Goal: Task Accomplishment & Management: Use online tool/utility

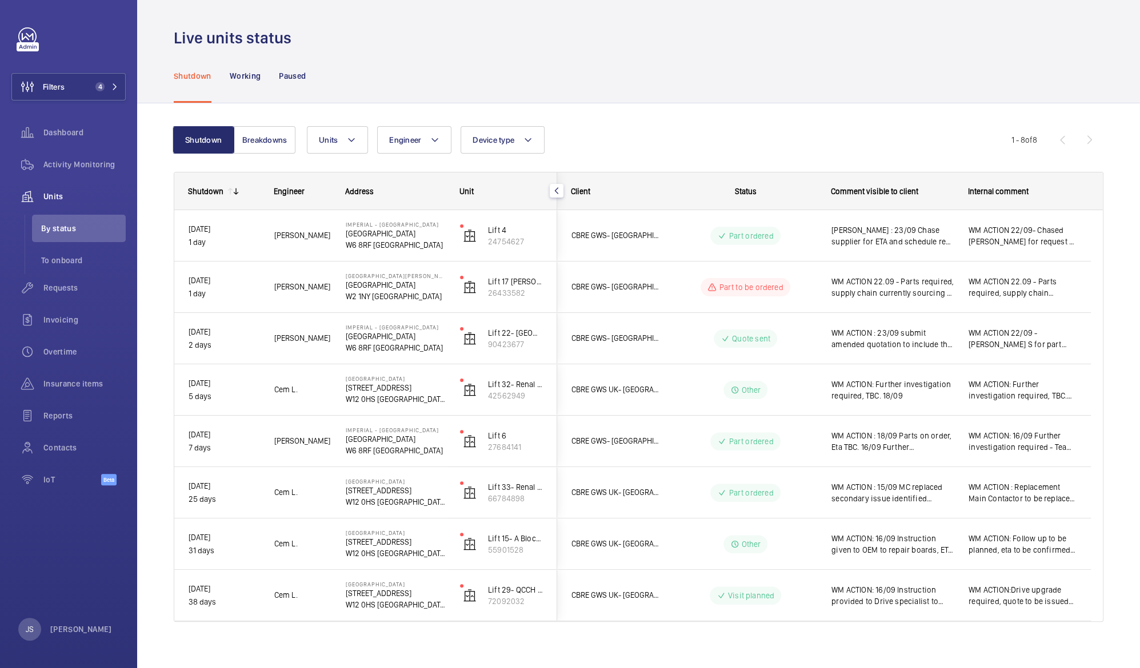
scroll to position [9, 0]
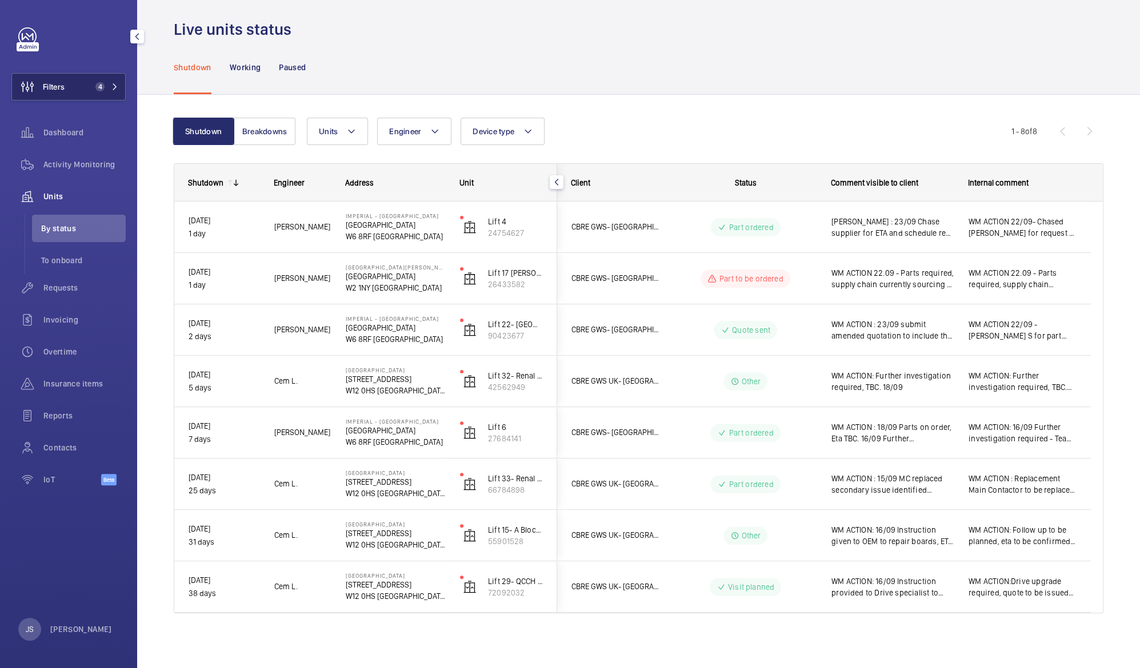
click at [93, 82] on span "4" at bounding box center [98, 86] width 14 height 9
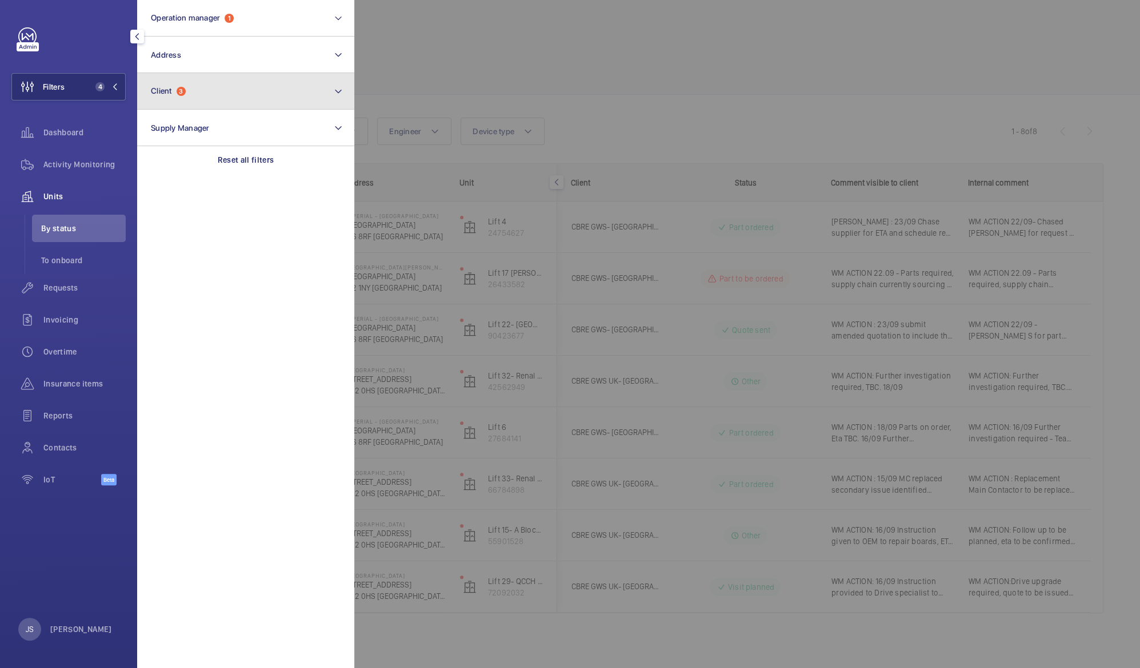
click at [171, 96] on button "Client 3" at bounding box center [245, 91] width 217 height 37
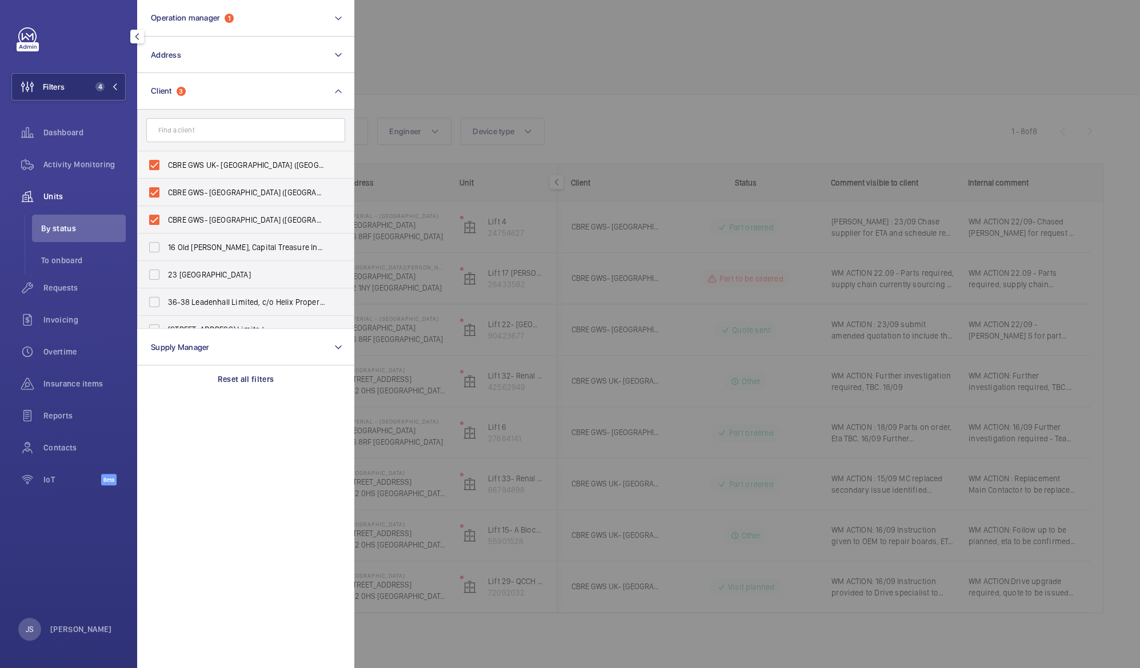
click at [174, 165] on span "CBRE GWS UK- [GEOGRAPHIC_DATA] ([GEOGRAPHIC_DATA])" at bounding box center [246, 164] width 157 height 11
click at [166, 165] on input "CBRE GWS UK- [GEOGRAPHIC_DATA] ([GEOGRAPHIC_DATA])" at bounding box center [154, 165] width 23 height 23
checkbox input "false"
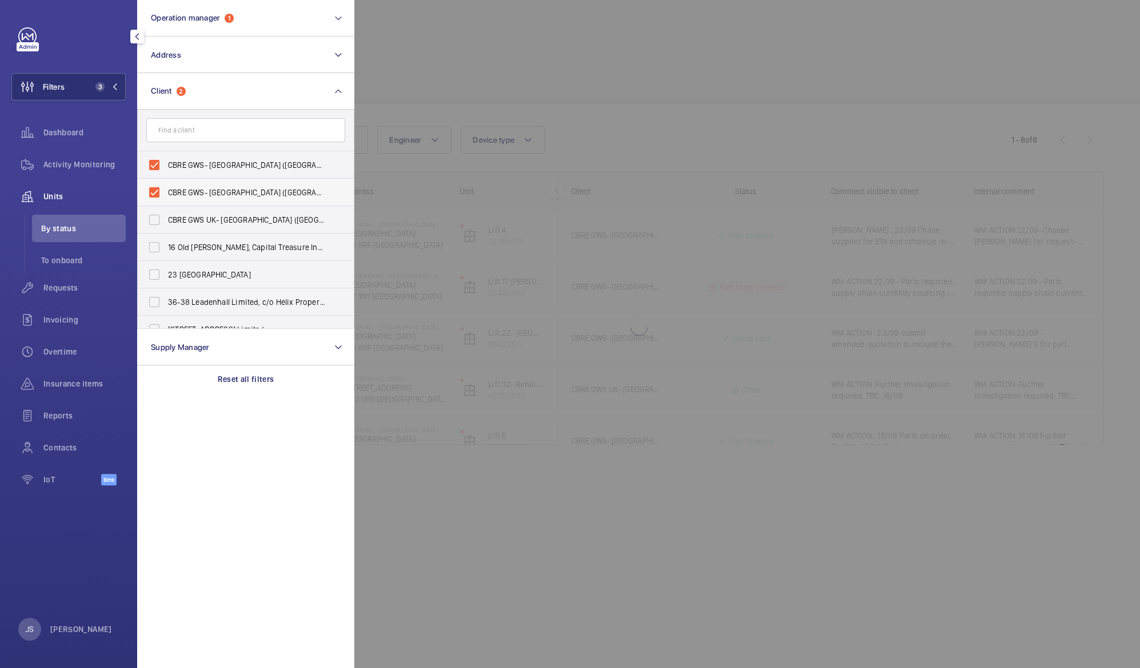
click at [171, 182] on label "CBRE GWS- [GEOGRAPHIC_DATA] ([GEOGRAPHIC_DATA])" at bounding box center [237, 192] width 199 height 27
click at [166, 182] on input "CBRE GWS- [GEOGRAPHIC_DATA] ([GEOGRAPHIC_DATA])" at bounding box center [154, 192] width 23 height 23
checkbox input "false"
click at [175, 166] on span "CBRE GWS- [GEOGRAPHIC_DATA] ([GEOGRAPHIC_DATA][PERSON_NAME])" at bounding box center [246, 164] width 157 height 11
click at [166, 166] on input "CBRE GWS- [GEOGRAPHIC_DATA] ([GEOGRAPHIC_DATA][PERSON_NAME])" at bounding box center [154, 165] width 23 height 23
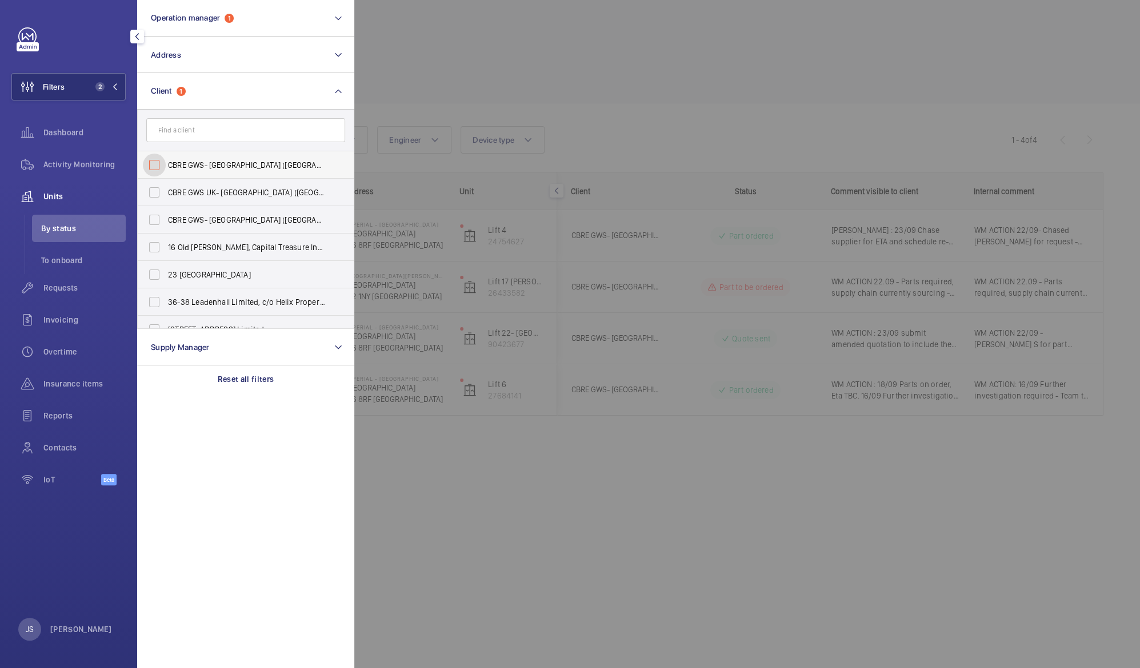
checkbox input "false"
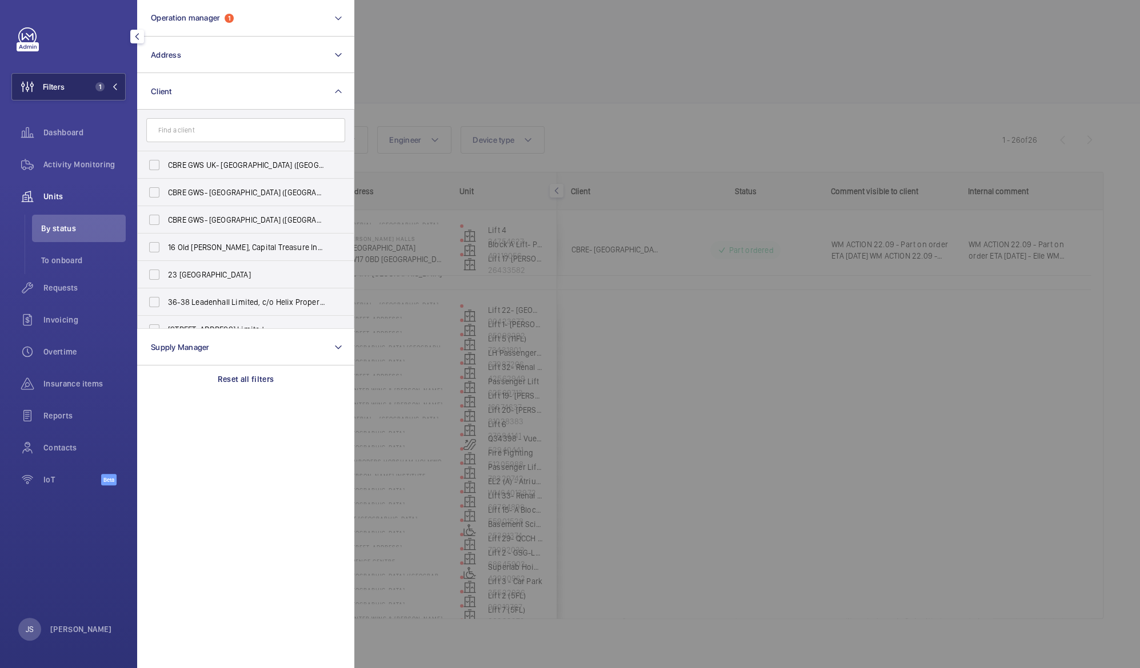
click at [60, 87] on span "Filters" at bounding box center [54, 86] width 22 height 11
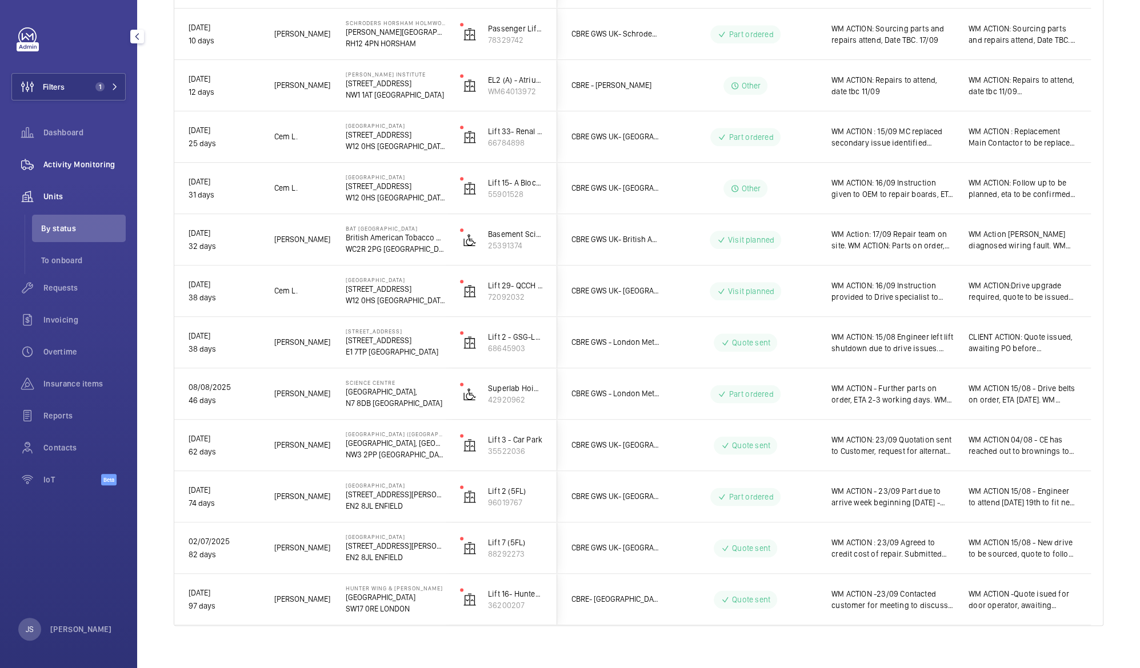
scroll to position [934, 0]
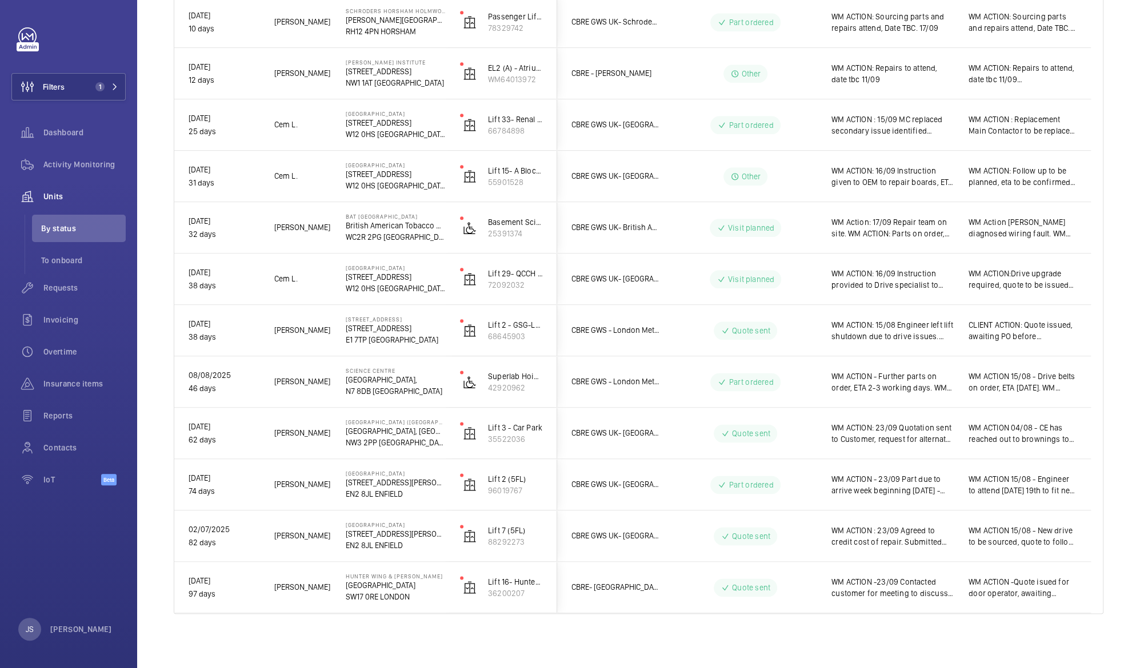
click at [359, 434] on p "[GEOGRAPHIC_DATA], [GEOGRAPHIC_DATA]" at bounding box center [395, 431] width 99 height 11
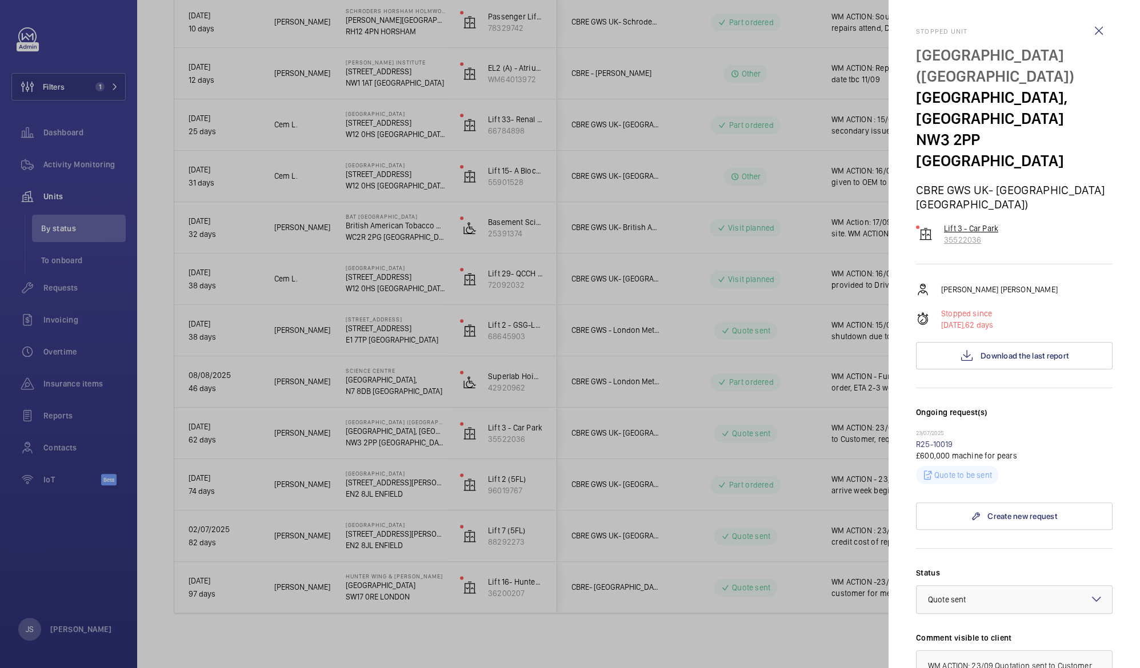
click at [974, 223] on p "Lift 3 - Car Park" at bounding box center [971, 228] width 54 height 11
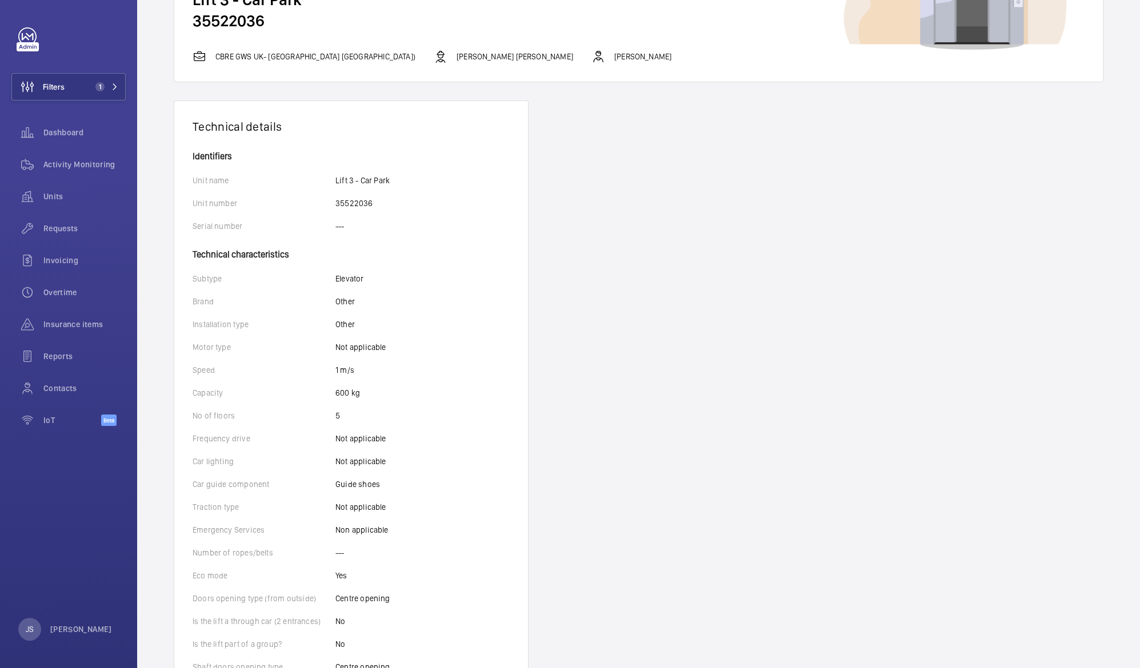
scroll to position [114, 0]
drag, startPoint x: 262, startPoint y: 19, endPoint x: 194, endPoint y: 21, distance: 68.0
click at [194, 21] on h2 "35522036" at bounding box center [639, 19] width 892 height 21
copy h2 "35522036"
click at [75, 128] on span "Dashboard" at bounding box center [84, 132] width 82 height 11
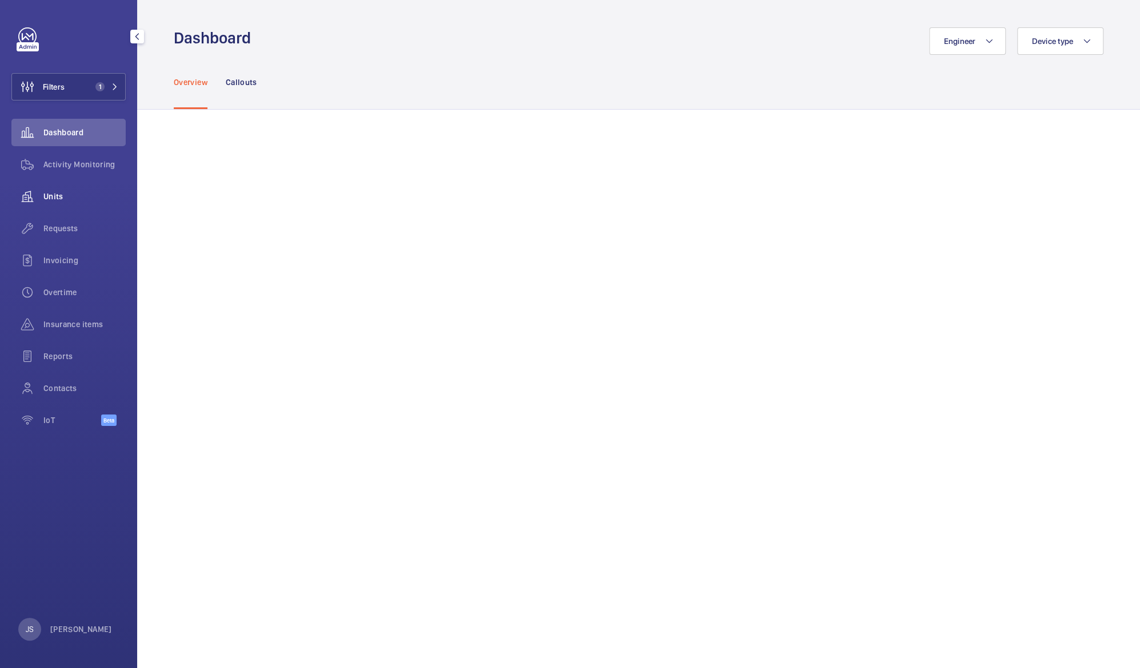
click at [70, 201] on span "Units" at bounding box center [84, 196] width 82 height 11
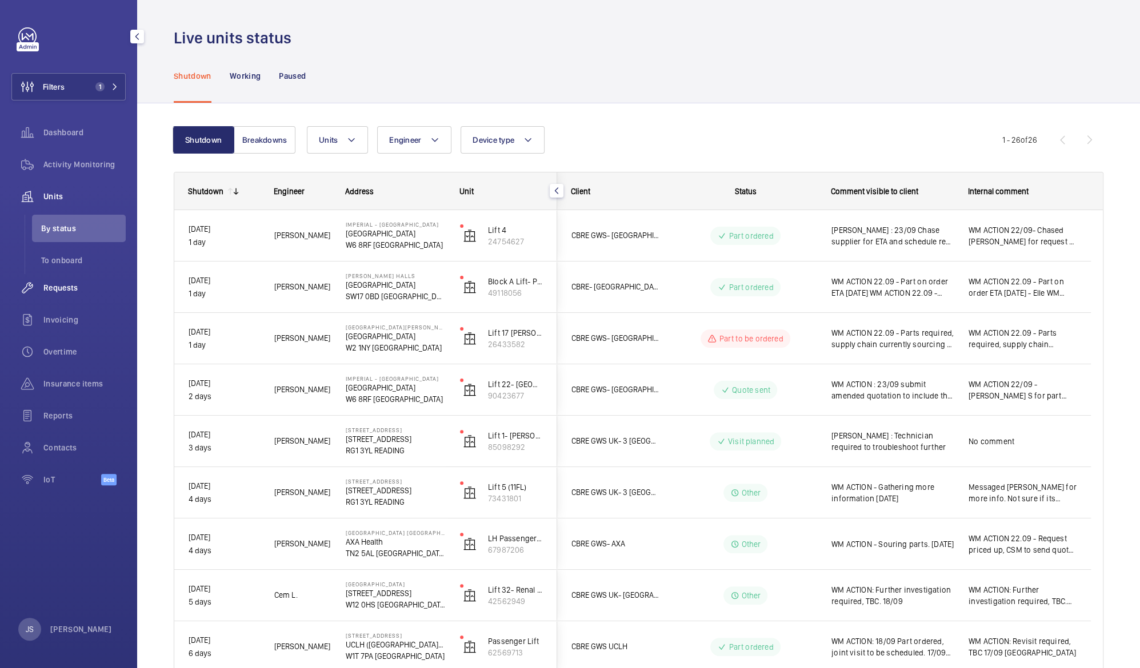
click at [73, 288] on span "Requests" at bounding box center [84, 287] width 82 height 11
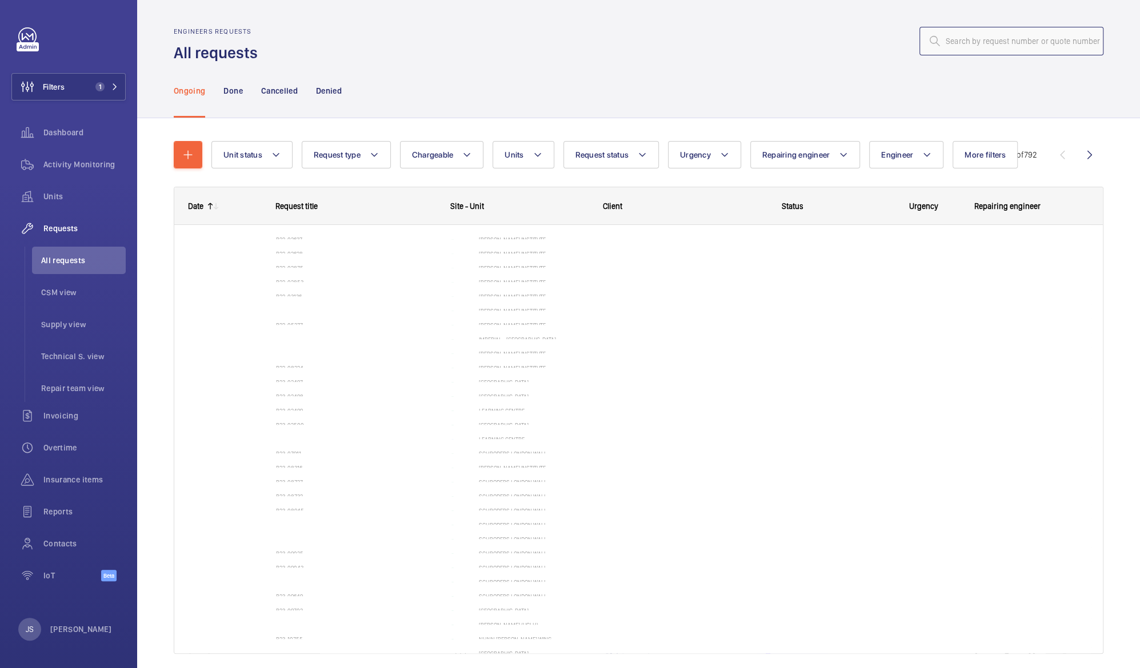
click at [963, 45] on input "text" at bounding box center [1011, 41] width 184 height 29
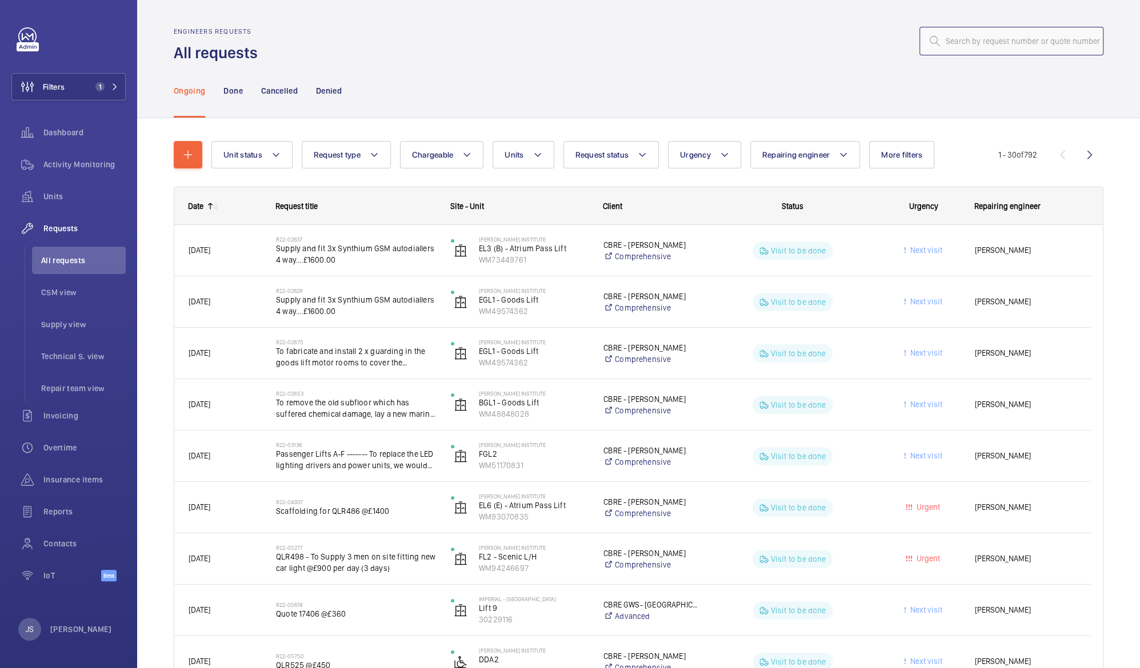
paste input "35522036"
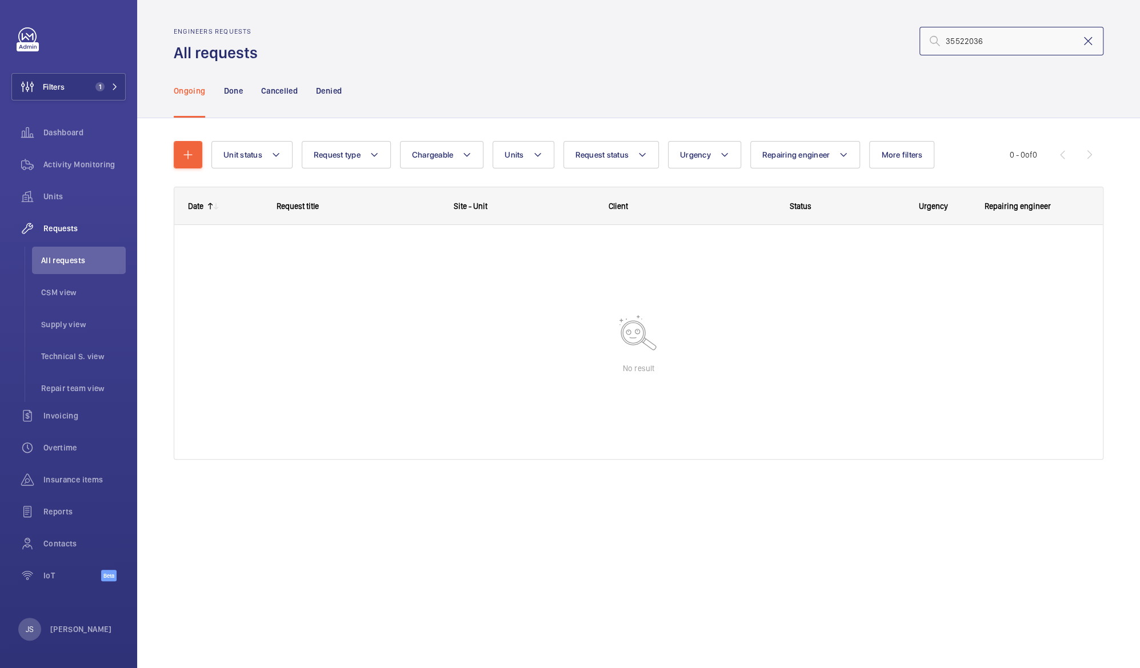
type input "35522036"
click at [1086, 42] on mat-icon at bounding box center [1088, 41] width 14 height 14
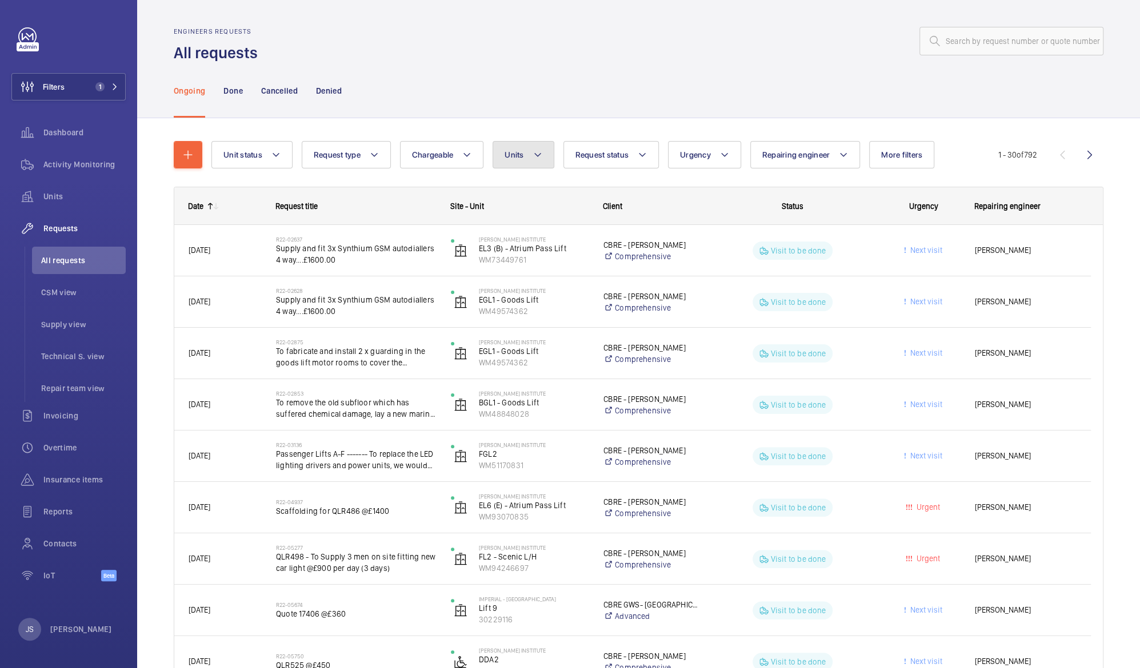
click at [539, 155] on mat-icon at bounding box center [537, 155] width 9 height 14
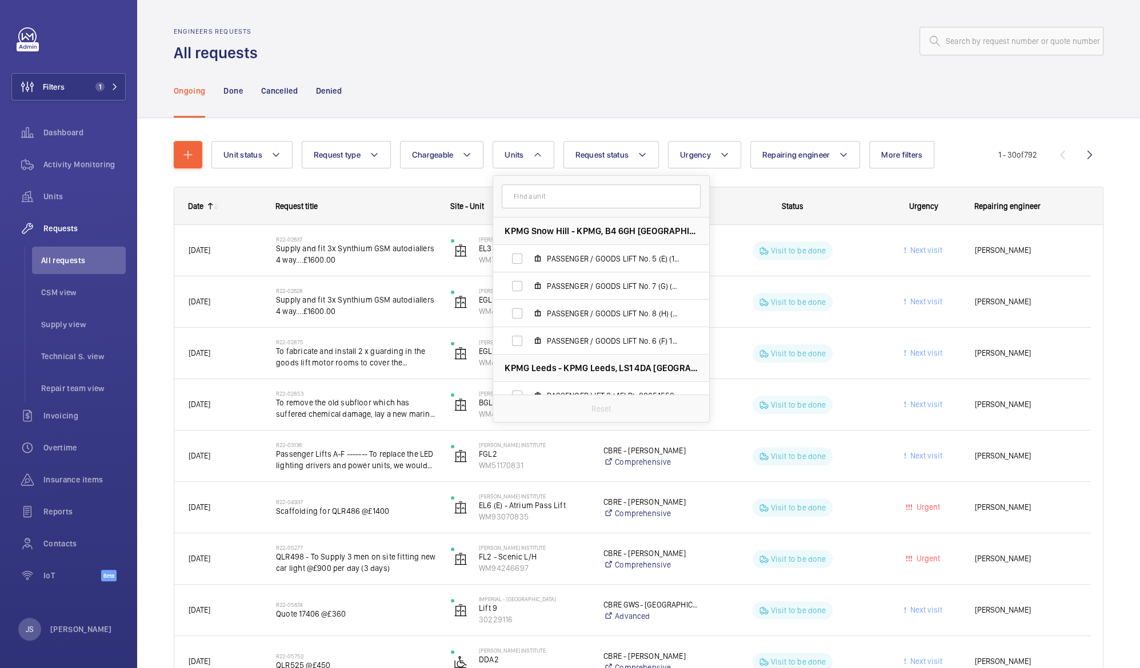
click at [520, 200] on input "text" at bounding box center [601, 197] width 199 height 24
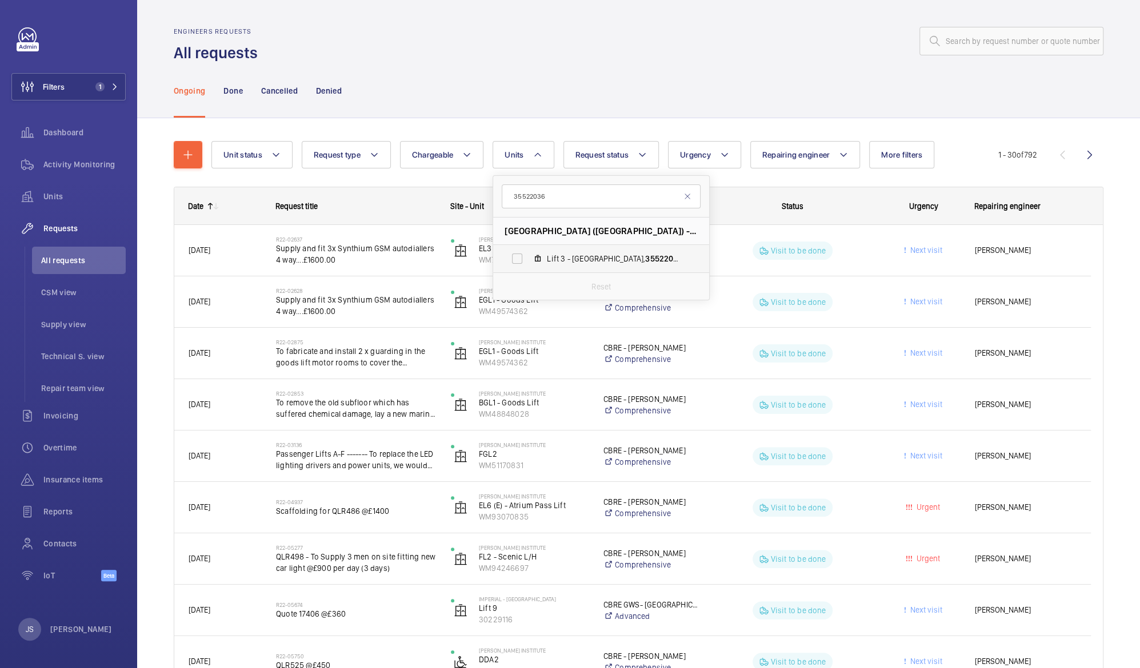
type input "35522036"
click at [548, 257] on span "Lift 3 - Car Park, 35522036" at bounding box center [613, 258] width 133 height 11
click at [528, 257] on input "Lift 3 - Car Park, 35522036" at bounding box center [517, 258] width 23 height 23
checkbox input "true"
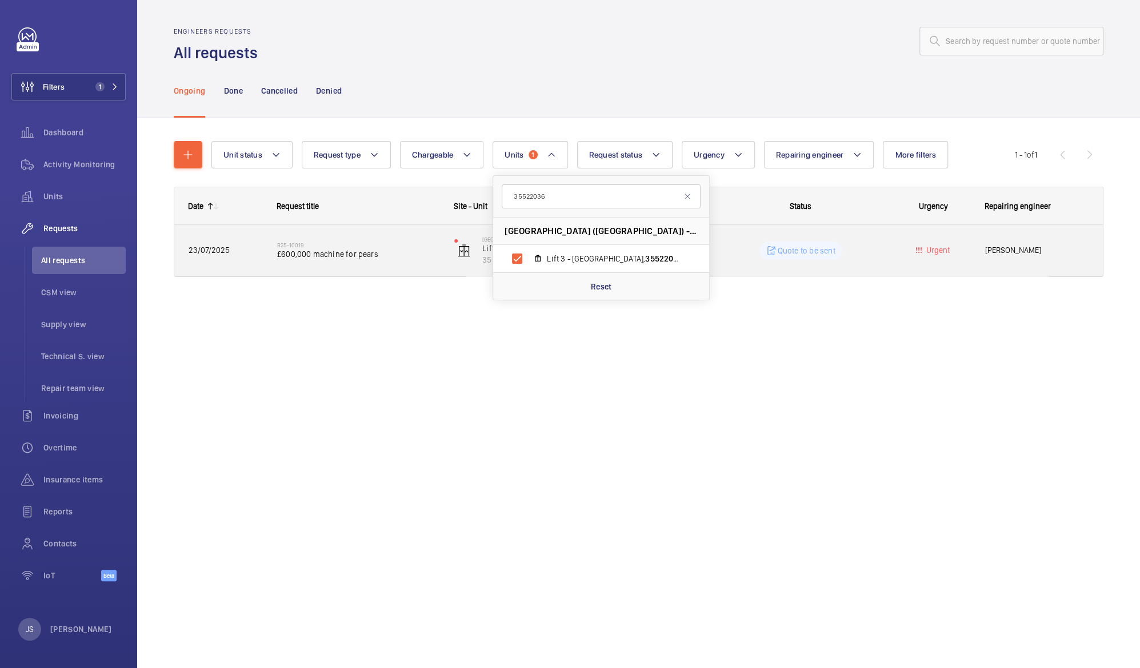
click at [314, 261] on div "R25-10019 £600,000 machine for pears" at bounding box center [358, 250] width 162 height 33
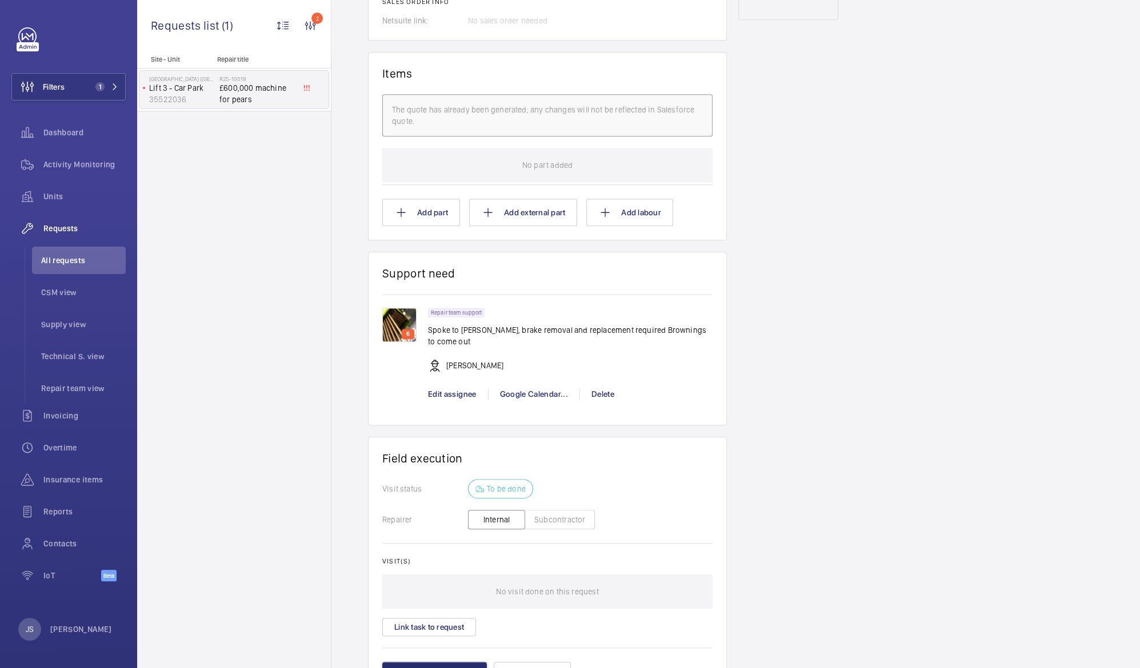
scroll to position [703, 0]
click at [398, 325] on img at bounding box center [399, 323] width 34 height 34
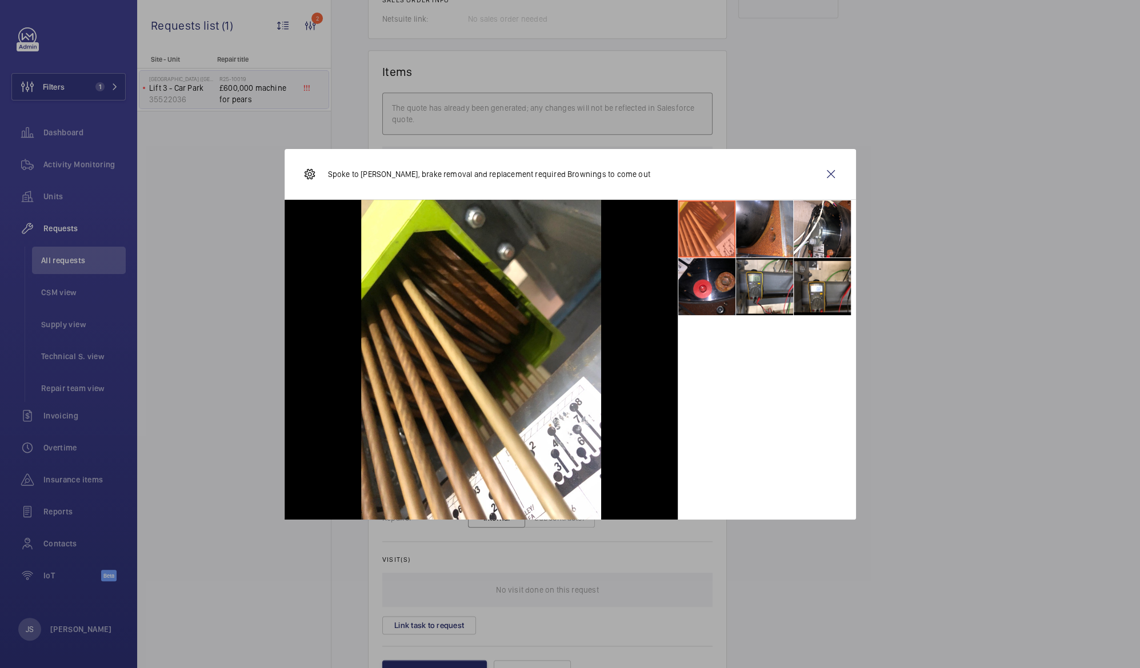
click at [714, 228] on li at bounding box center [706, 229] width 57 height 57
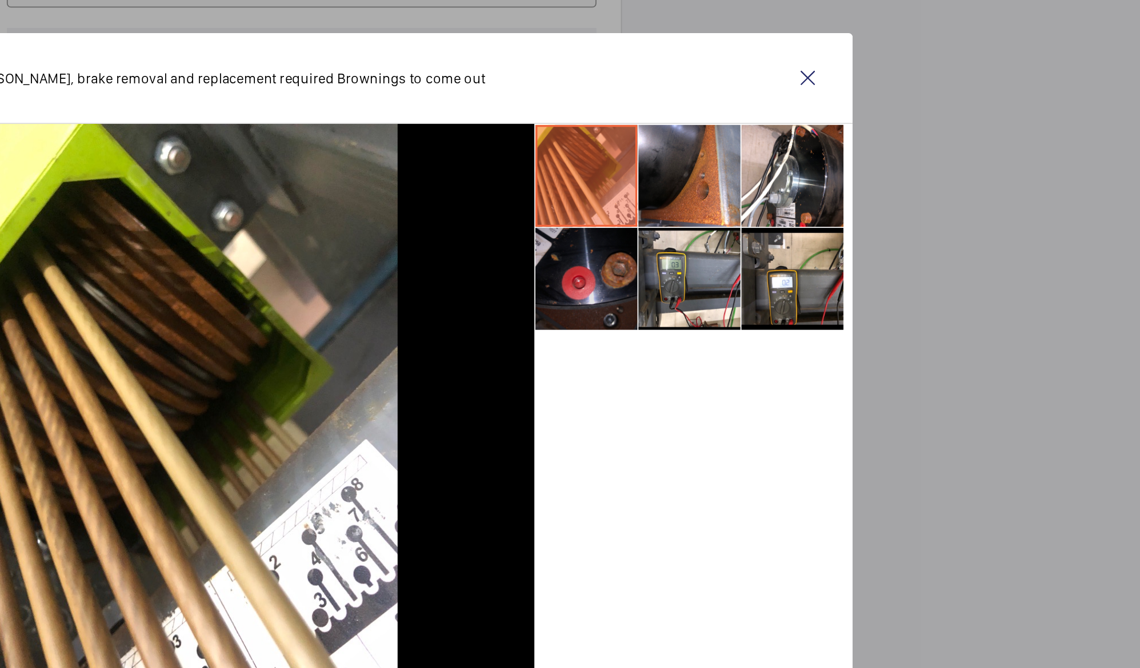
click at [708, 294] on li at bounding box center [706, 286] width 57 height 57
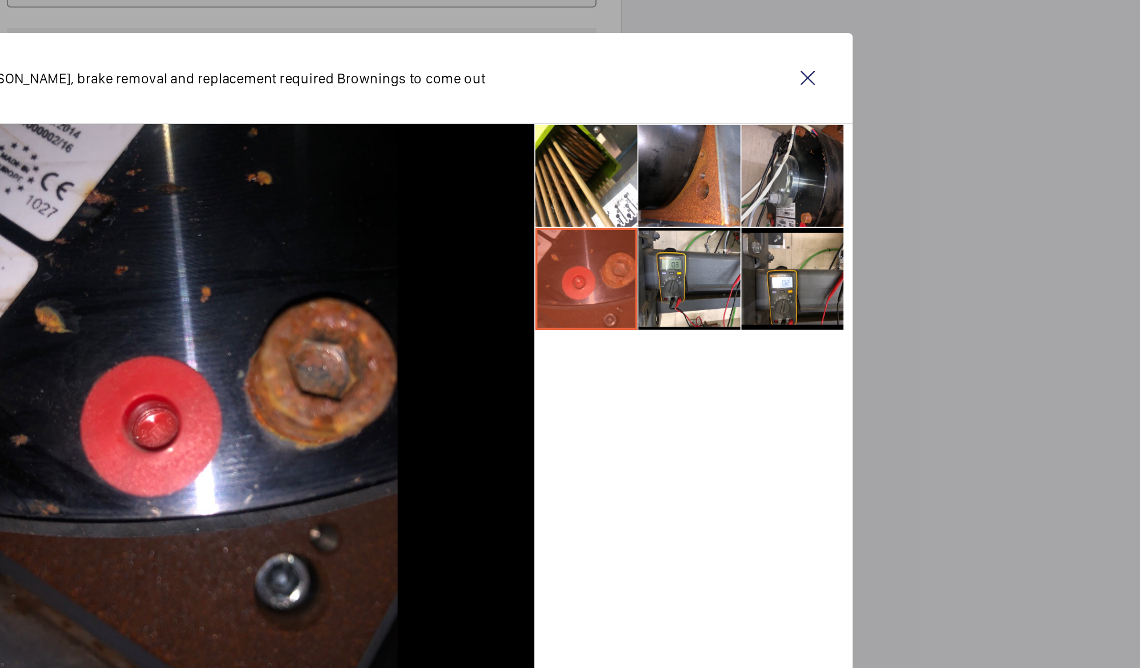
click at [816, 242] on li at bounding box center [822, 229] width 57 height 57
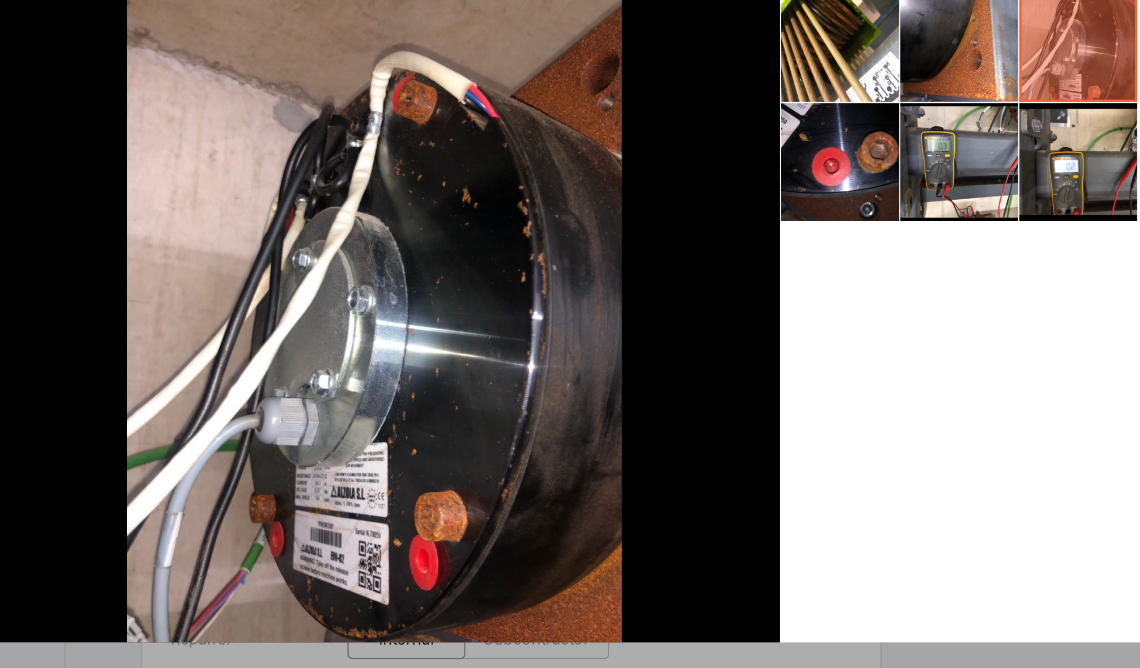
click at [335, 283] on div at bounding box center [481, 360] width 393 height 320
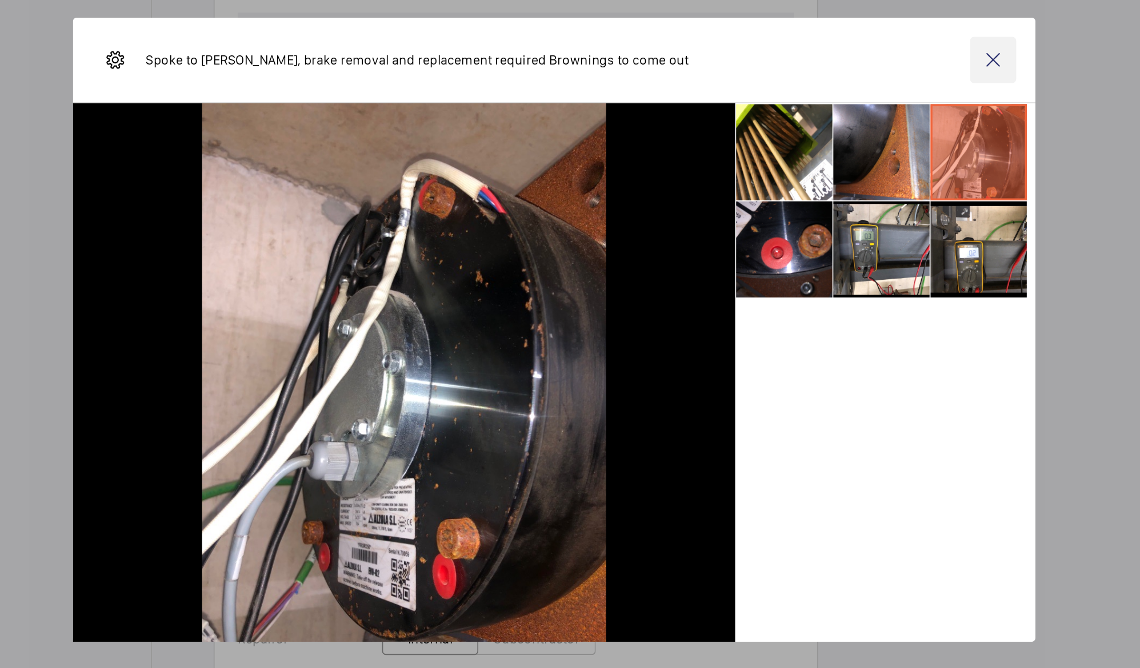
click at [829, 173] on wm-front-icon-button at bounding box center [830, 174] width 27 height 27
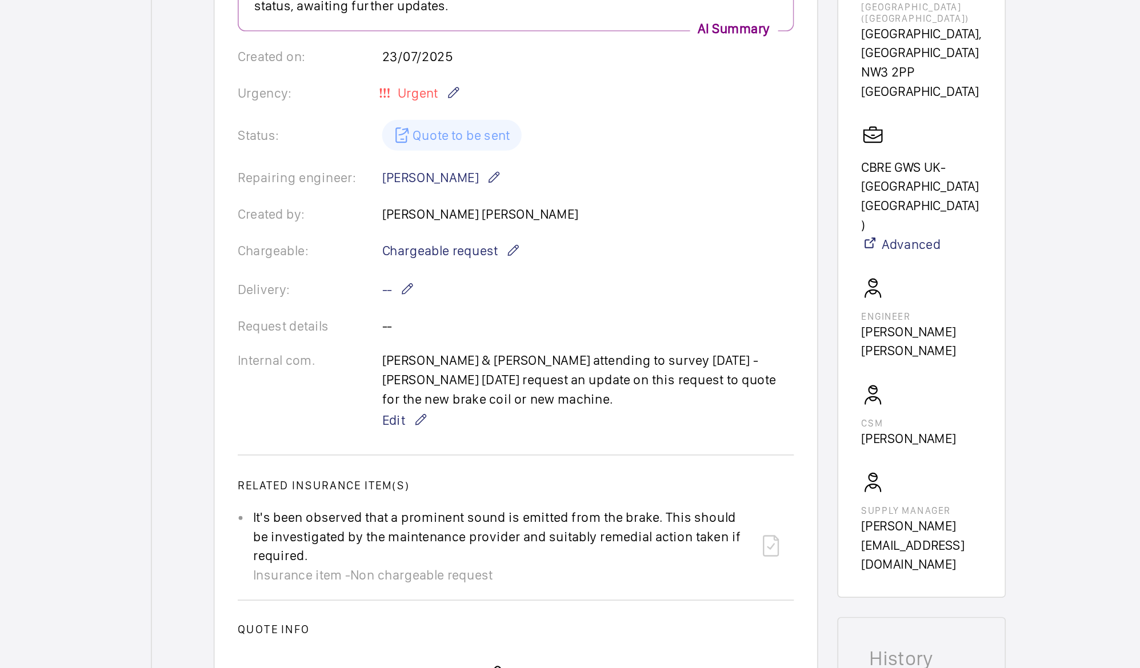
scroll to position [0, 0]
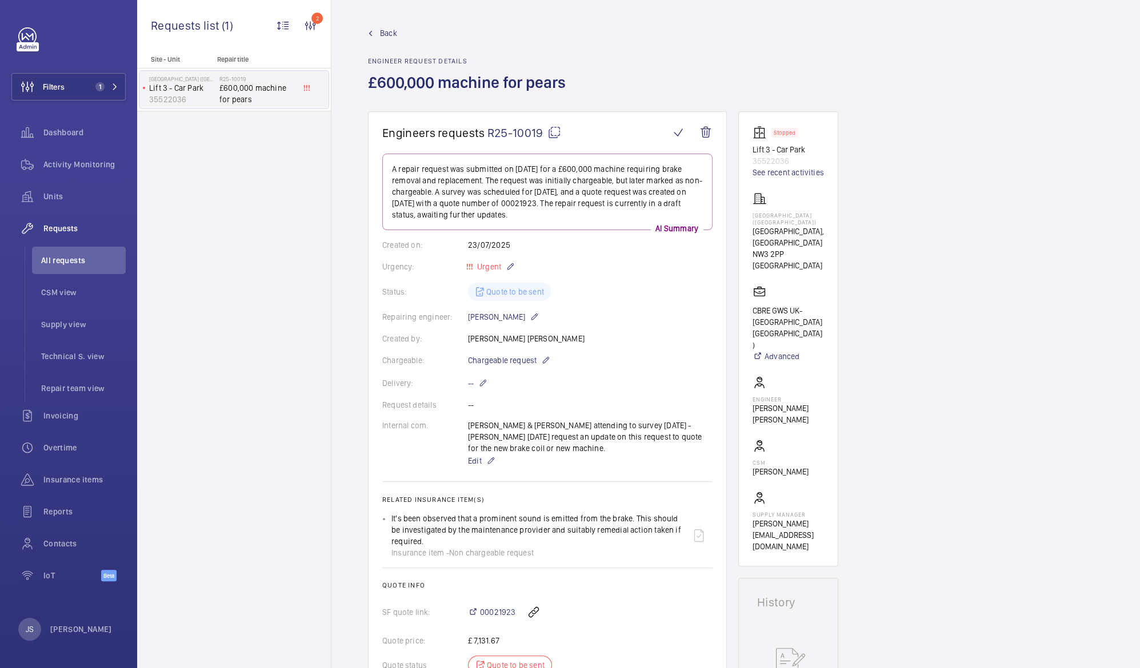
click at [167, 92] on p "Lift 3 - Car Park" at bounding box center [182, 87] width 66 height 11
click at [164, 97] on p "35522036" at bounding box center [182, 99] width 66 height 11
click at [160, 101] on p "35522036" at bounding box center [182, 99] width 66 height 11
click at [166, 84] on p "Lift 3 - Car Park" at bounding box center [182, 87] width 66 height 11
click at [171, 78] on p "[GEOGRAPHIC_DATA] ([GEOGRAPHIC_DATA])" at bounding box center [182, 78] width 66 height 7
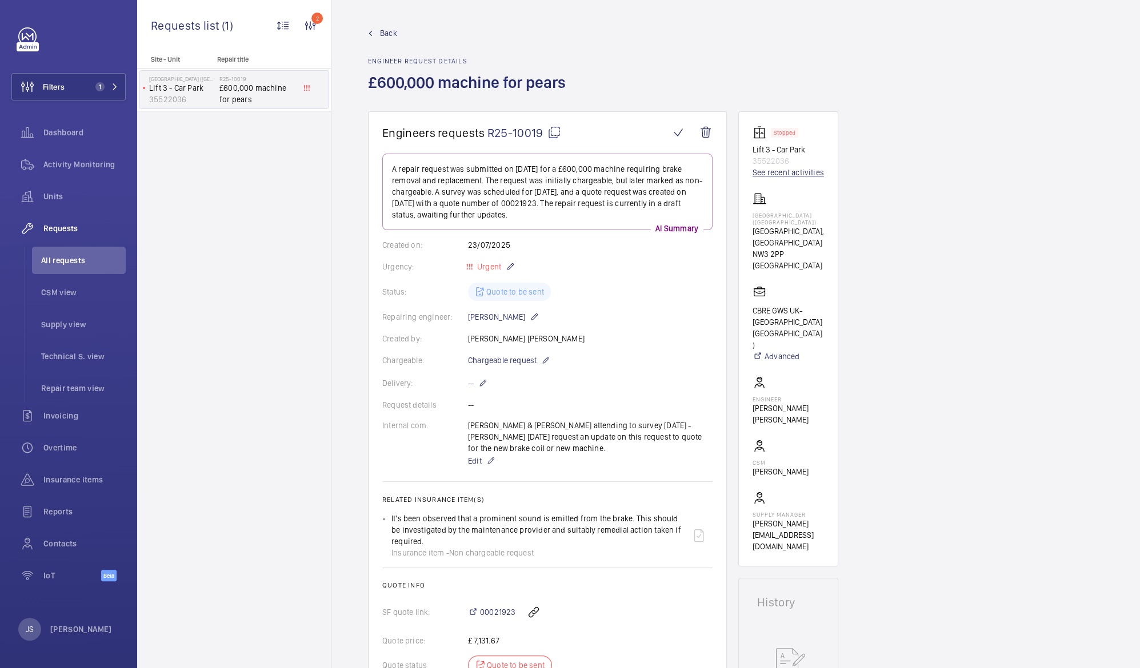
click at [776, 174] on link "See recent activities" at bounding box center [787, 172] width 71 height 11
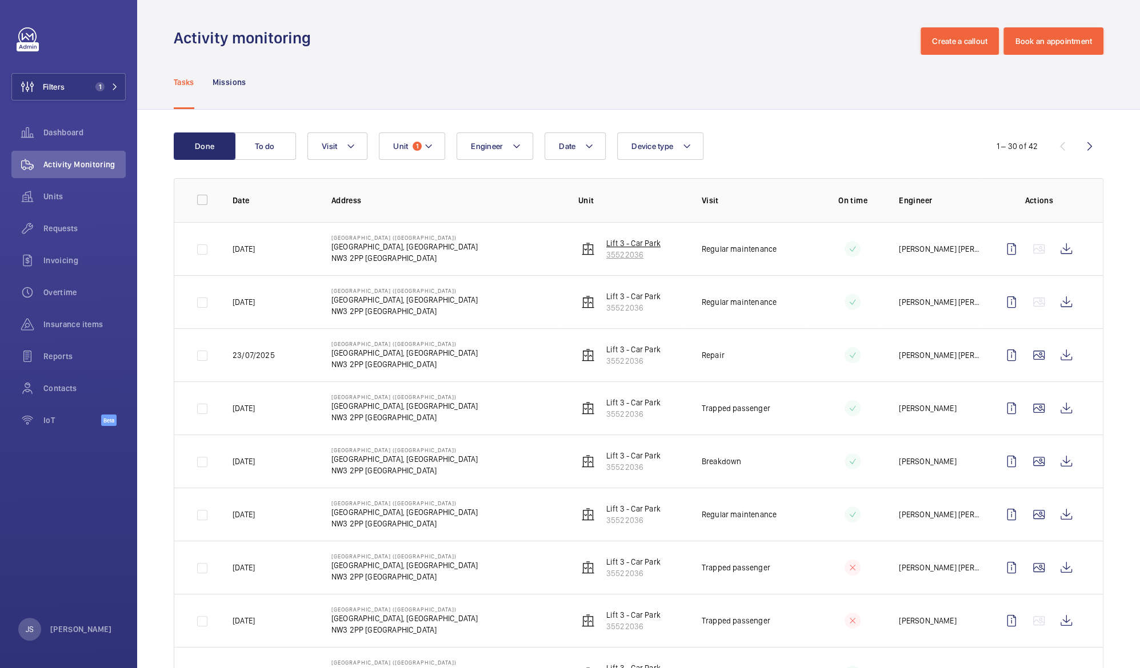
click at [613, 245] on p "Lift 3 - Car Park" at bounding box center [633, 243] width 54 height 11
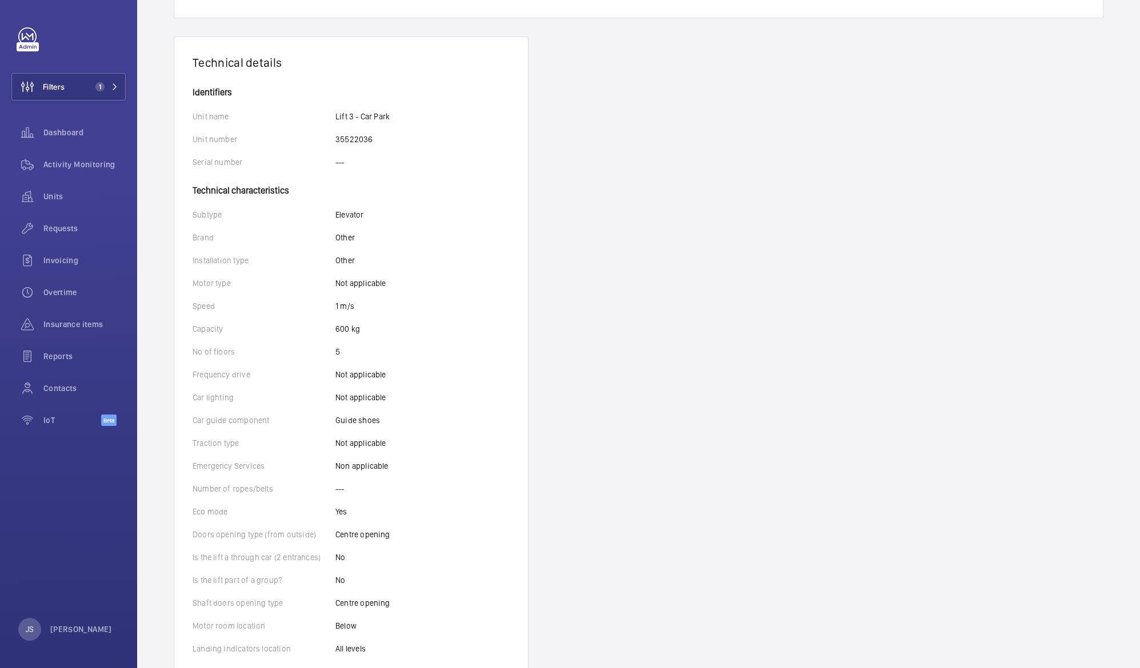
scroll to position [179, 0]
click at [52, 85] on span "Filters" at bounding box center [54, 86] width 22 height 11
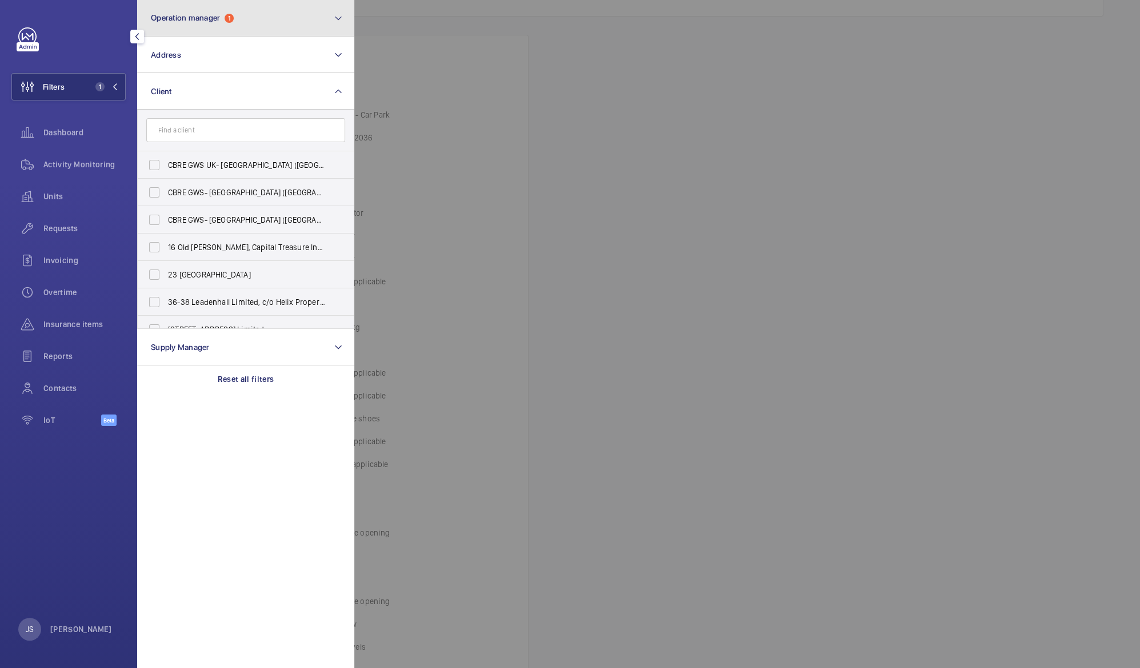
click at [203, 14] on span "Operation manager" at bounding box center [185, 17] width 69 height 9
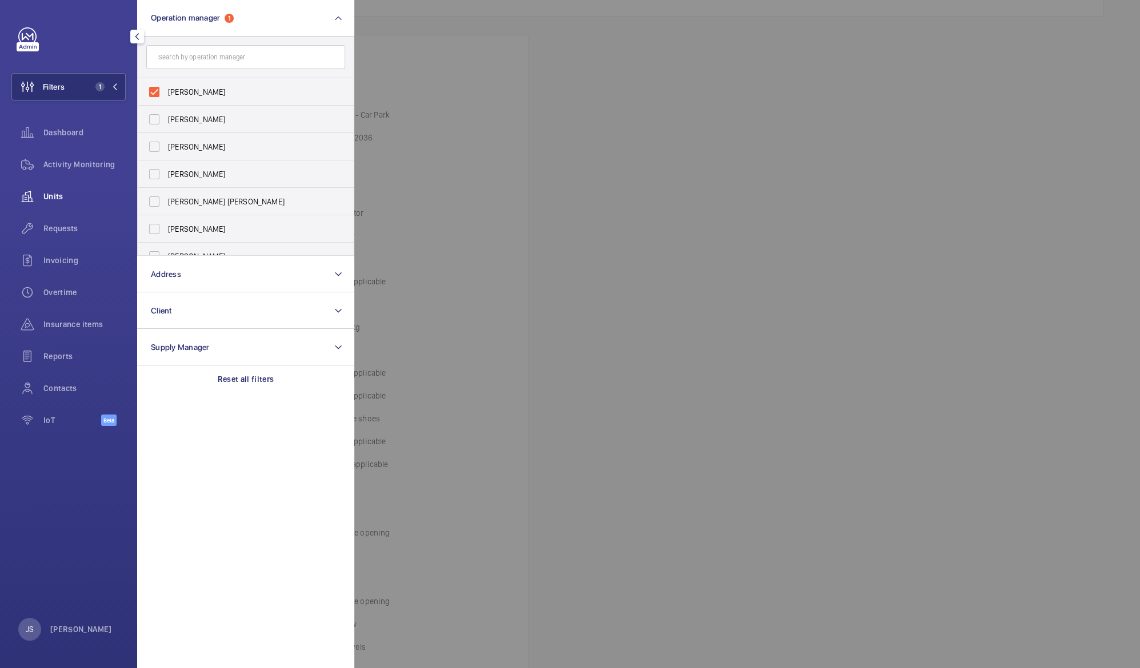
click at [71, 190] on div "Units" at bounding box center [68, 196] width 114 height 27
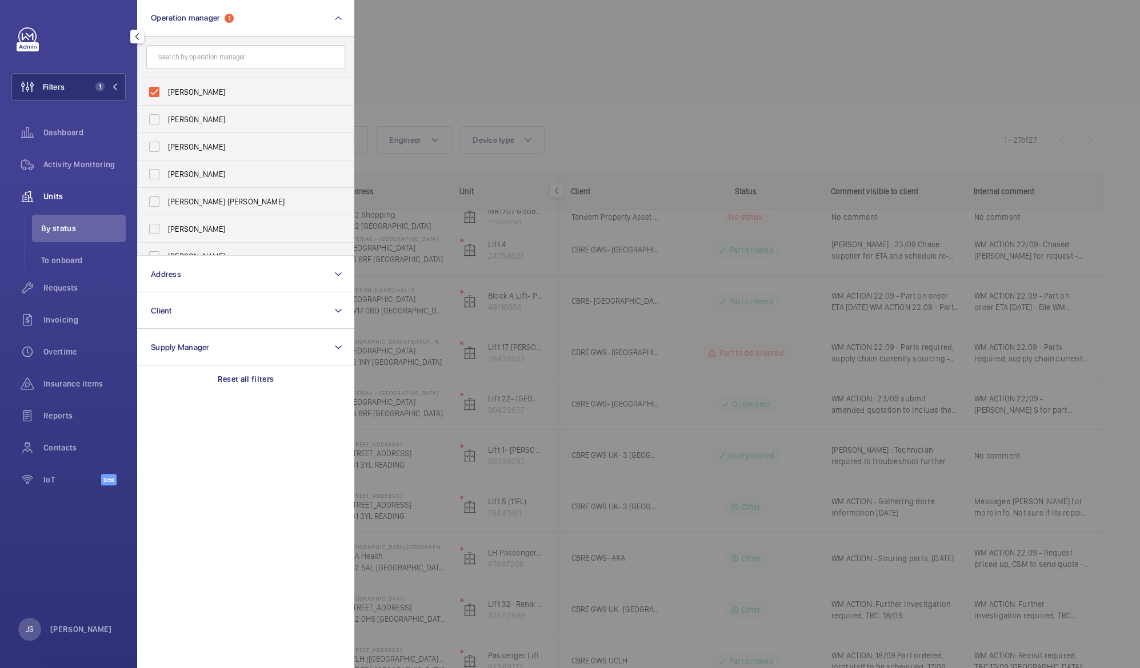
click at [496, 47] on div at bounding box center [924, 334] width 1140 height 668
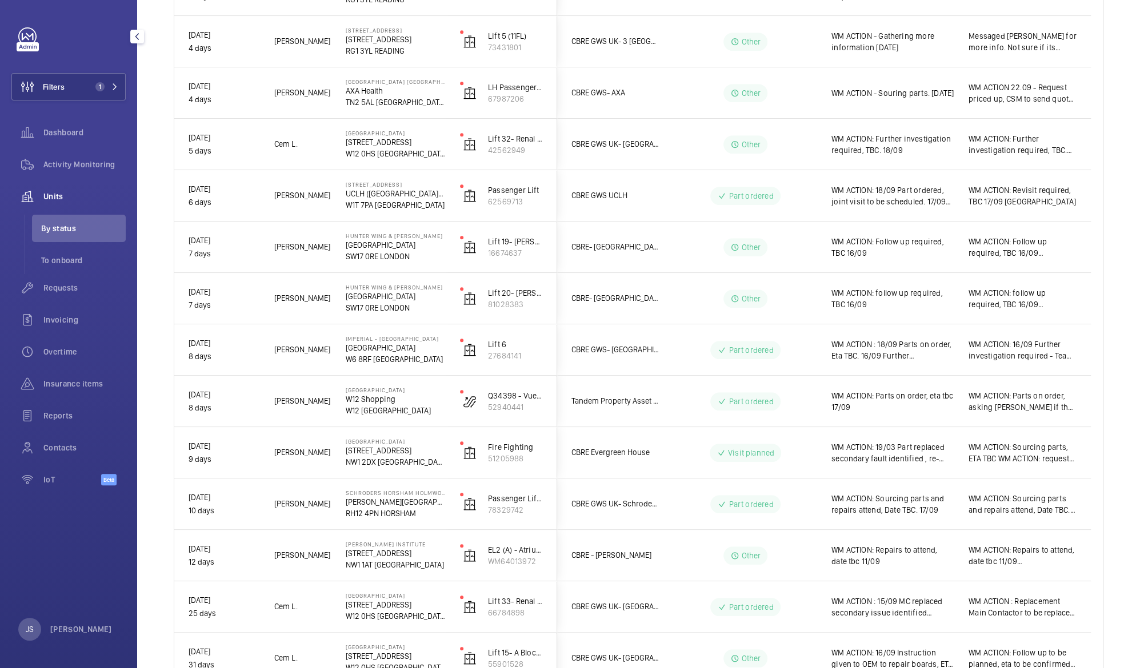
scroll to position [506, 0]
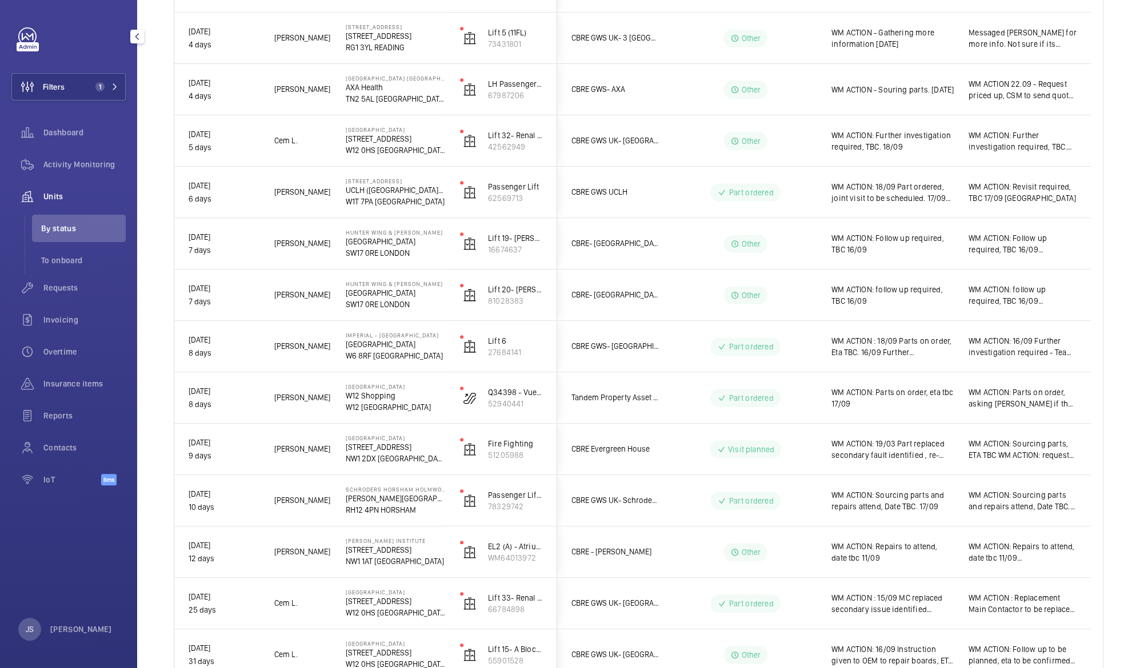
click at [885, 408] on span "WM ACTION: Parts on order, eta tbc 17/09" at bounding box center [892, 398] width 122 height 23
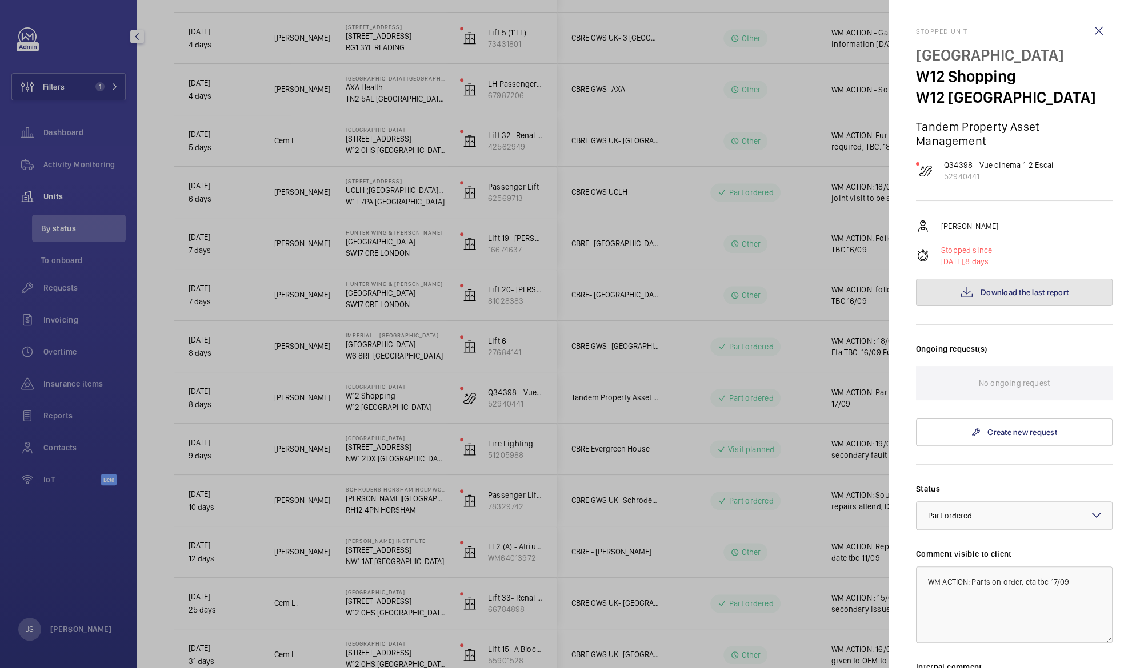
click at [1007, 295] on span "Download the last report" at bounding box center [1024, 292] width 88 height 9
click at [806, 65] on div at bounding box center [570, 334] width 1140 height 668
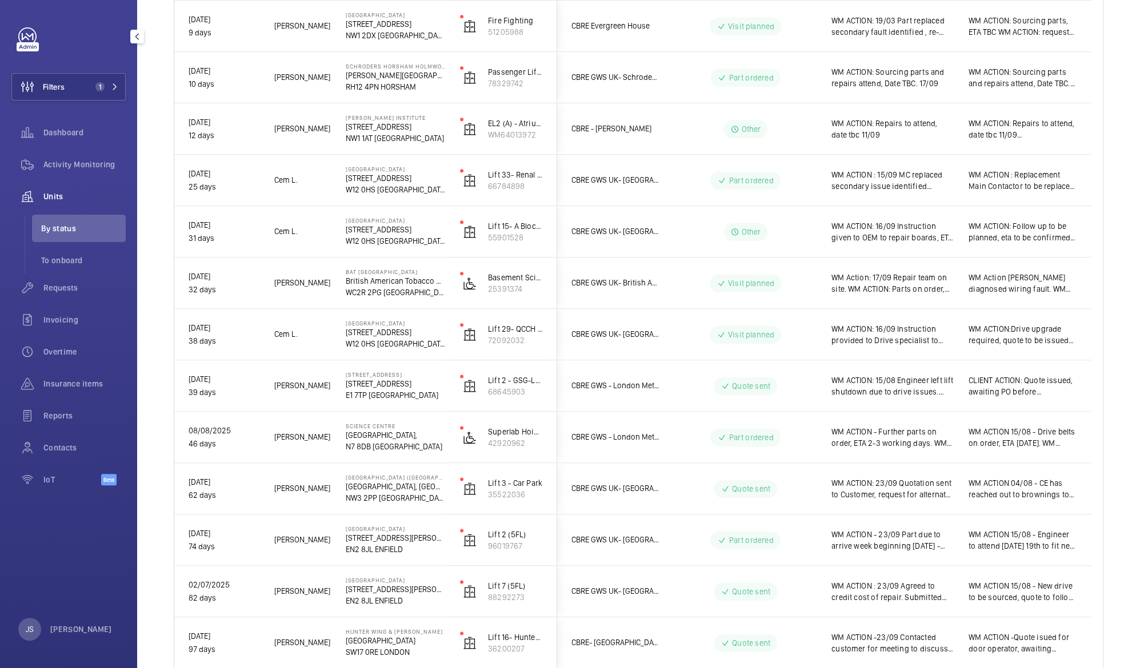
scroll to position [926, 0]
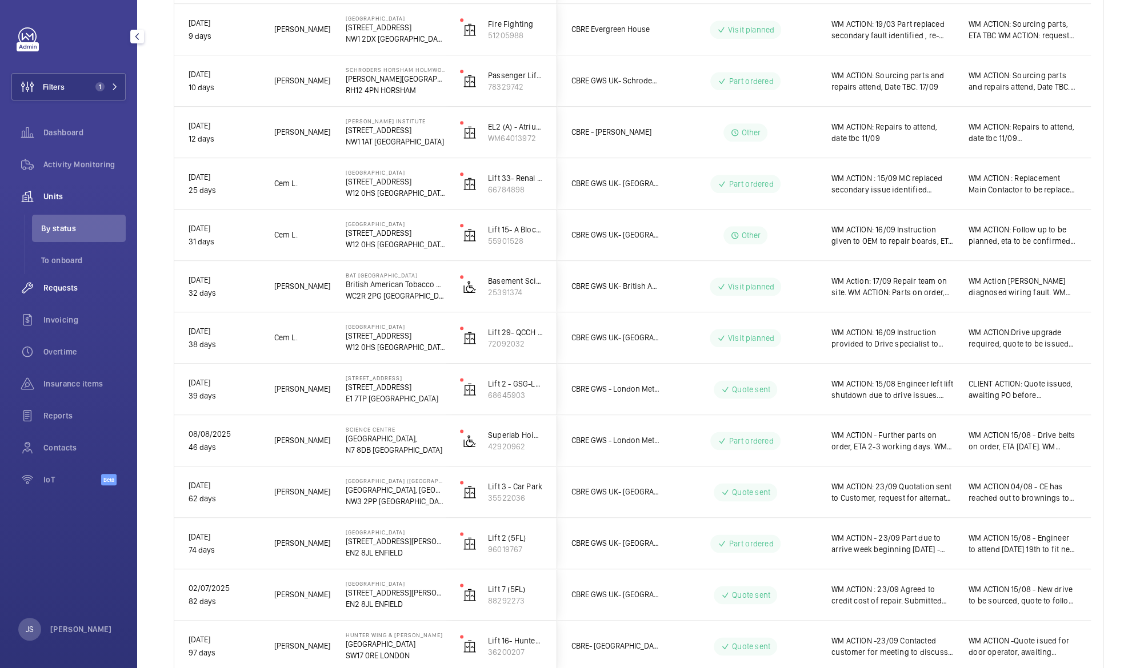
click at [64, 288] on span "Requests" at bounding box center [84, 287] width 82 height 11
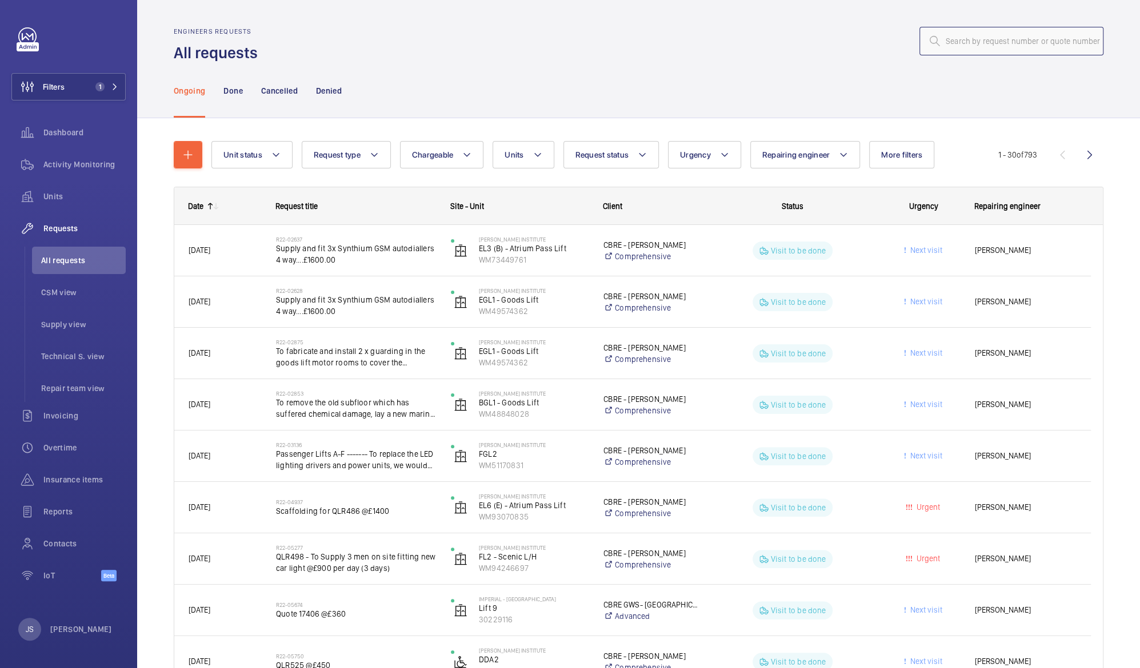
click at [971, 42] on input "text" at bounding box center [1011, 41] width 184 height 29
paste input "R25-12060"
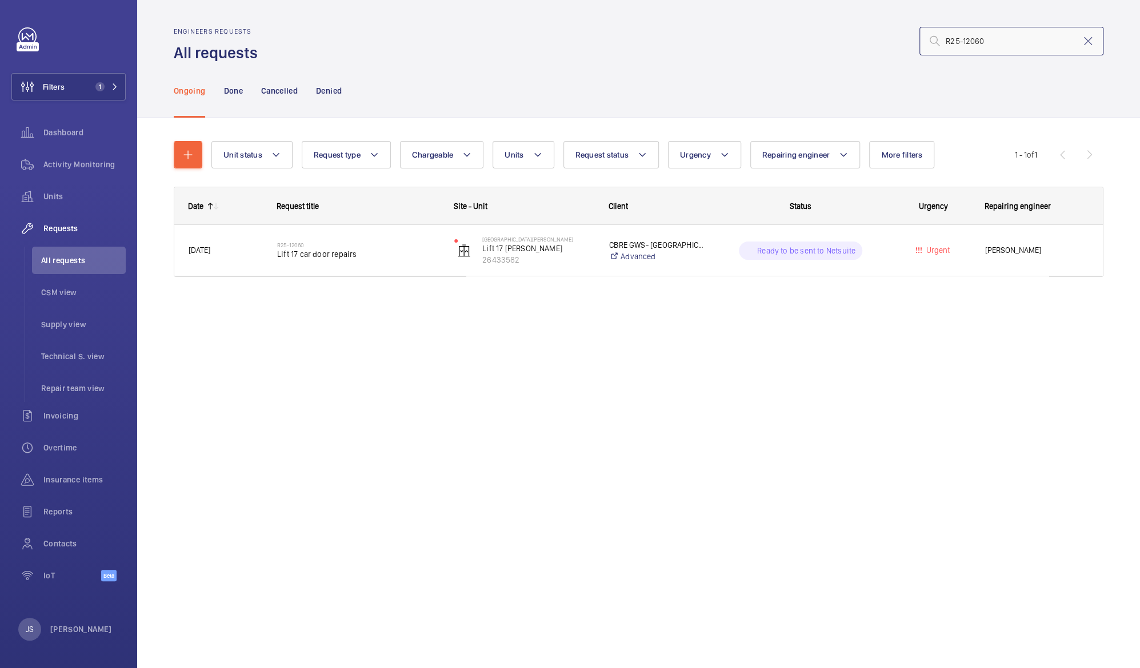
type input "R25-12060"
click at [65, 193] on span "Units" at bounding box center [84, 196] width 82 height 11
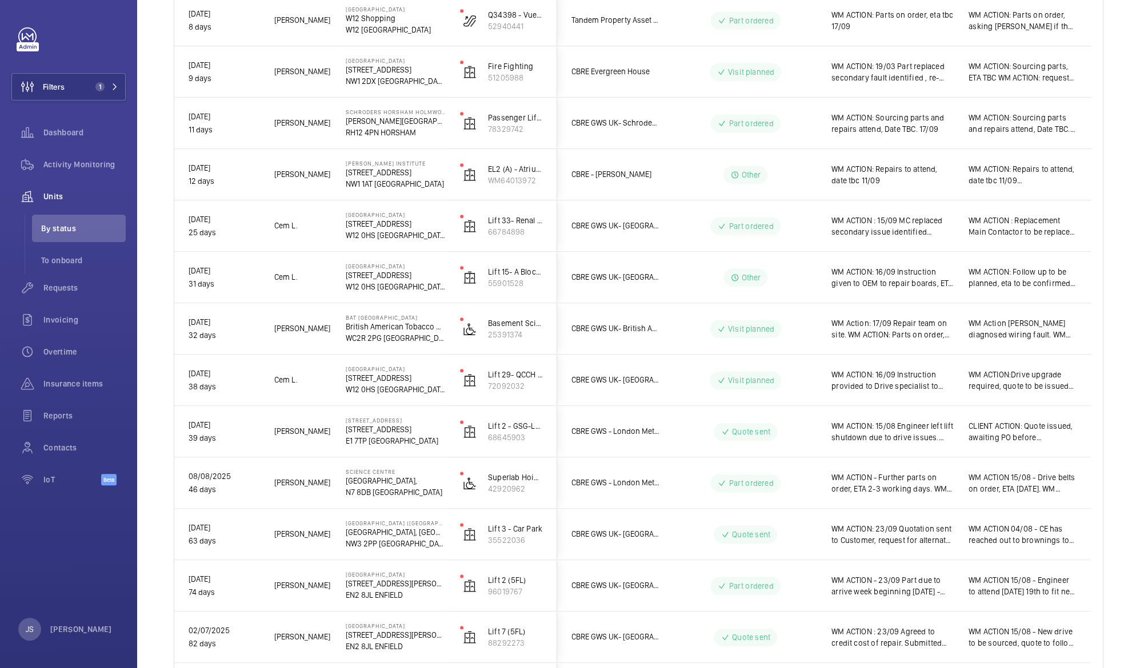
scroll to position [882, 0]
click at [906, 283] on span "WM ACTION: 16/09 Instruction given to OEM to repair boards, ETA 5/7 days. 03/09…" at bounding box center [892, 279] width 122 height 23
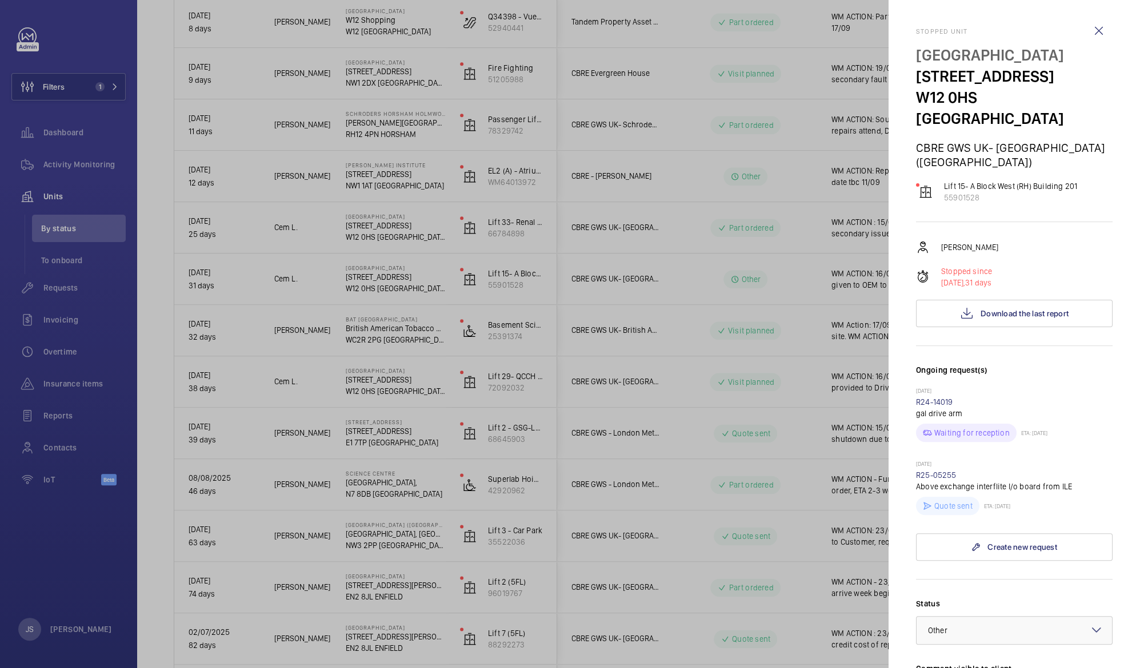
click at [934, 460] on div "[DATE] R25-05255 Above exchange interflite I/o board from ILE Quote sent ETA: […" at bounding box center [1014, 487] width 197 height 55
click at [957, 500] on p "Quote sent" at bounding box center [953, 505] width 38 height 11
click at [947, 471] on link "R25-05255" at bounding box center [936, 475] width 41 height 9
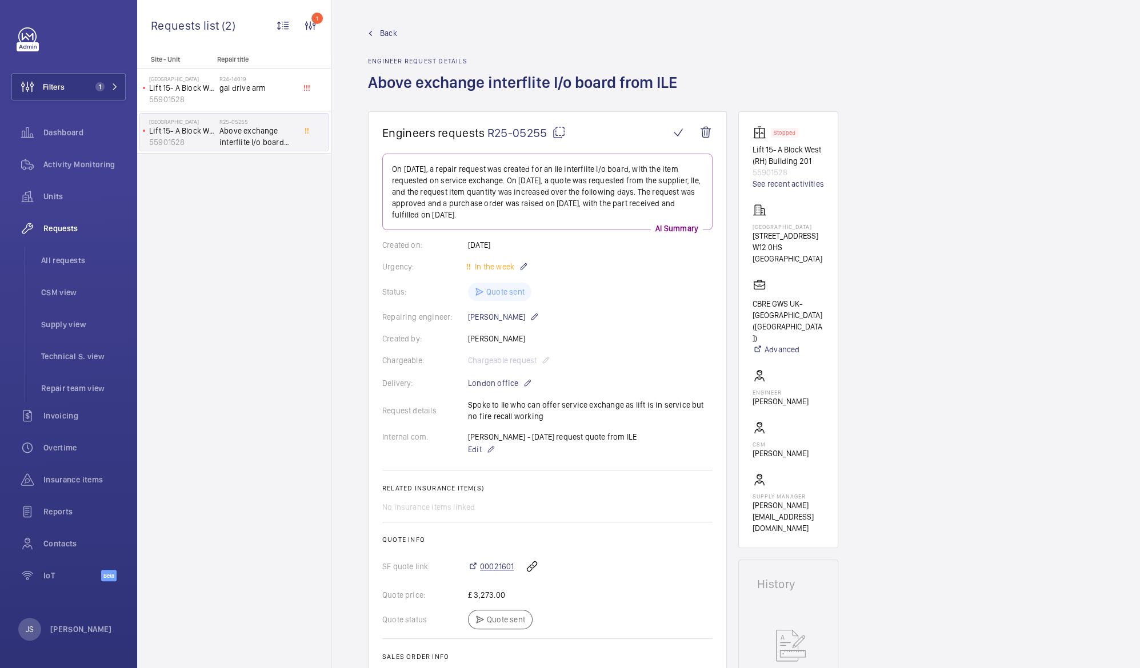
click at [492, 568] on span "00021601" at bounding box center [497, 566] width 34 height 11
click at [45, 86] on span "Filters" at bounding box center [54, 86] width 22 height 11
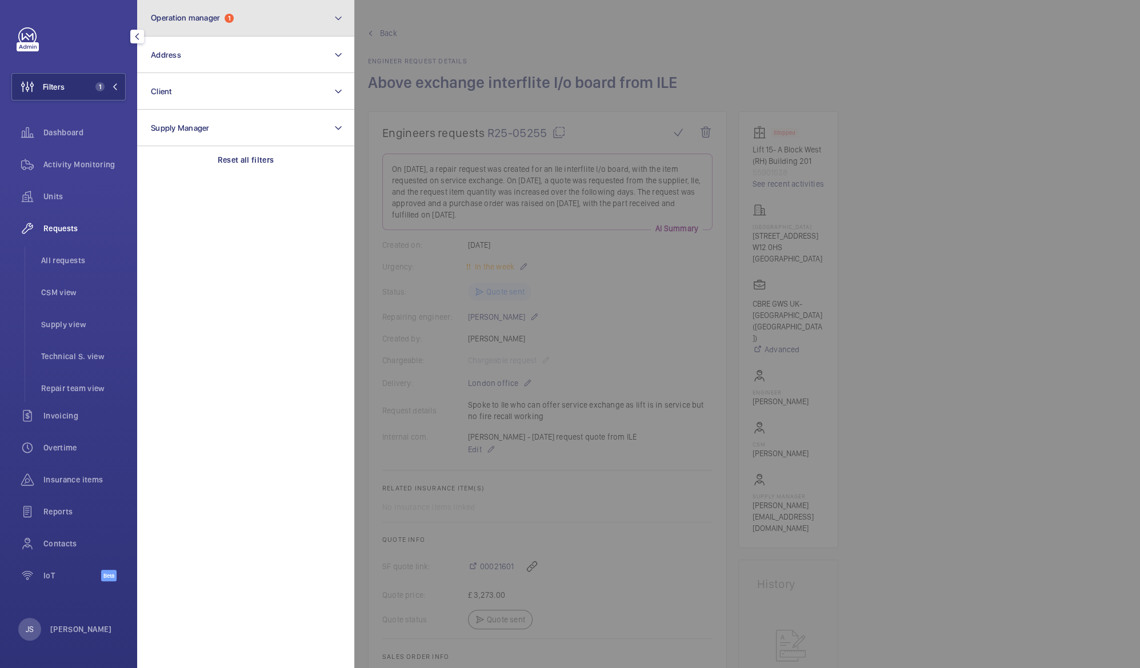
click at [180, 26] on button "Operation manager 1" at bounding box center [245, 18] width 217 height 37
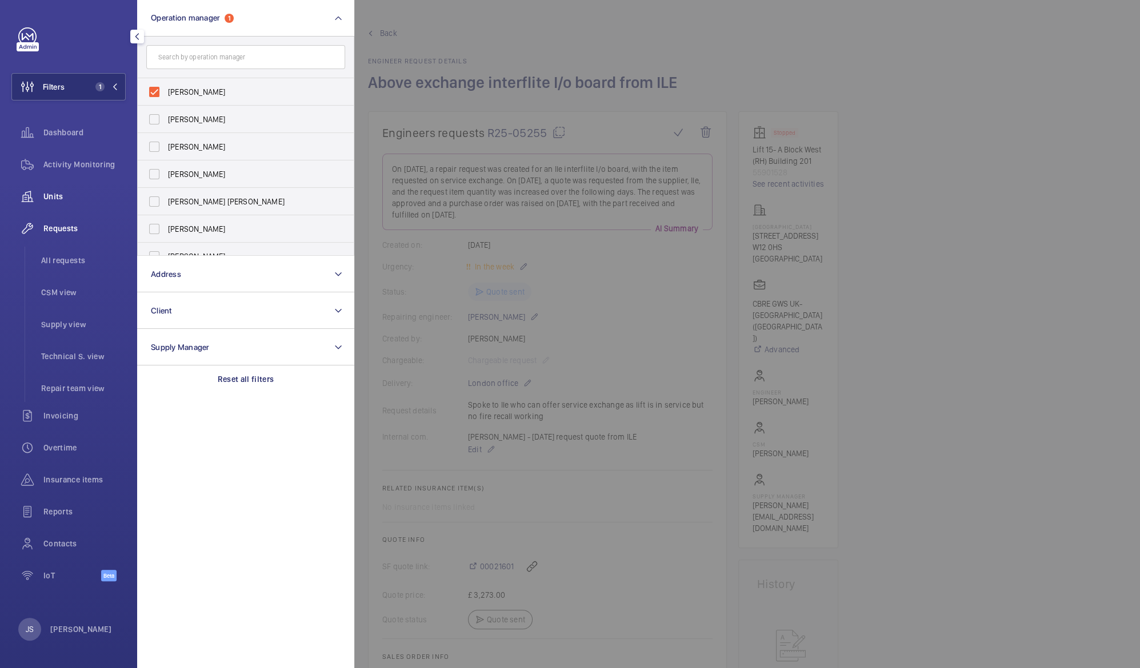
click at [55, 192] on span "Units" at bounding box center [84, 196] width 82 height 11
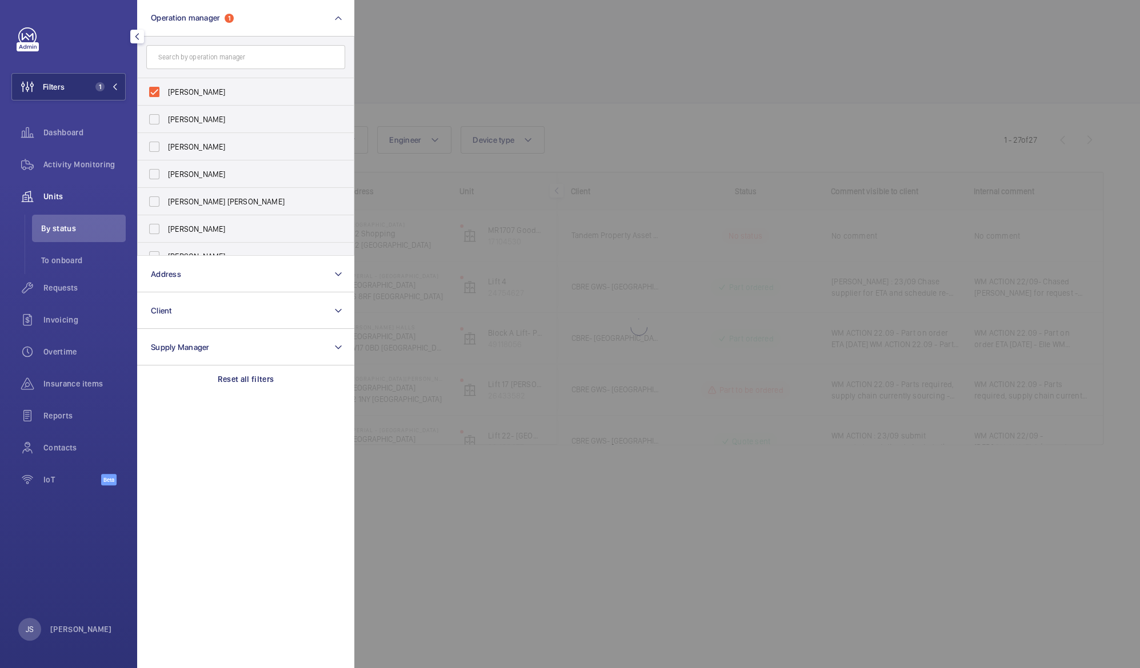
click at [411, 55] on div at bounding box center [924, 334] width 1140 height 668
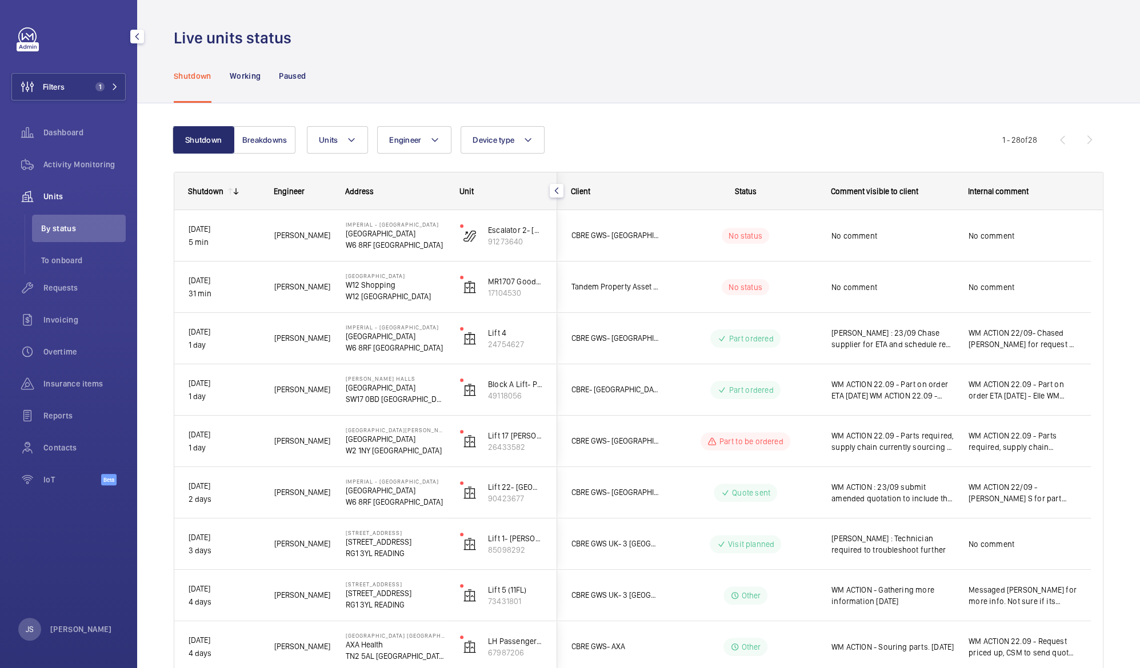
click at [73, 197] on span "Units" at bounding box center [84, 196] width 82 height 11
click at [79, 170] on span "Activity Monitoring" at bounding box center [84, 164] width 82 height 11
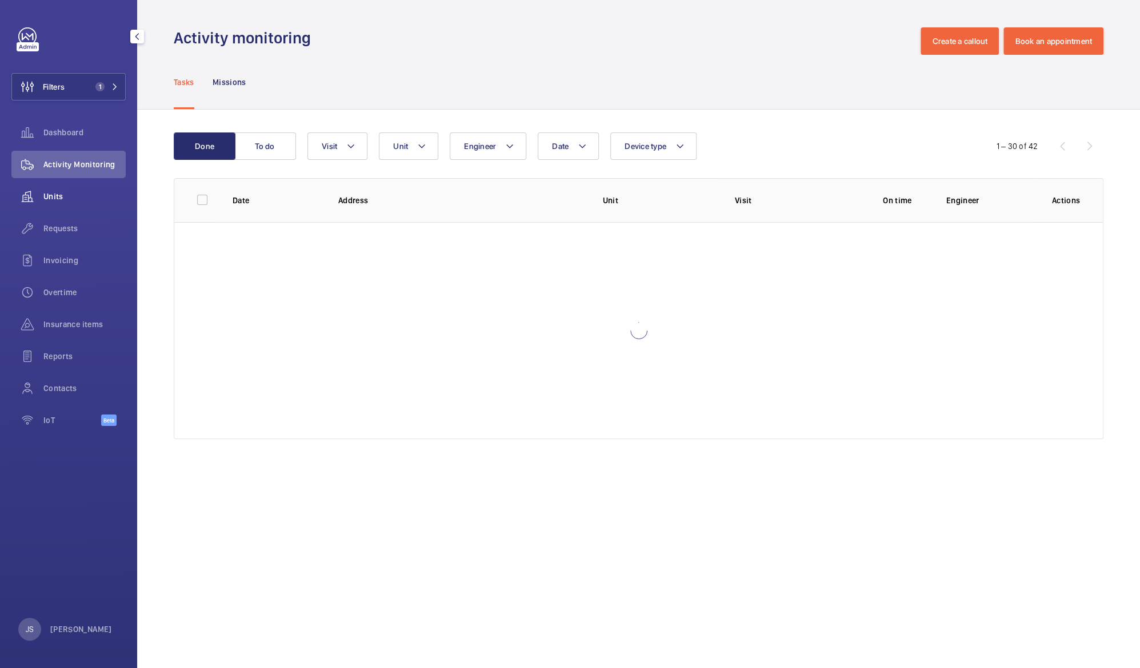
click at [61, 197] on span "Units" at bounding box center [84, 196] width 82 height 11
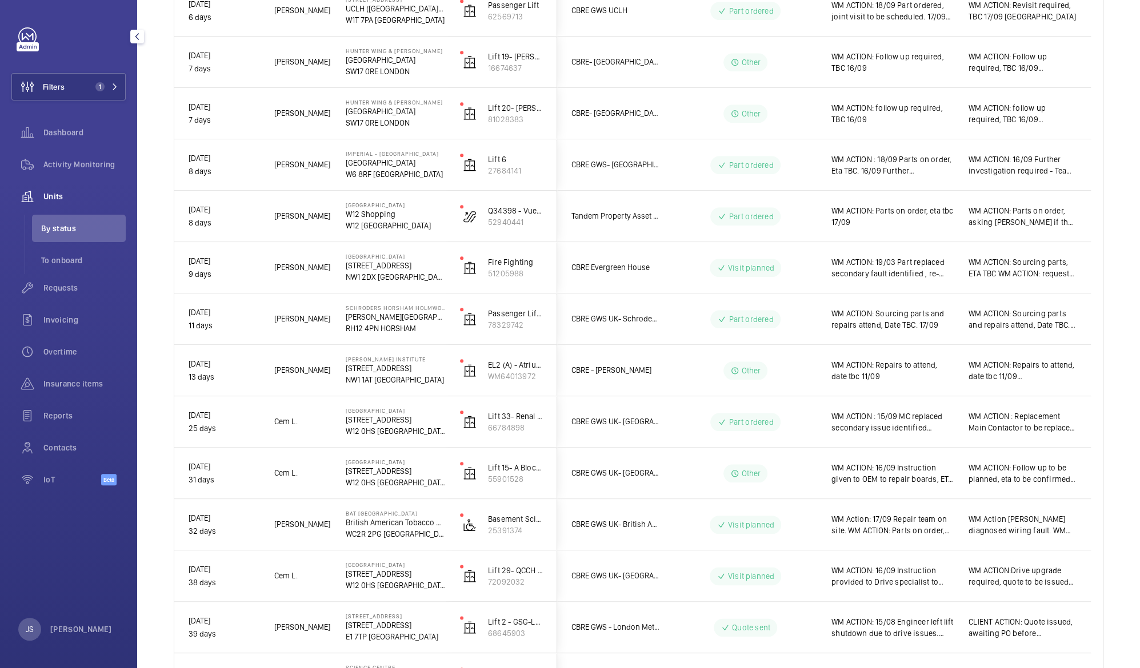
scroll to position [740, 0]
click at [876, 231] on div "WM ACTION: Parts on order, eta tbc 17/09" at bounding box center [886, 215] width 136 height 49
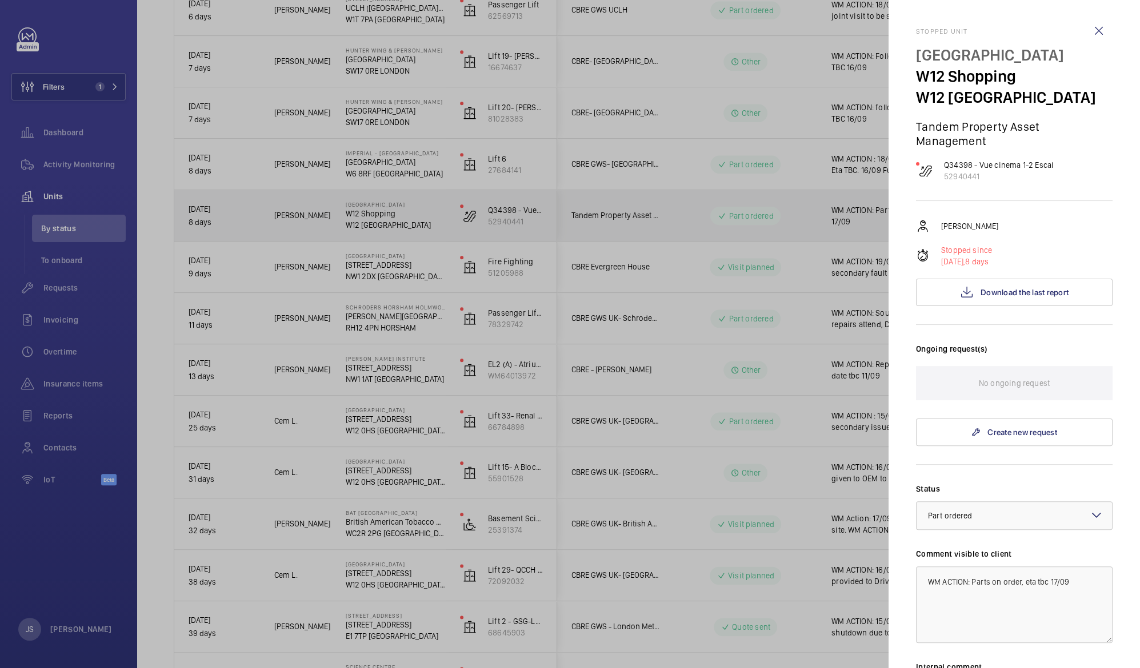
click at [341, 225] on div at bounding box center [570, 334] width 1140 height 668
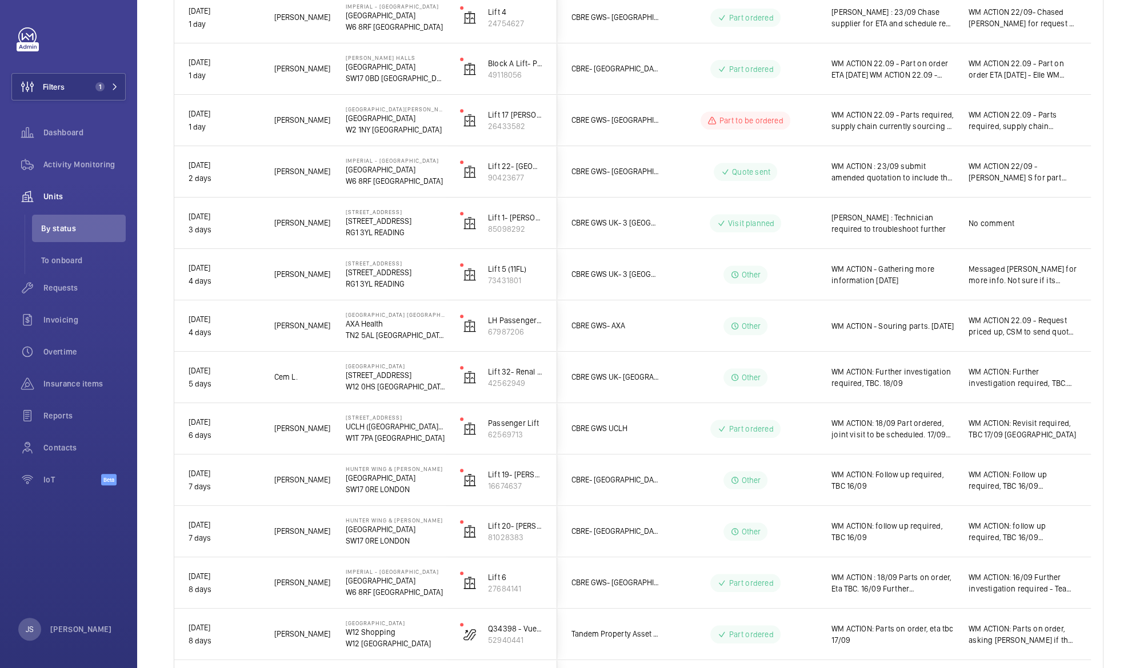
scroll to position [311, 0]
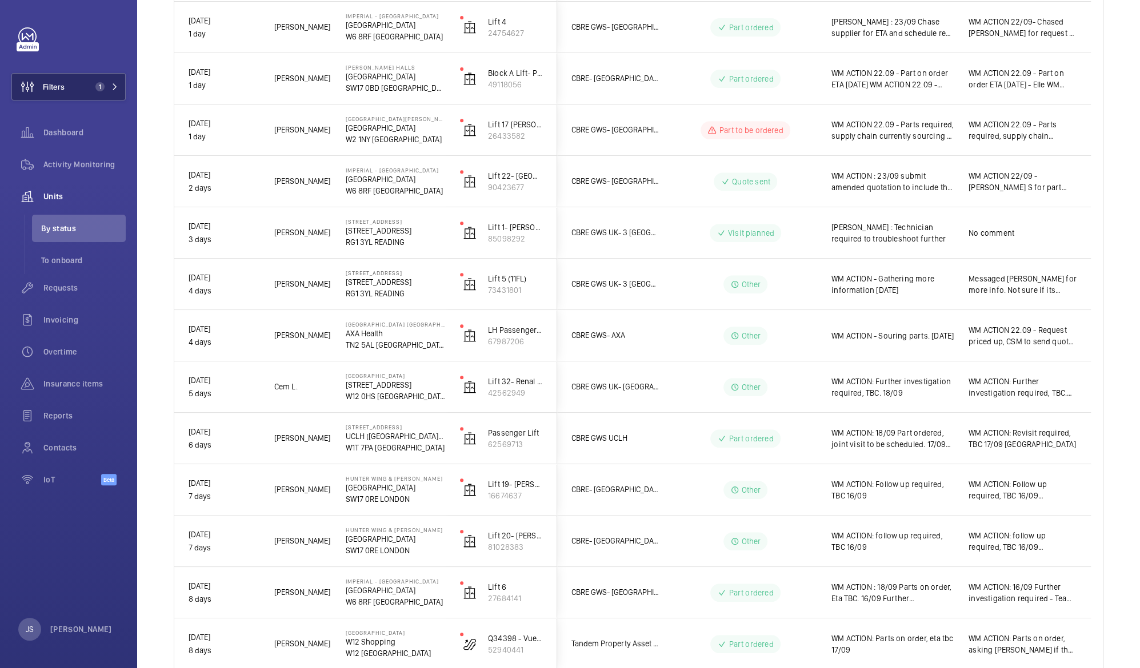
click at [94, 87] on span "1" at bounding box center [98, 86] width 14 height 9
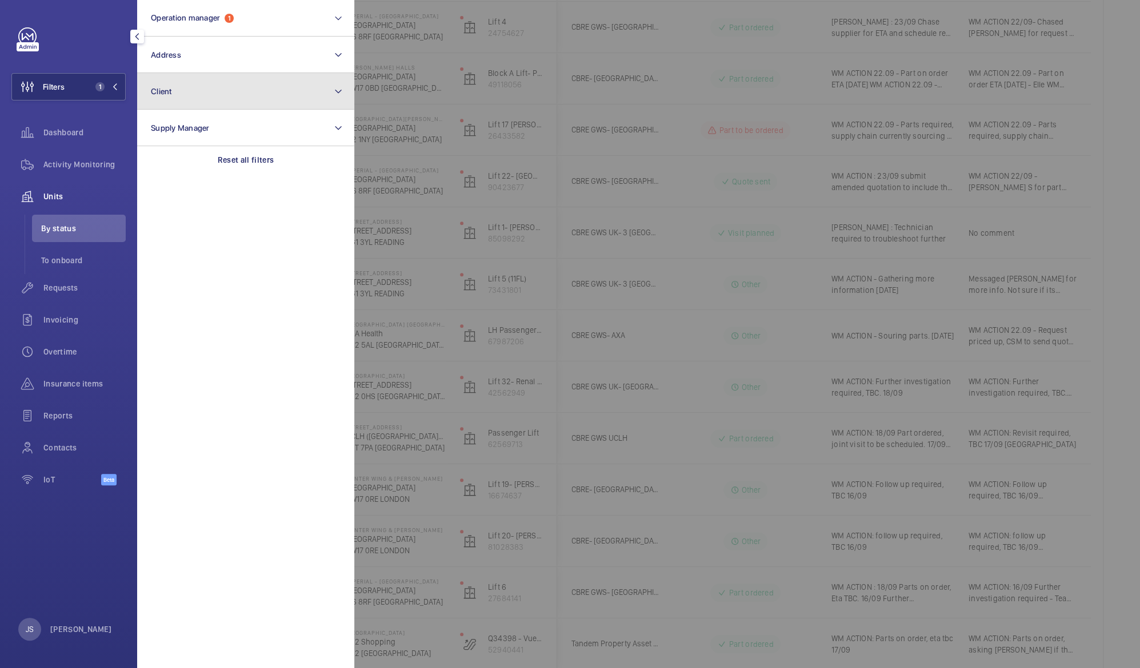
click at [169, 85] on button "Client" at bounding box center [245, 91] width 217 height 37
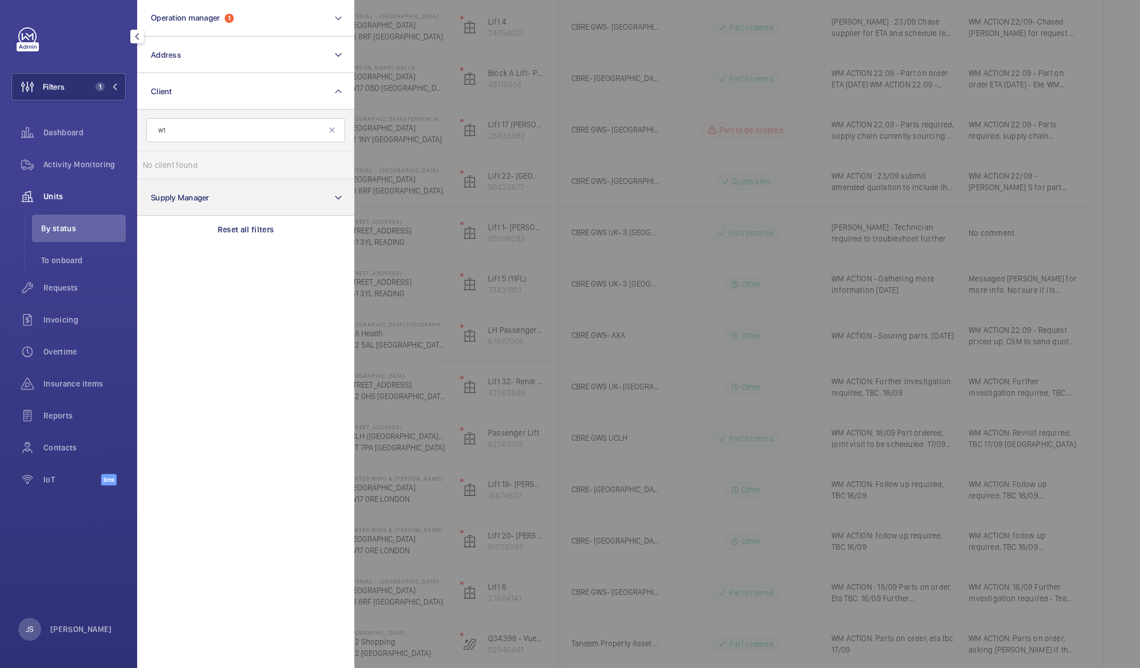
type input "w"
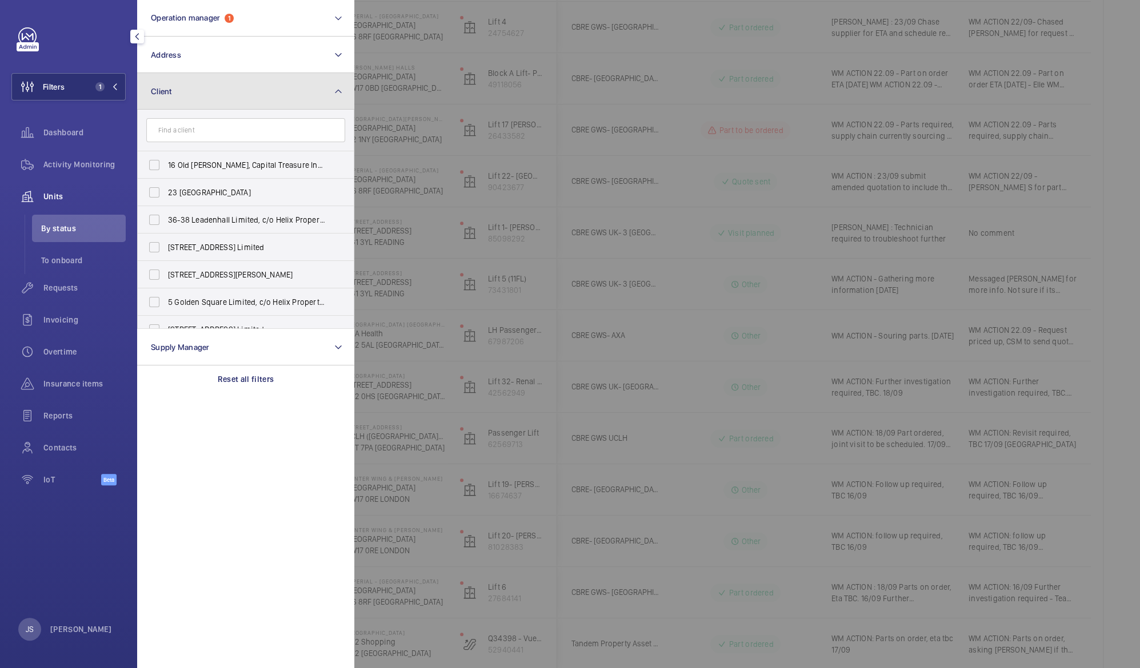
click at [163, 95] on span "Client" at bounding box center [161, 91] width 21 height 9
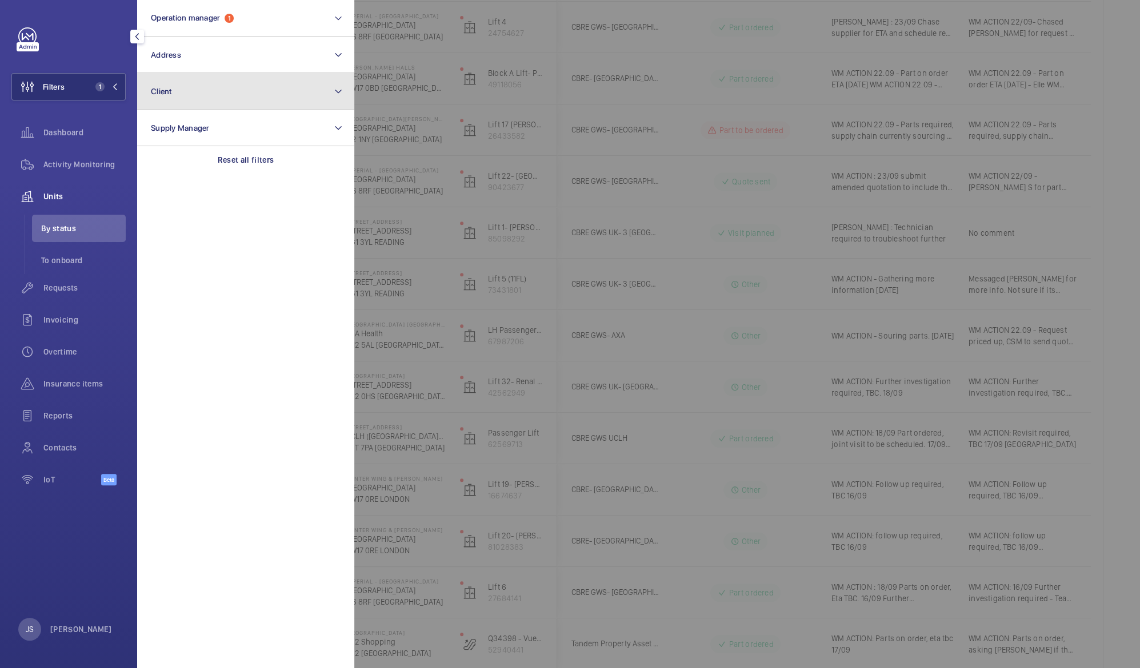
click at [177, 98] on button "Client" at bounding box center [245, 91] width 217 height 37
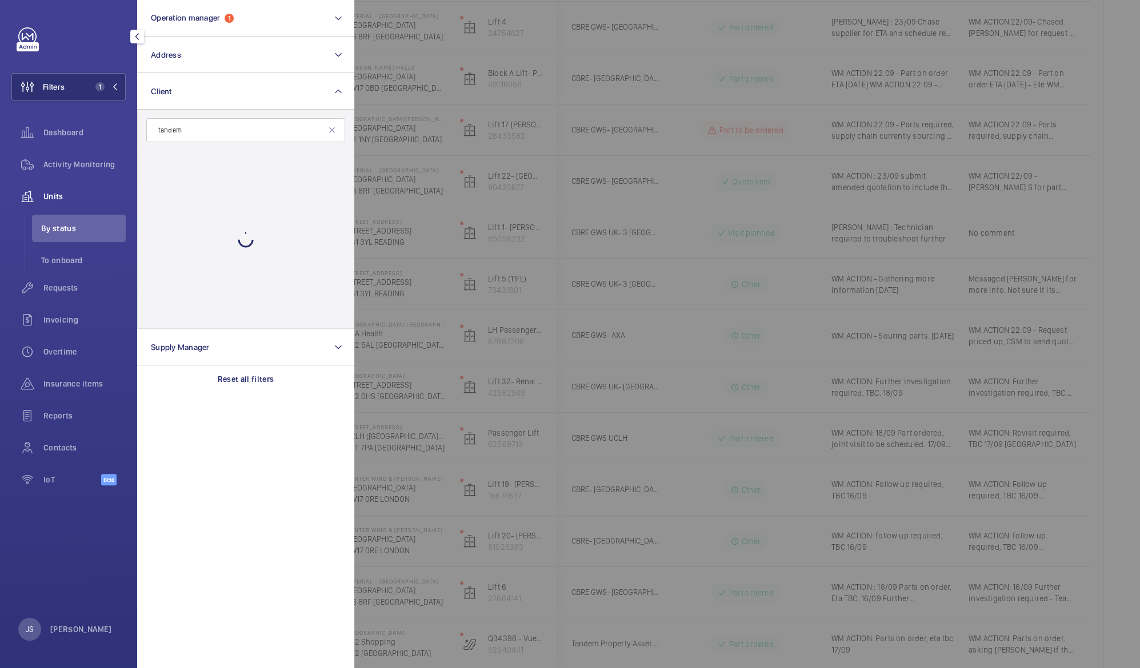
type input "tandem"
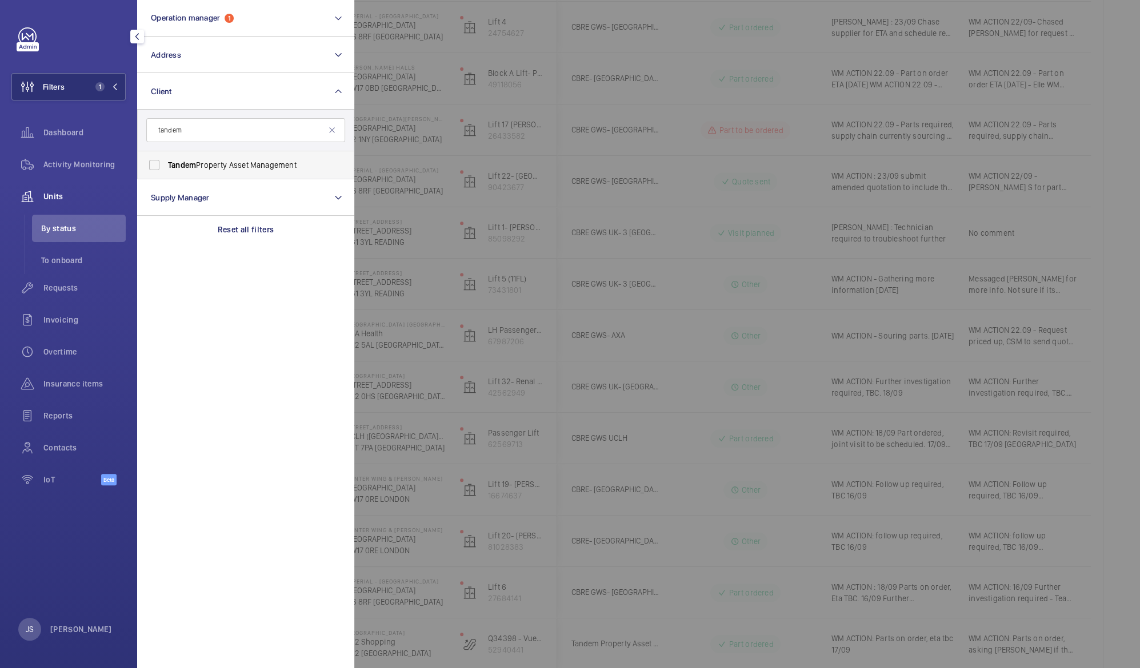
click at [190, 167] on span "Tandem" at bounding box center [182, 165] width 28 height 9
click at [166, 167] on input "Tandem Property Asset Management" at bounding box center [154, 165] width 23 height 23
checkbox input "true"
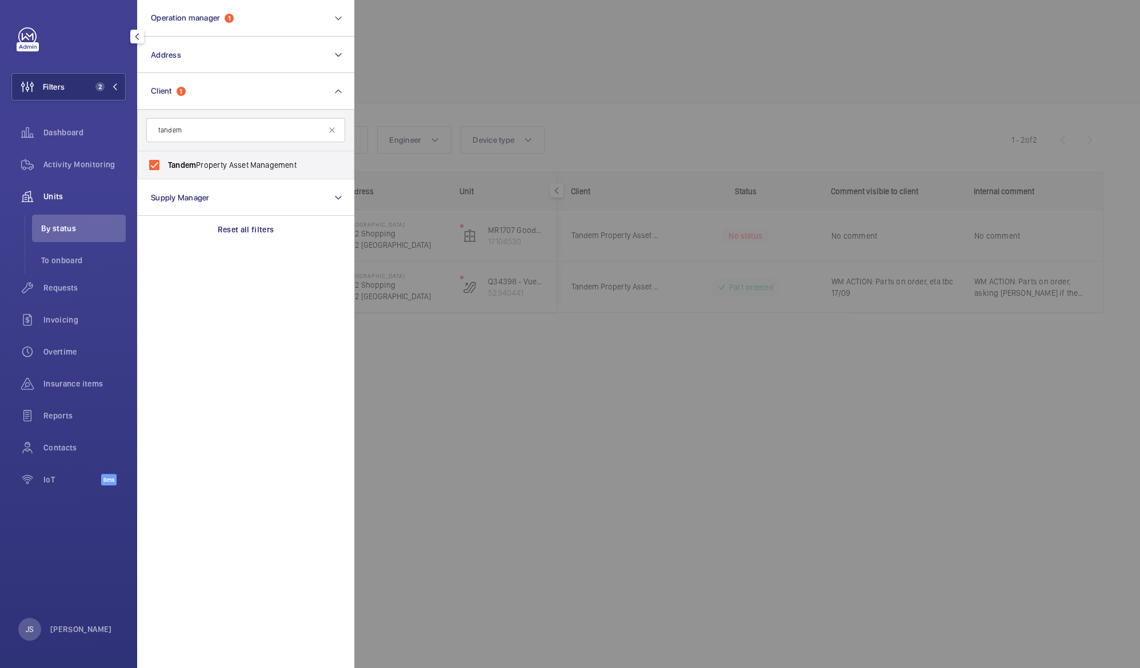
click at [423, 87] on div at bounding box center [924, 334] width 1140 height 668
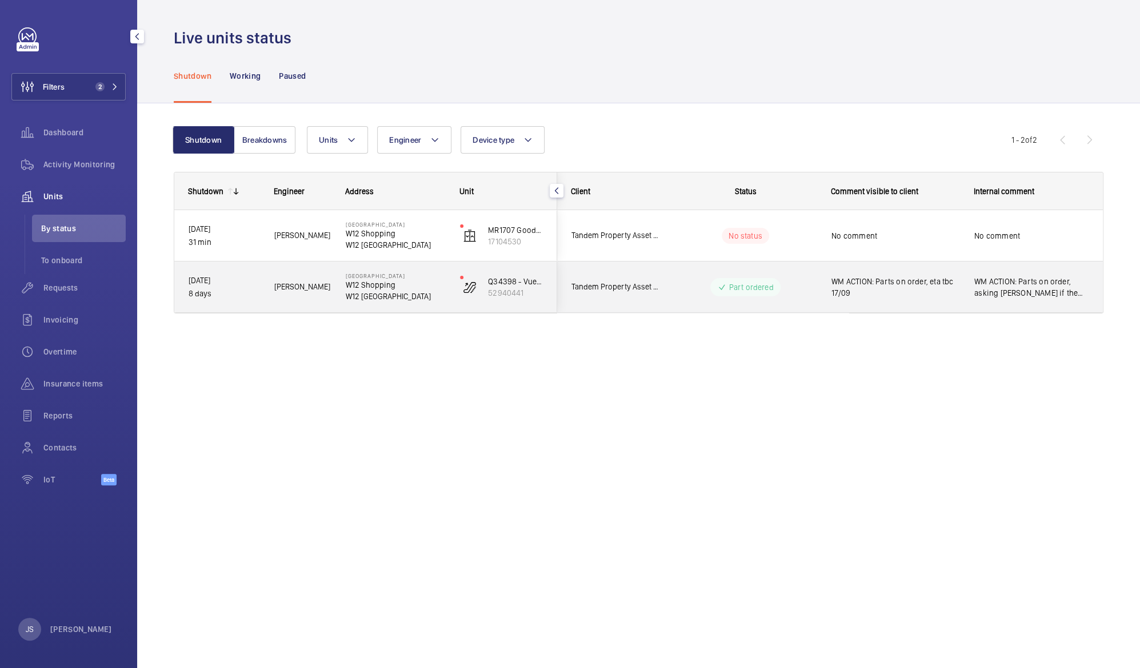
click at [878, 280] on span "WM ACTION: Parts on order, eta tbc 17/09" at bounding box center [895, 287] width 128 height 23
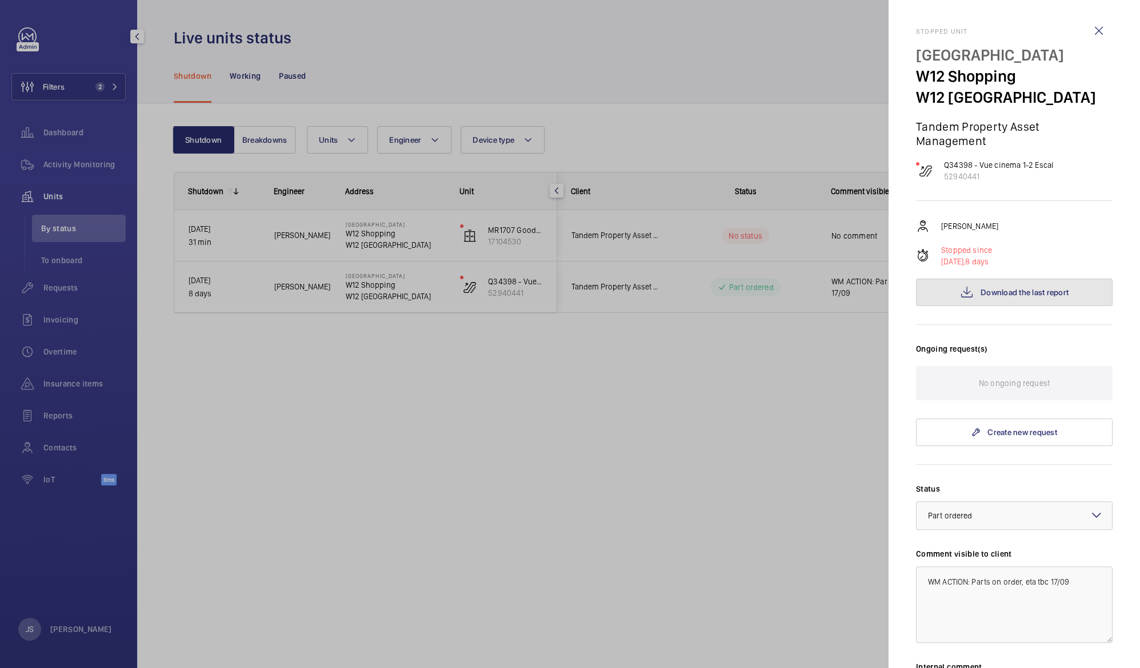
click at [963, 288] on mat-icon at bounding box center [967, 293] width 14 height 14
click at [748, 105] on div at bounding box center [570, 334] width 1140 height 668
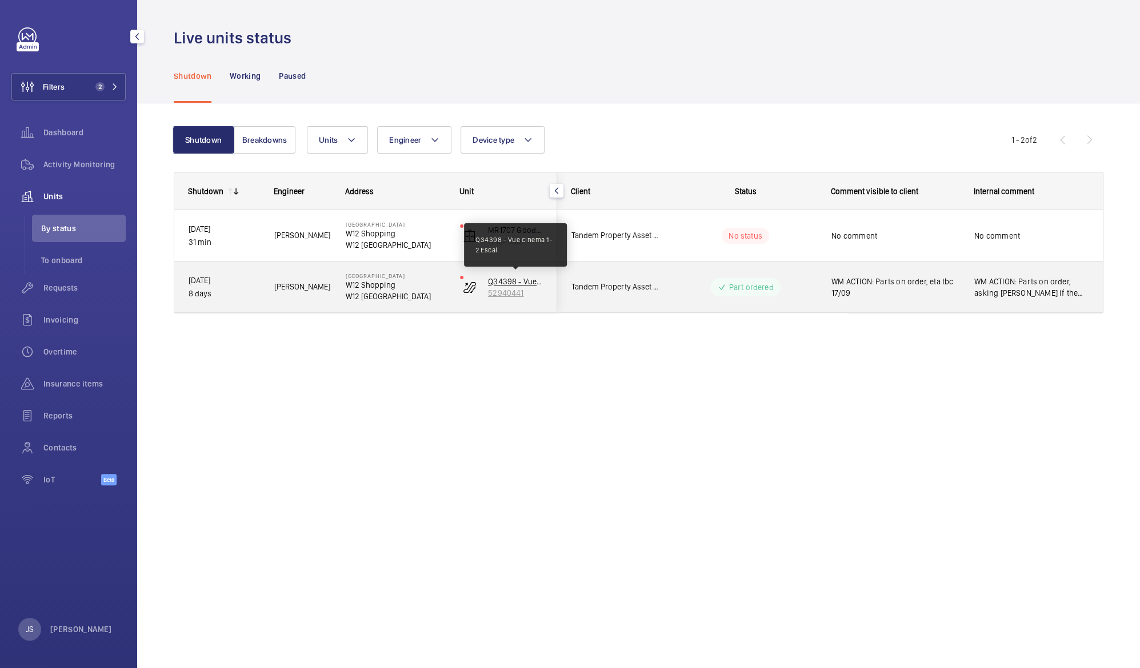
click at [494, 279] on p "Q34398 - Vue cinema 1-2 Escal" at bounding box center [515, 281] width 55 height 11
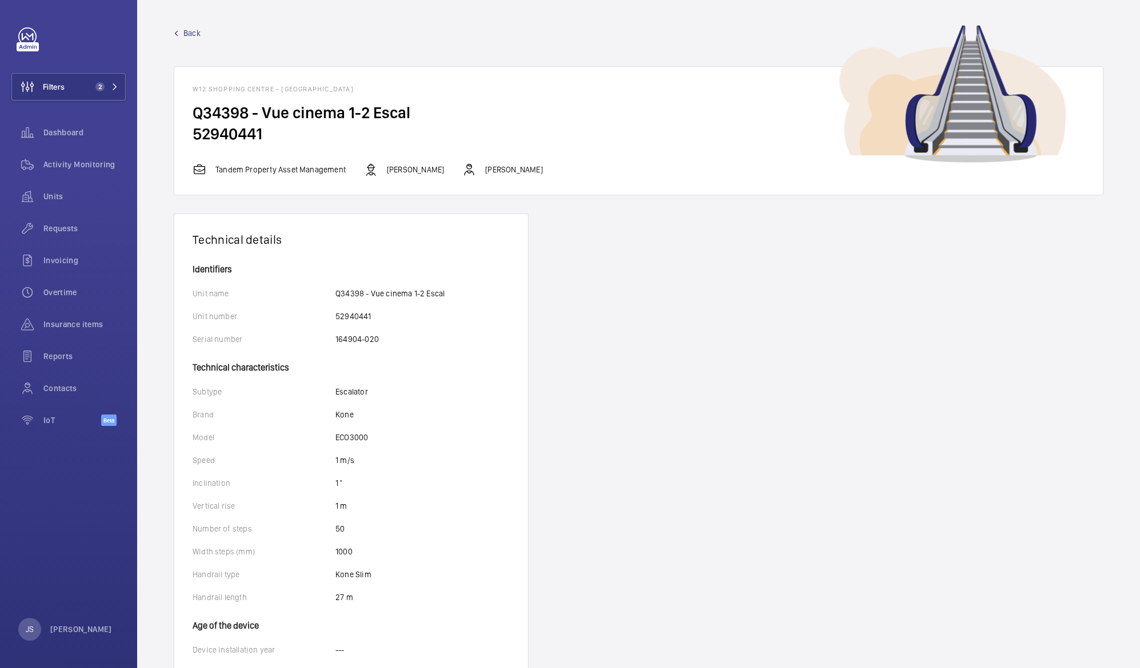
click at [193, 32] on span "Back" at bounding box center [191, 32] width 17 height 11
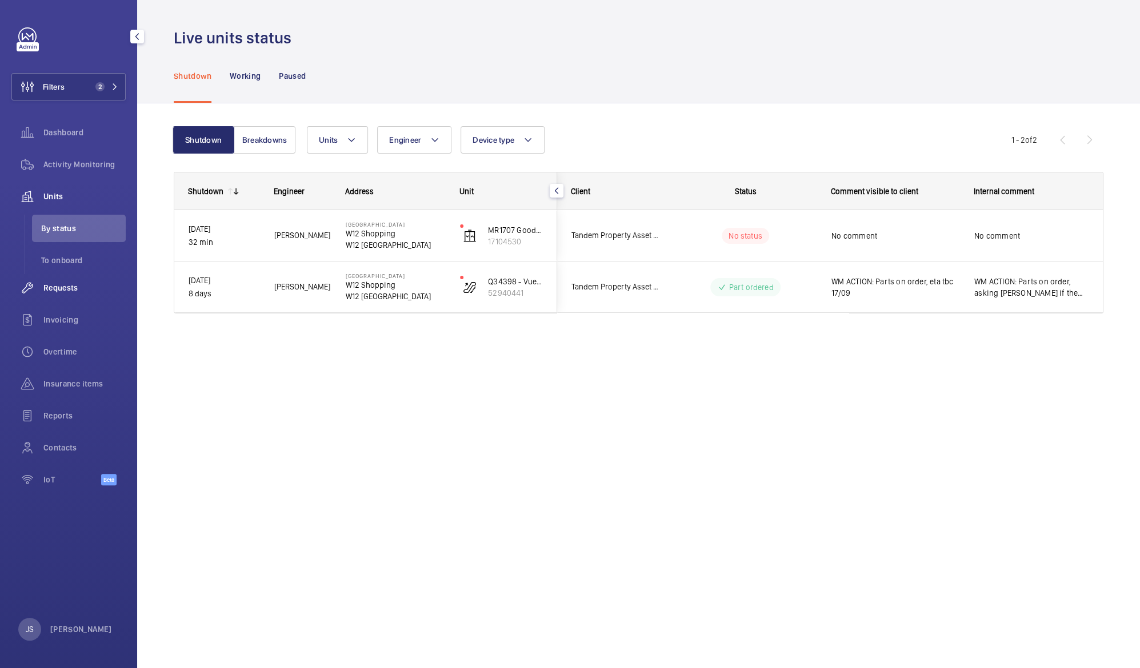
click at [51, 288] on span "Requests" at bounding box center [84, 287] width 82 height 11
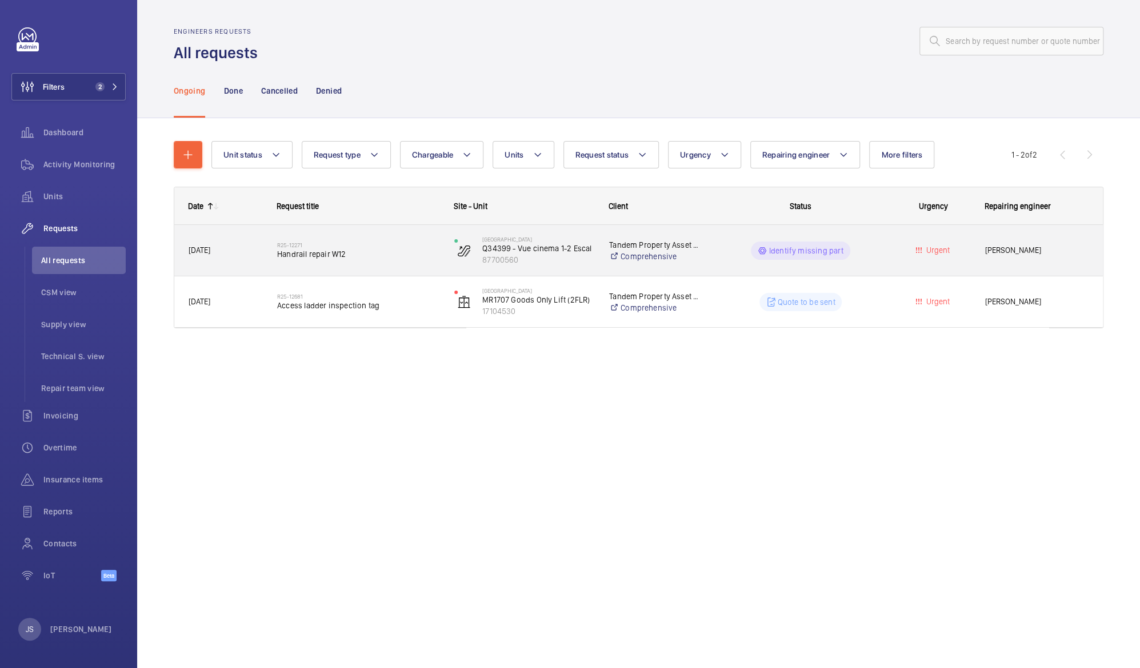
click at [795, 247] on p "Identify missing part" at bounding box center [806, 250] width 75 height 11
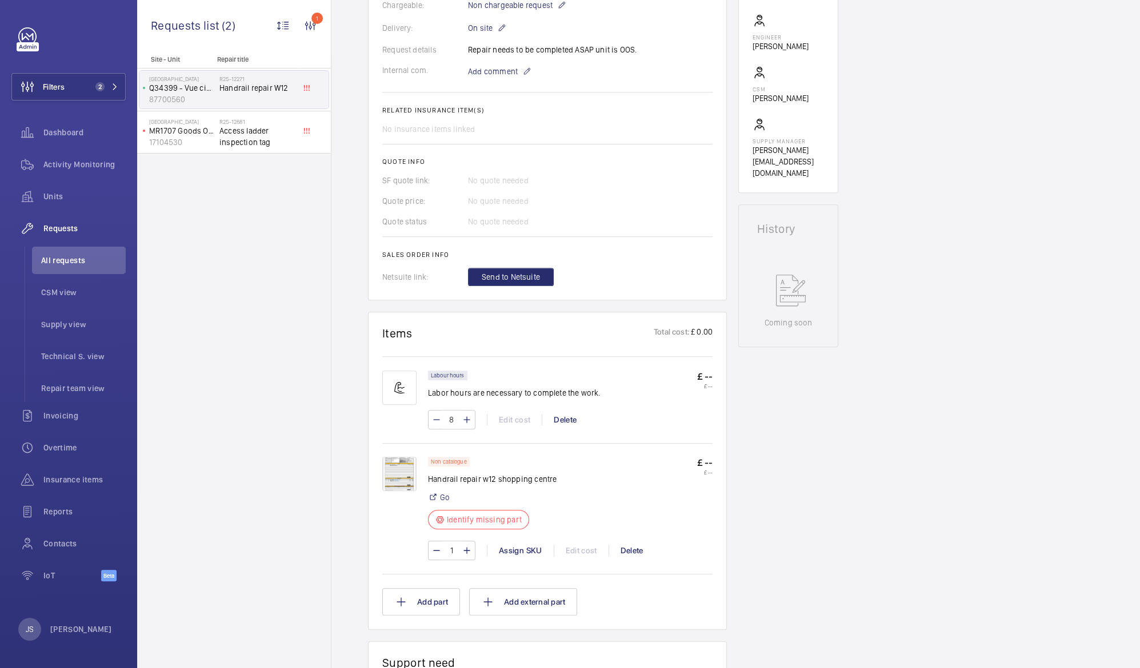
scroll to position [334, 0]
click at [481, 520] on p "Identify missing part" at bounding box center [484, 518] width 75 height 11
click at [406, 481] on img at bounding box center [399, 473] width 34 height 34
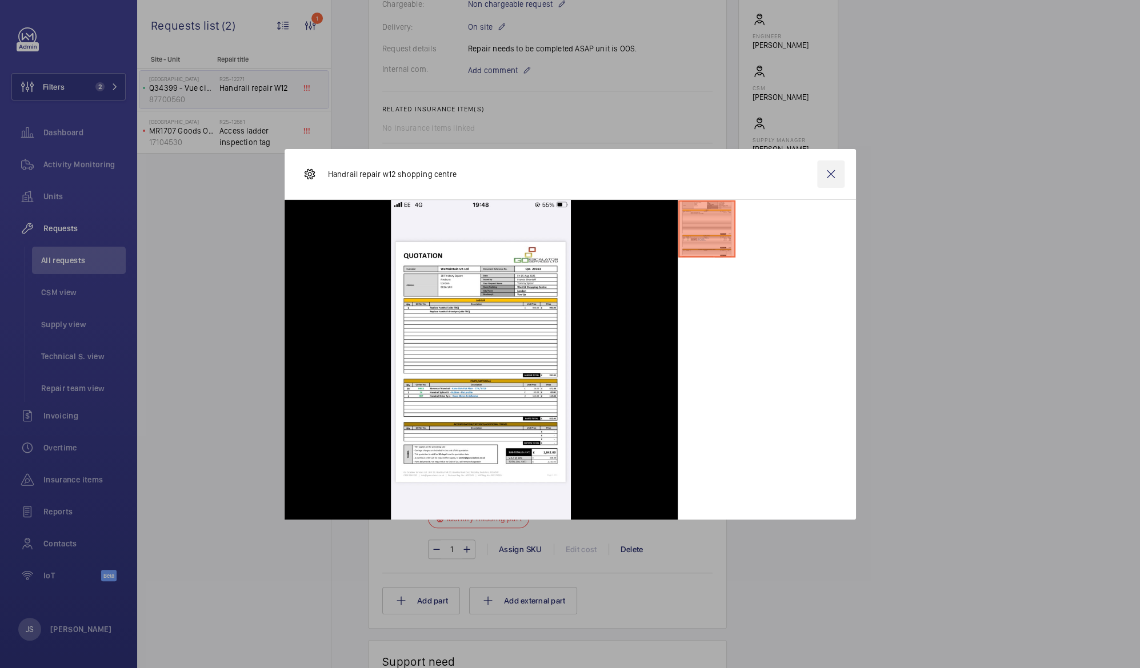
click at [830, 173] on wm-front-icon-button at bounding box center [830, 174] width 27 height 27
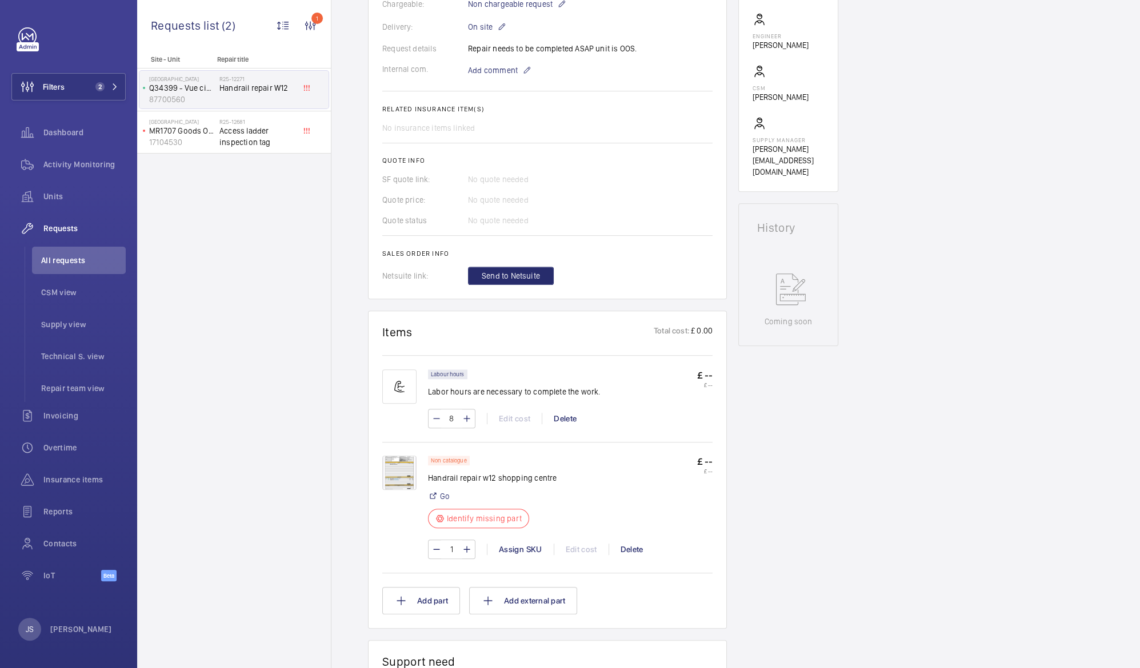
click at [883, 274] on div "Engineers requests R25-12271 A repair request was created on [DATE] to repair a…" at bounding box center [735, 434] width 808 height 1312
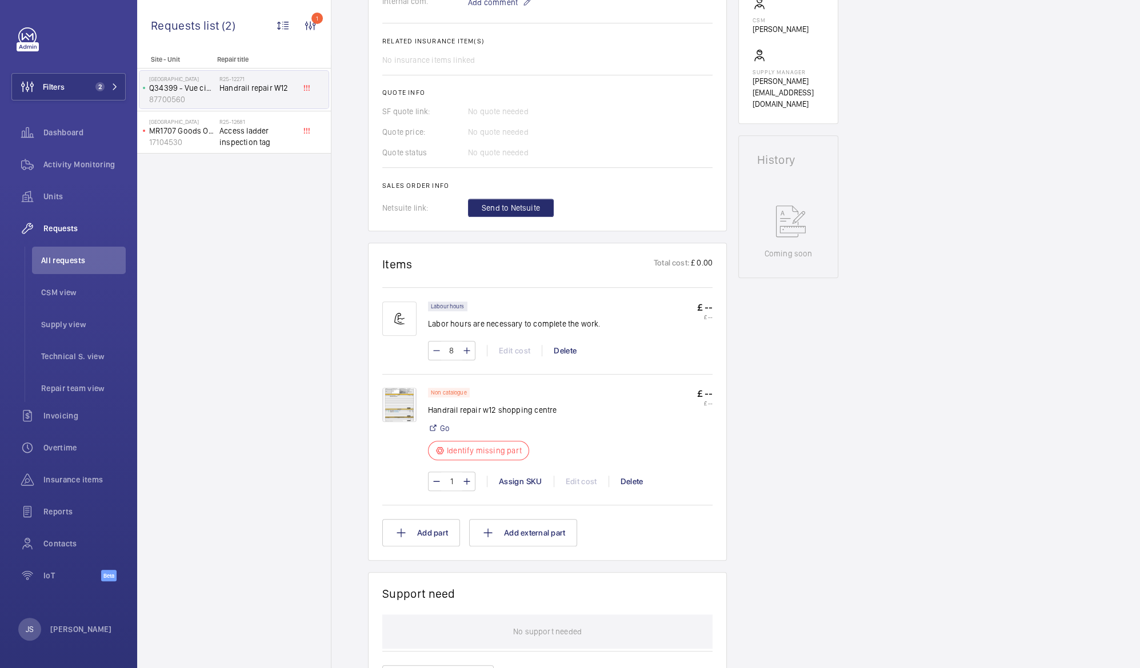
scroll to position [401, 0]
click at [432, 348] on mat-icon at bounding box center [436, 352] width 9 height 14
type input "7"
click at [431, 349] on wm-front-input-numeric-stepper "7" at bounding box center [451, 351] width 47 height 19
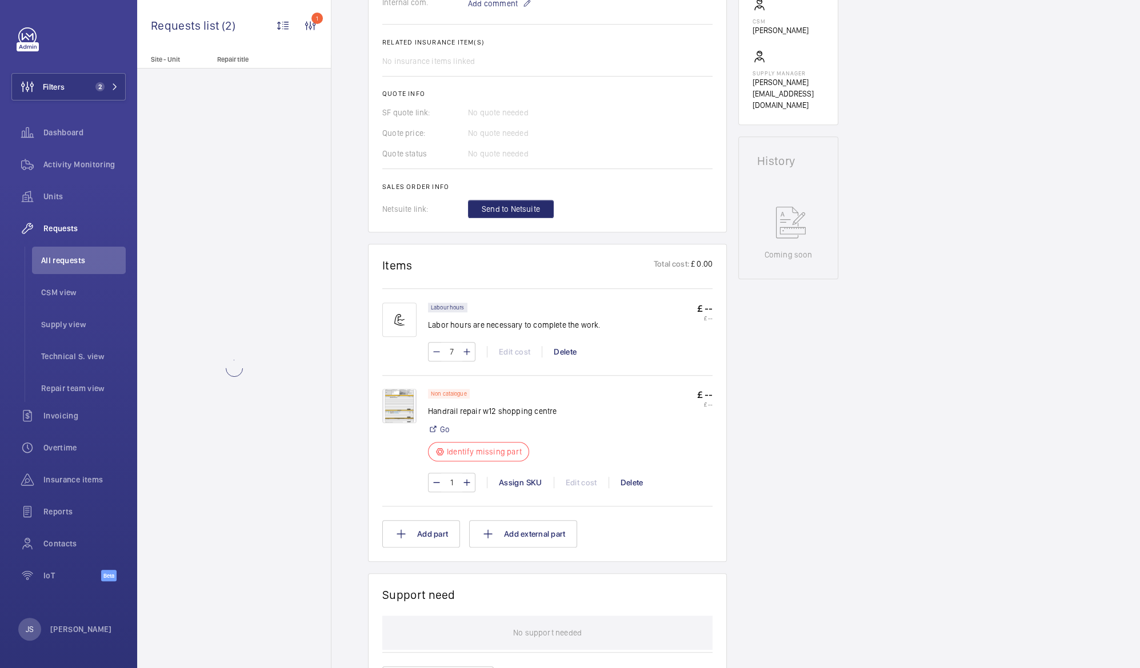
click at [431, 349] on wm-front-input-numeric-stepper "7" at bounding box center [451, 351] width 47 height 19
click at [439, 351] on mat-icon at bounding box center [436, 352] width 9 height 14
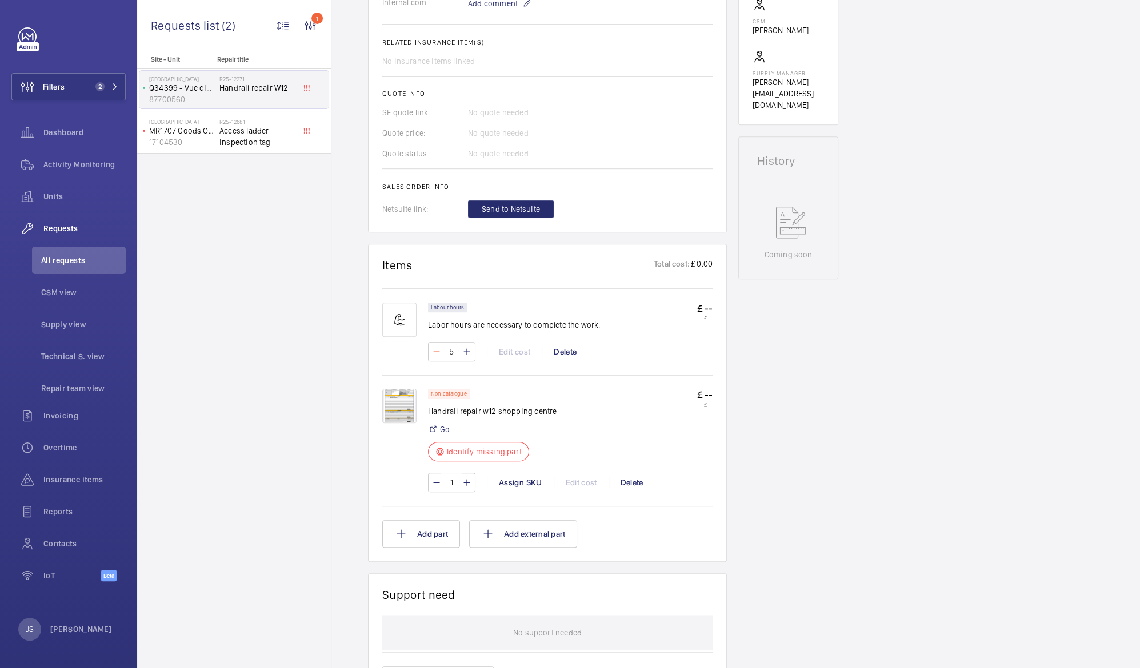
click at [439, 351] on mat-icon at bounding box center [436, 352] width 9 height 14
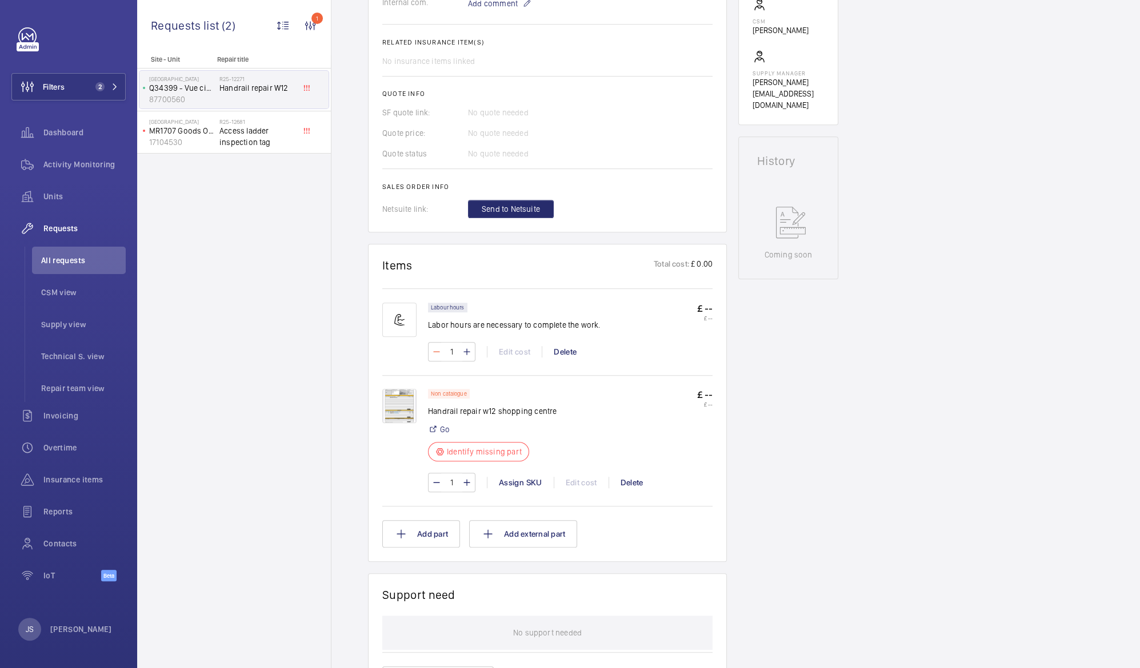
type input "0"
click at [442, 533] on button "Add part" at bounding box center [421, 533] width 78 height 27
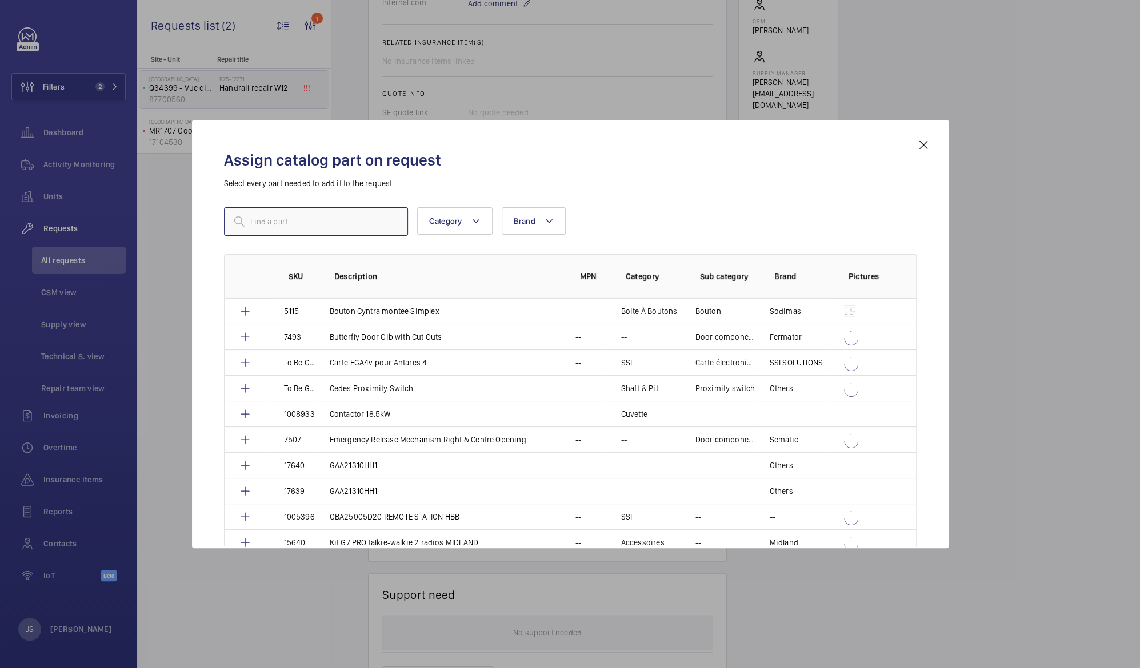
click at [306, 222] on input "text" at bounding box center [316, 221] width 184 height 29
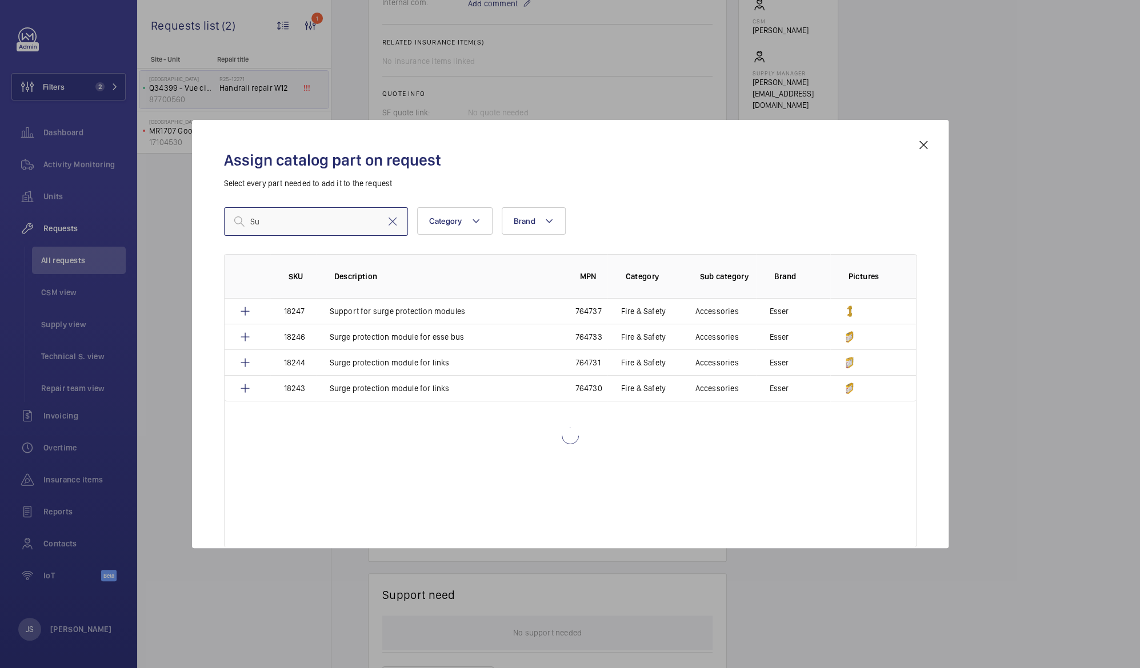
type input "S"
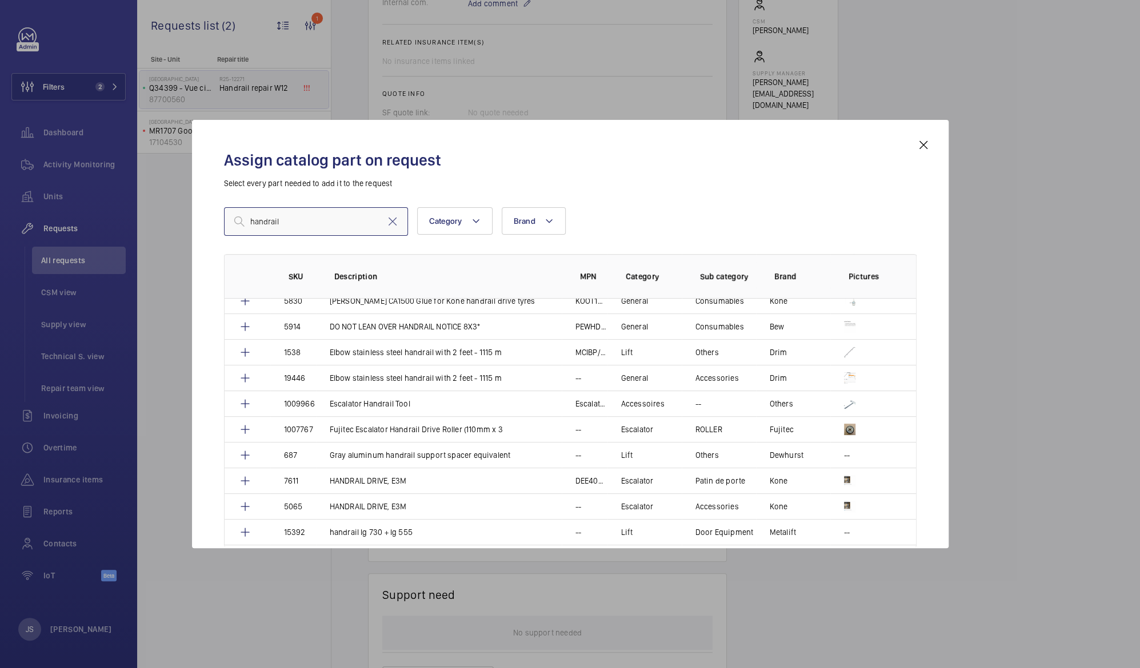
scroll to position [274, 0]
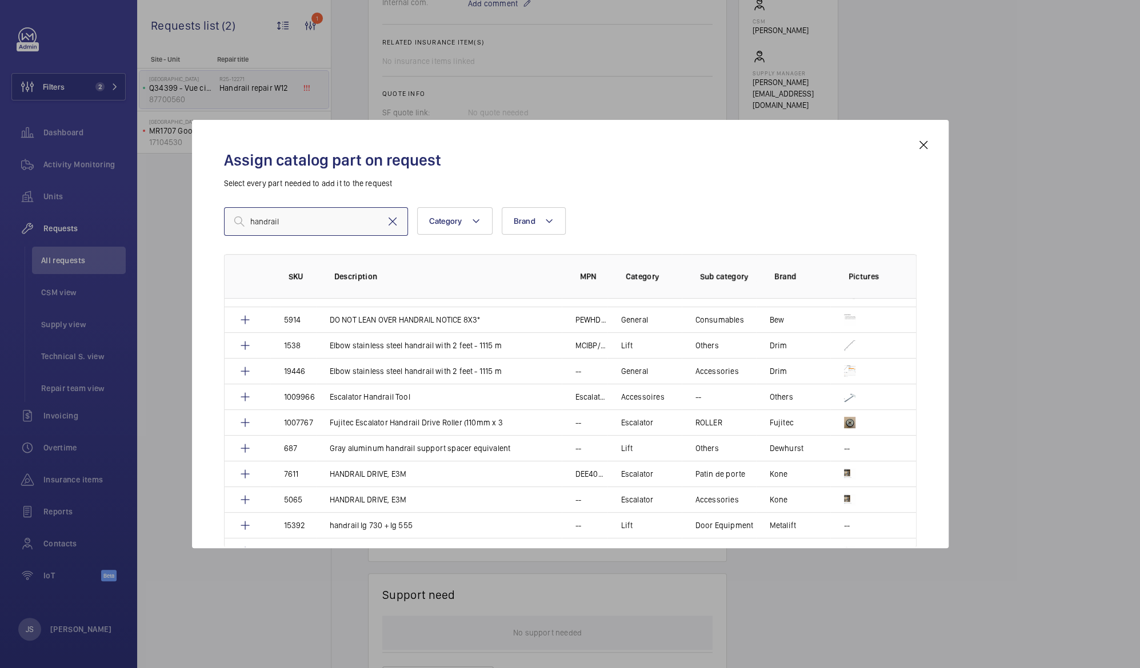
type input "handrail"
click at [391, 225] on mat-icon at bounding box center [393, 222] width 14 height 14
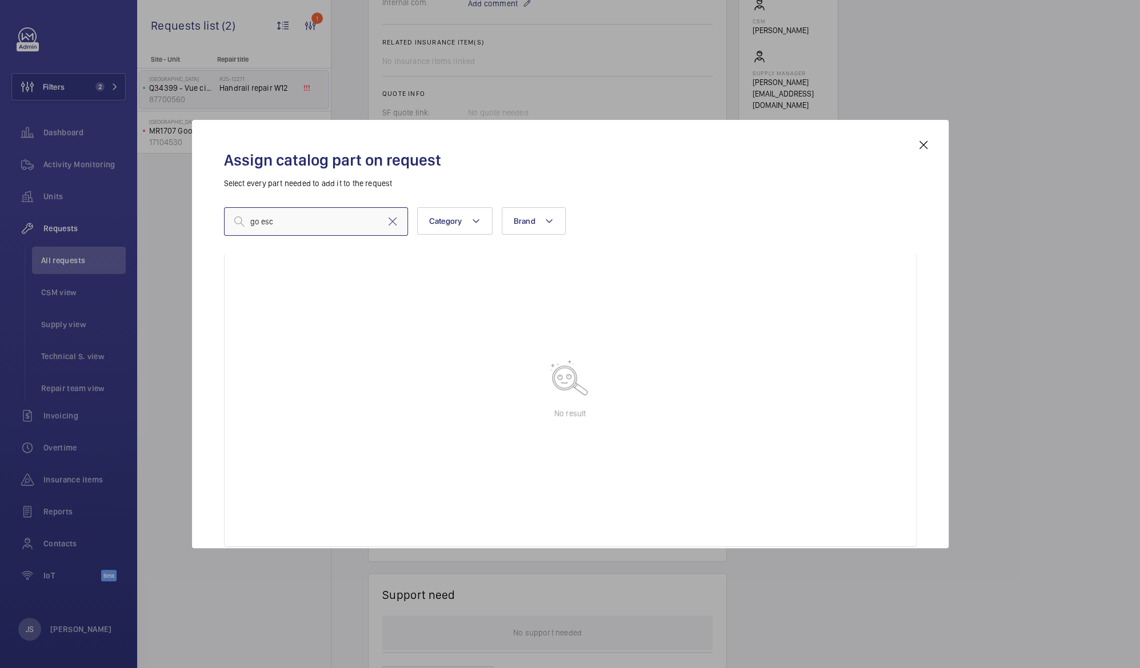
scroll to position [71, 0]
type input "go escaltor"
click at [475, 222] on mat-icon at bounding box center [475, 221] width 9 height 14
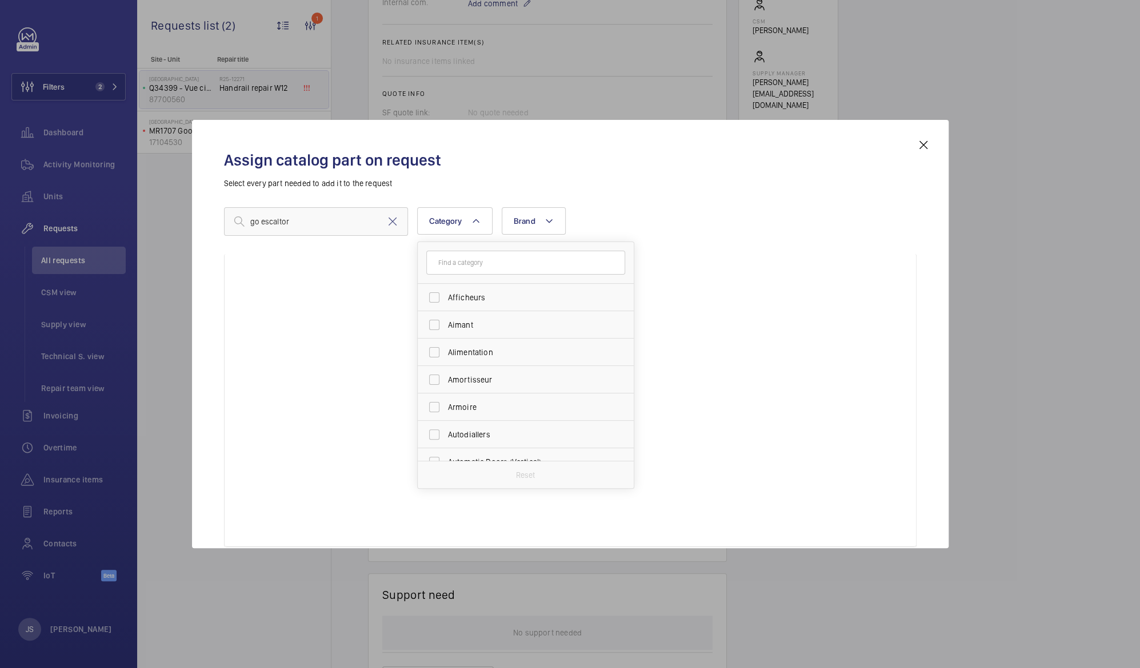
click at [919, 143] on mat-icon at bounding box center [923, 145] width 14 height 14
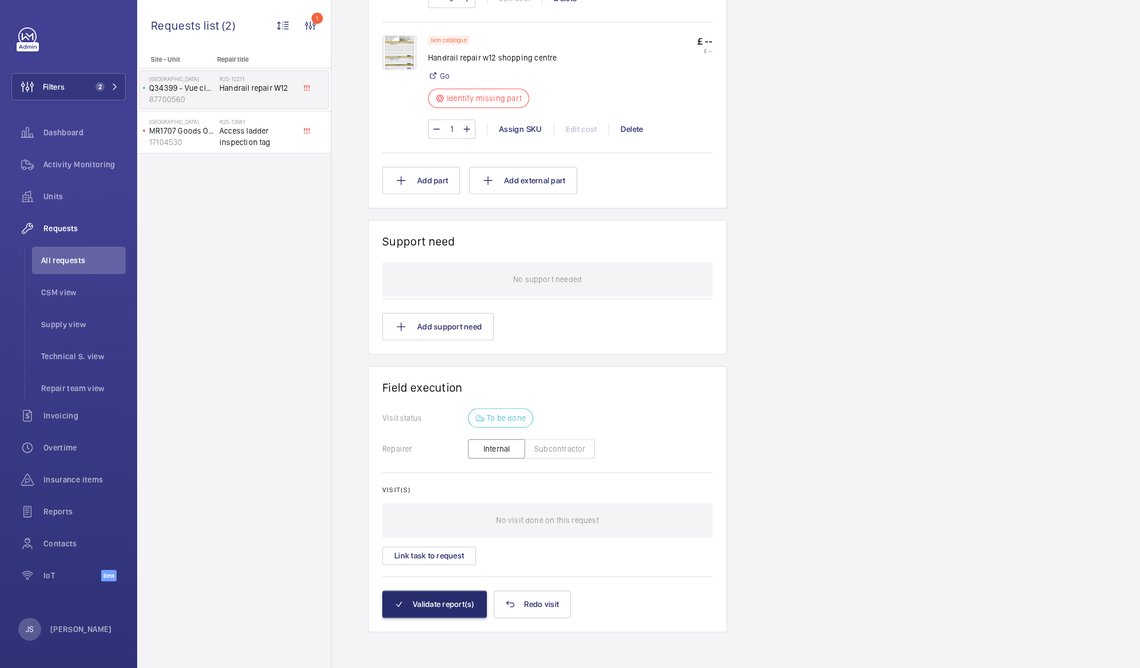
scroll to position [475, 0]
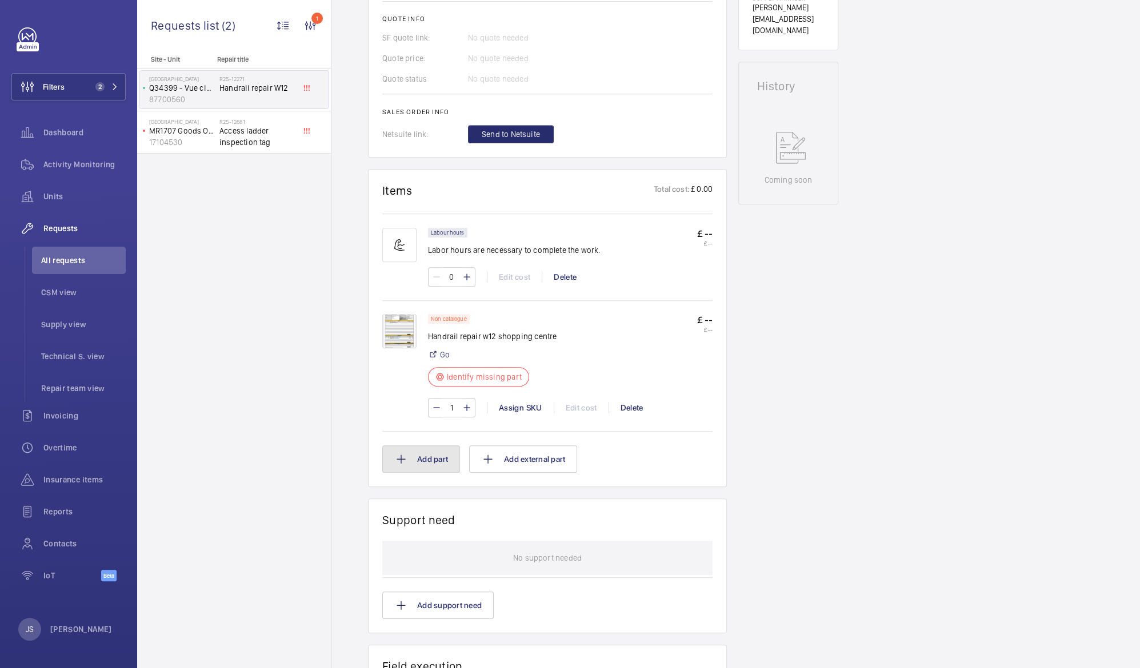
click at [415, 459] on button "Add part" at bounding box center [421, 459] width 78 height 27
click at [415, 459] on div "SKU Description MPN Category Sub category Brand Pictures 18725 SEOTHL05006S01 […" at bounding box center [570, 387] width 554 height 234
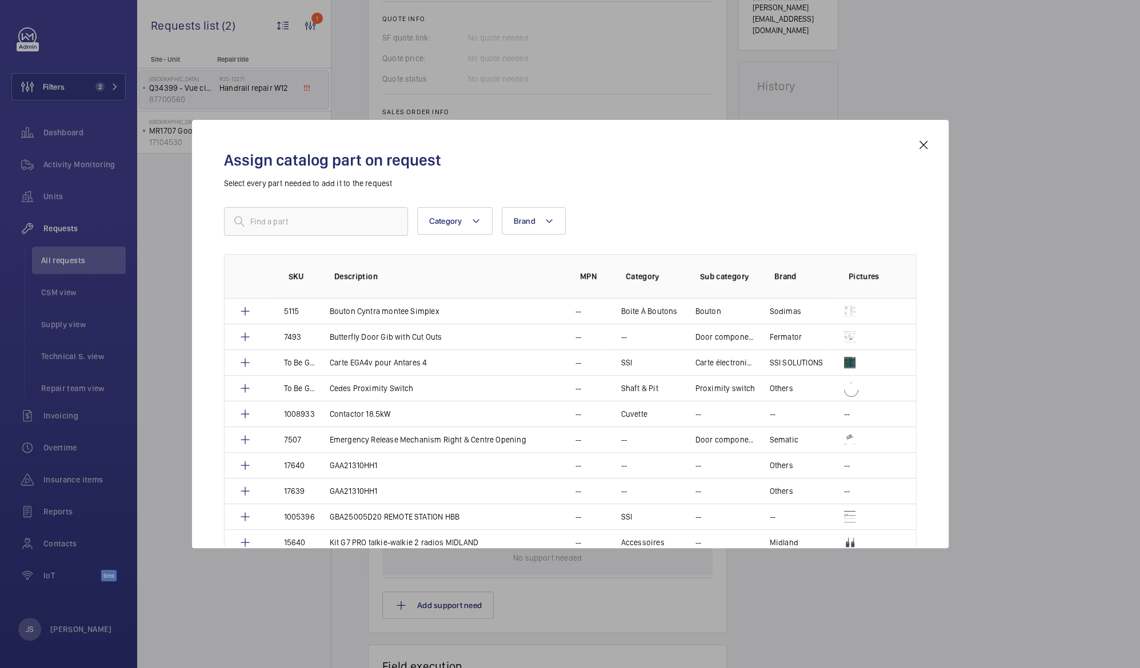
click at [919, 143] on mat-icon at bounding box center [923, 145] width 14 height 14
click at [488, 378] on p "Identify missing part" at bounding box center [484, 376] width 75 height 11
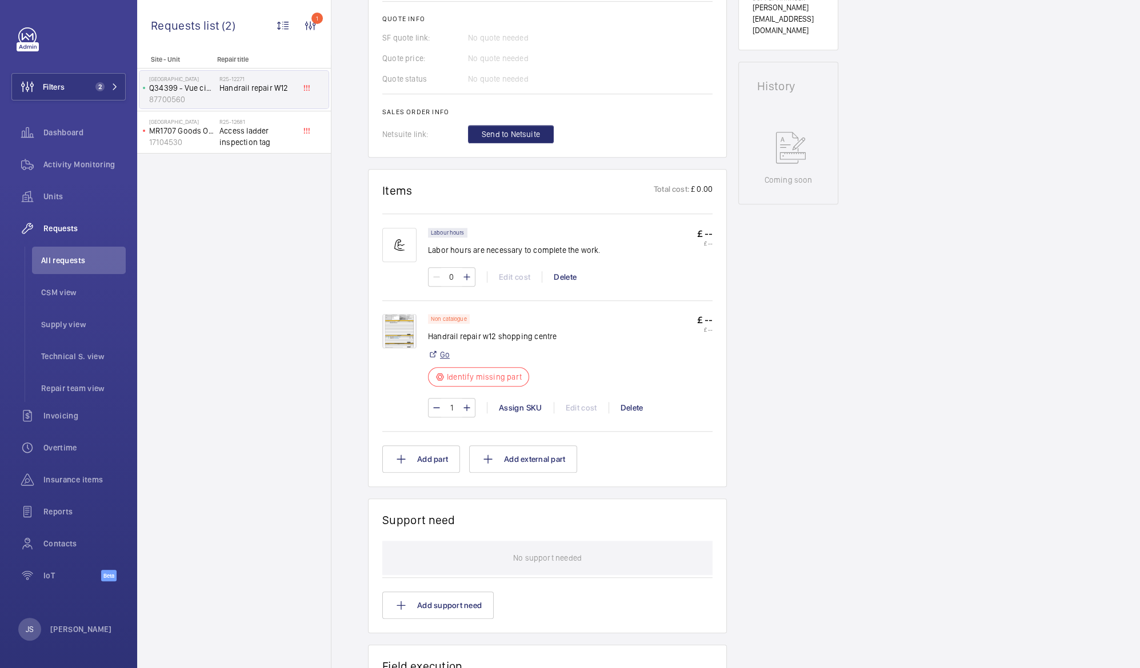
click at [448, 360] on link "Go" at bounding box center [445, 354] width 10 height 11
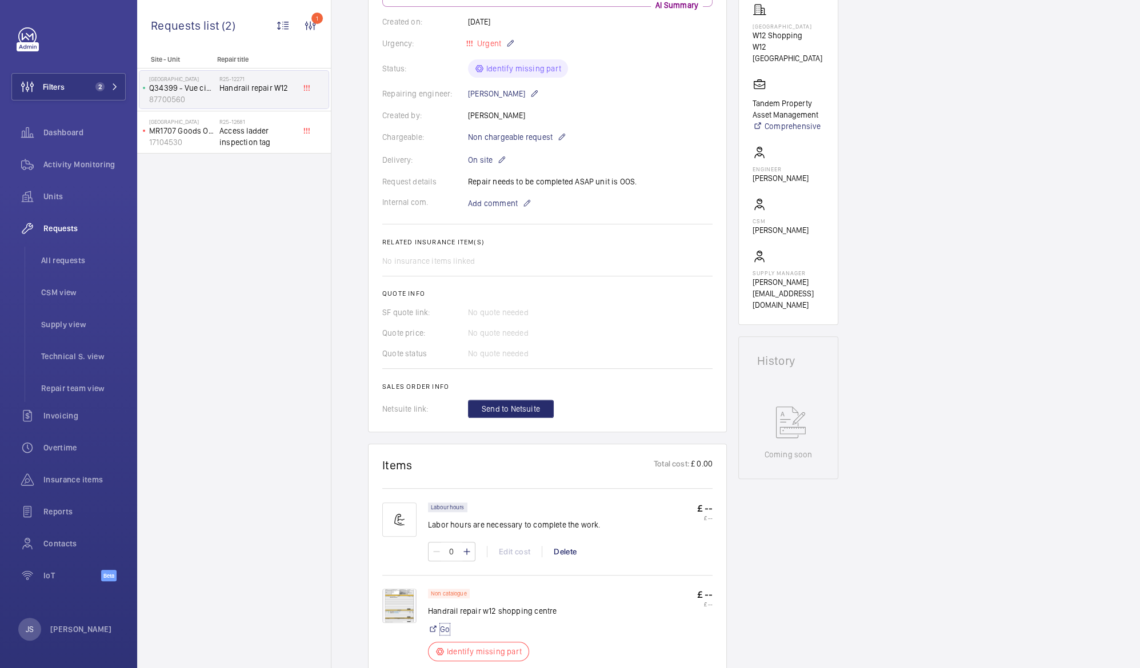
scroll to position [189, 0]
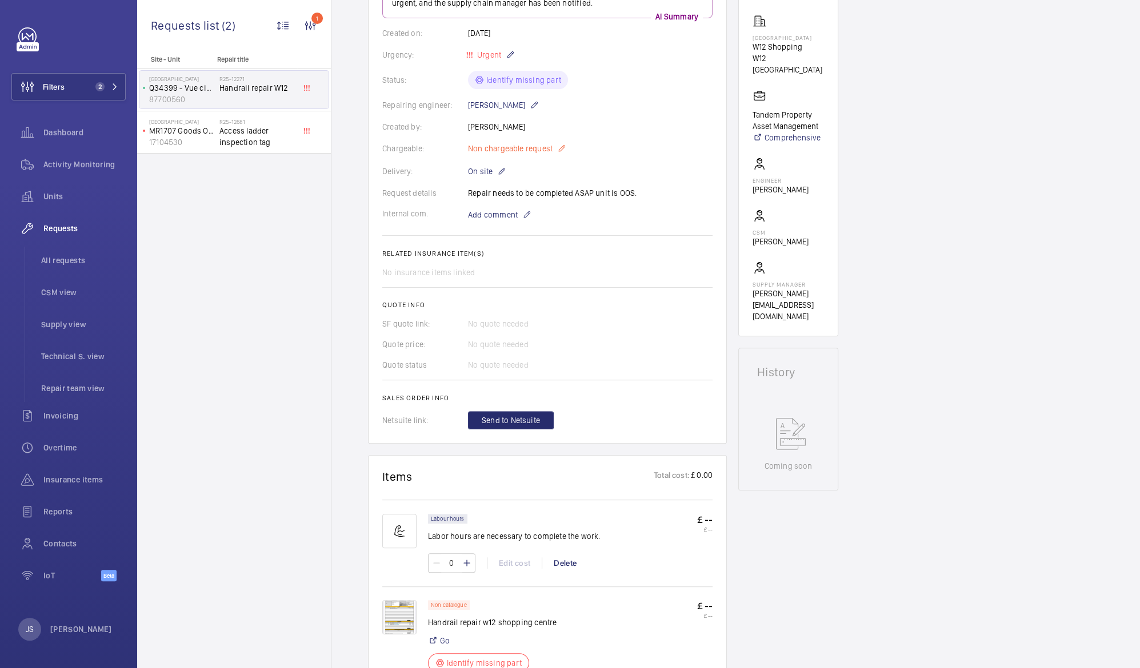
click at [524, 151] on span "Non chargeable request" at bounding box center [510, 148] width 85 height 11
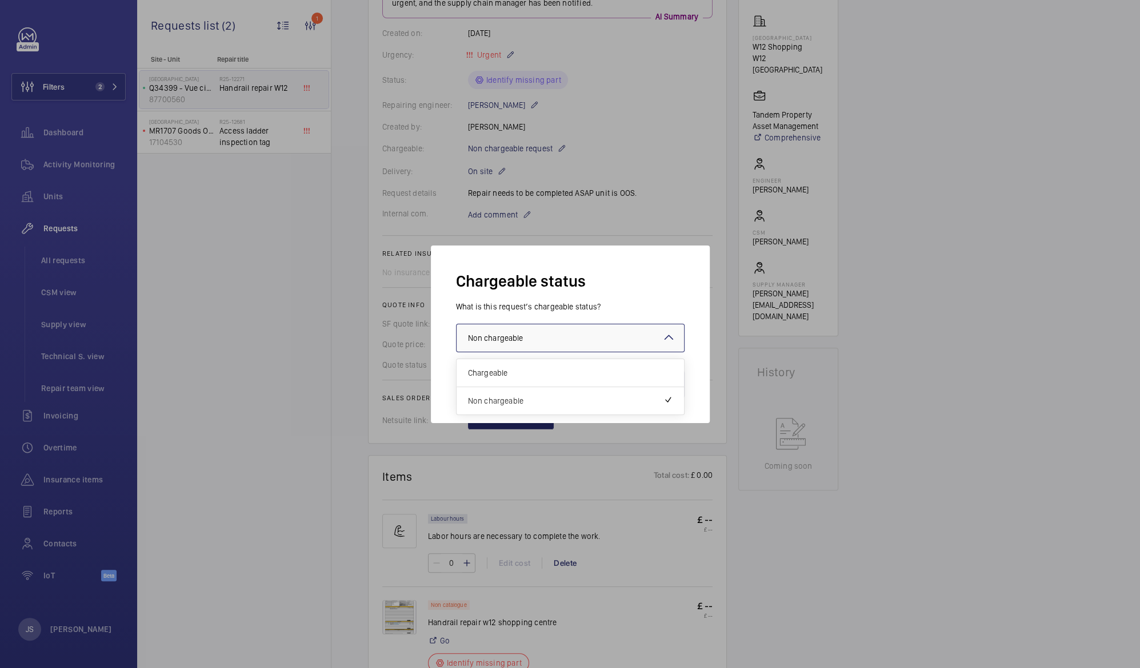
click at [526, 345] on div at bounding box center [569, 338] width 227 height 27
click at [515, 375] on span "Chargeable" at bounding box center [570, 372] width 205 height 11
click at [658, 386] on button "Validate" at bounding box center [659, 384] width 51 height 27
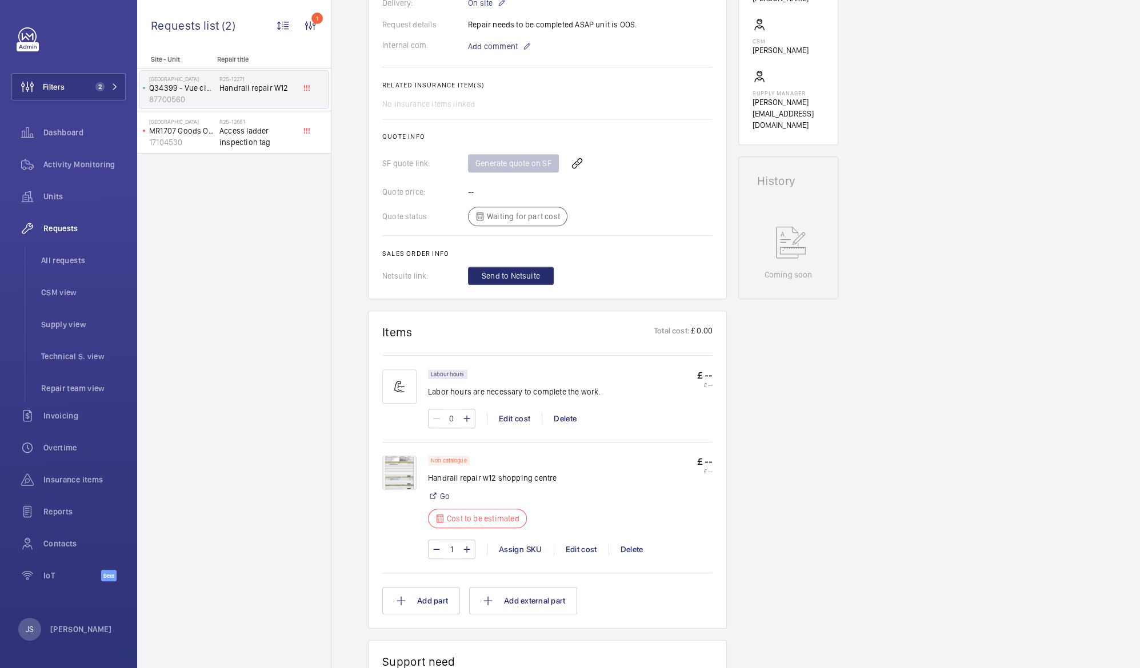
scroll to position [381, 0]
click at [670, 284] on wm-front-card "Engineers requests R25-12271 A repair request was created on [DATE] to address …" at bounding box center [547, 14] width 359 height 568
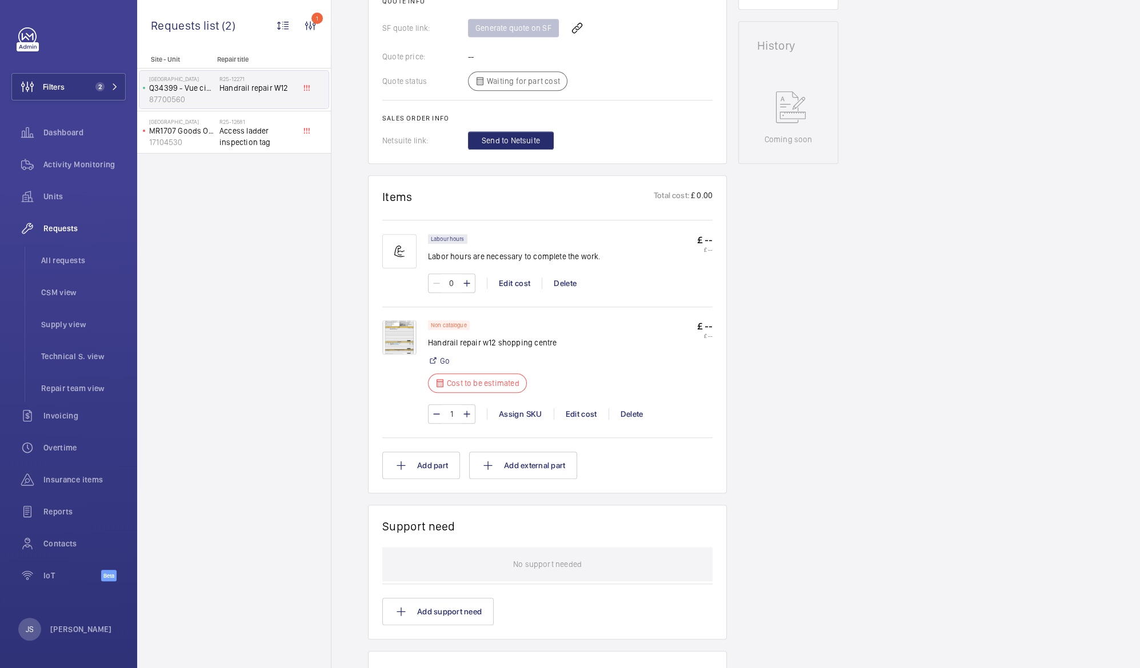
scroll to position [521, 0]
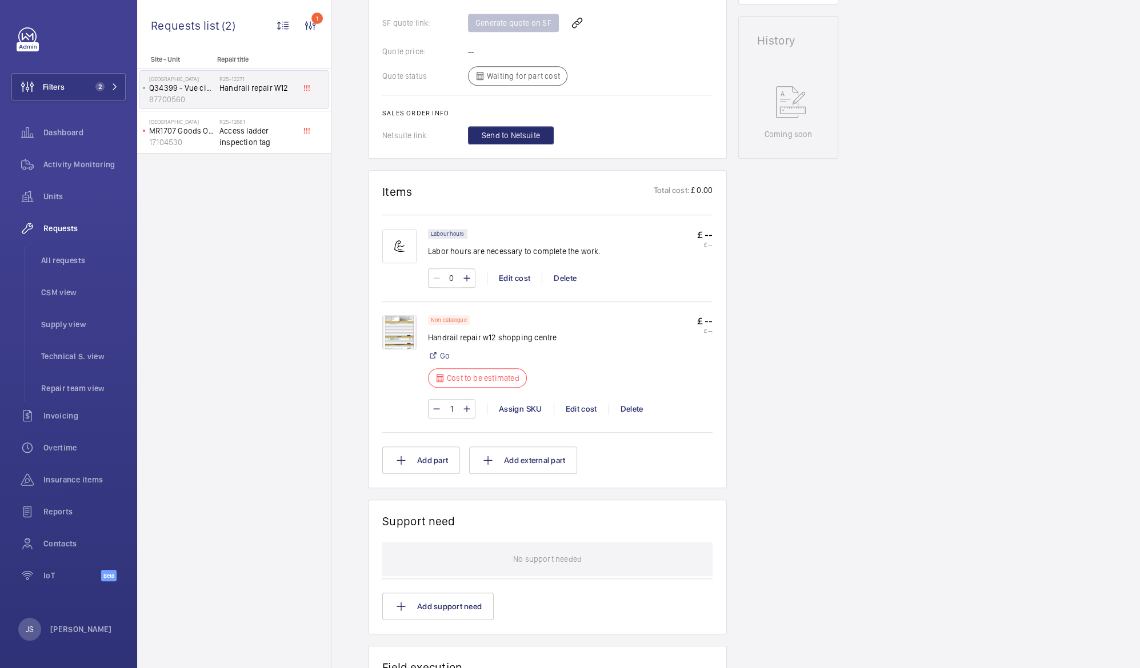
click at [487, 344] on div "Non catalogue Handrail repair w12 shopping centre Go Cost to be estimated" at bounding box center [492, 354] width 129 height 79
click at [480, 382] on p "Cost to be estimated" at bounding box center [483, 378] width 73 height 11
click at [716, 321] on wm-front-card "Items Total cost: £ 0.00 Labour hours Labor hours are necessary to complete the…" at bounding box center [547, 329] width 359 height 318
click at [409, 329] on img at bounding box center [399, 332] width 34 height 34
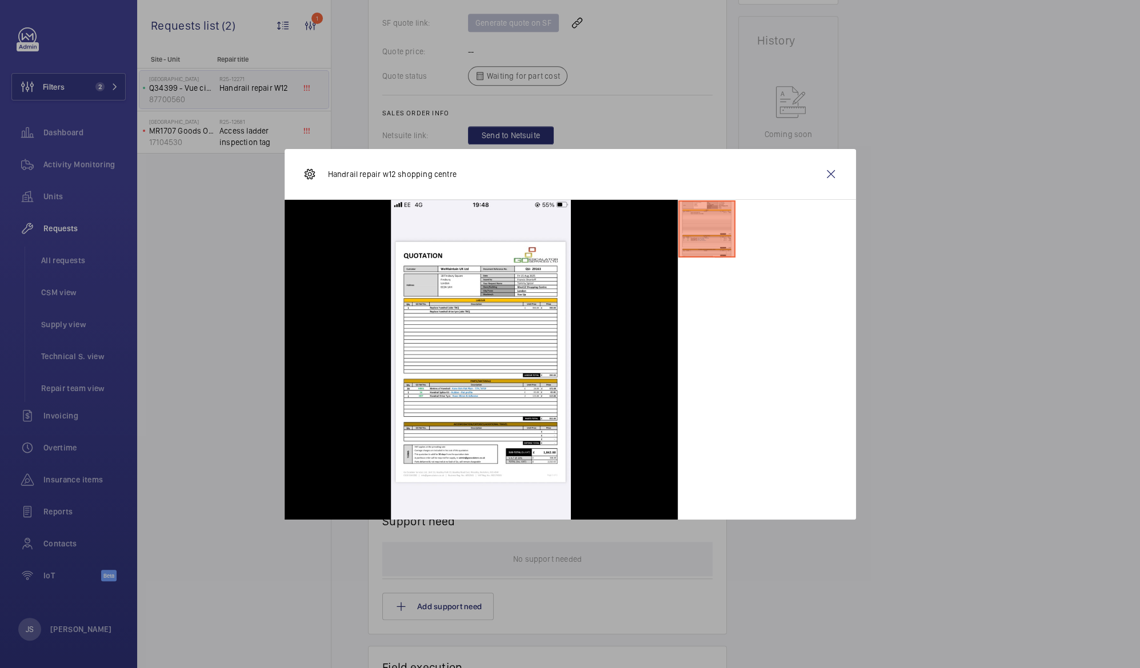
click at [409, 329] on div at bounding box center [481, 360] width 393 height 320
click at [830, 171] on wm-front-icon-button at bounding box center [830, 174] width 27 height 27
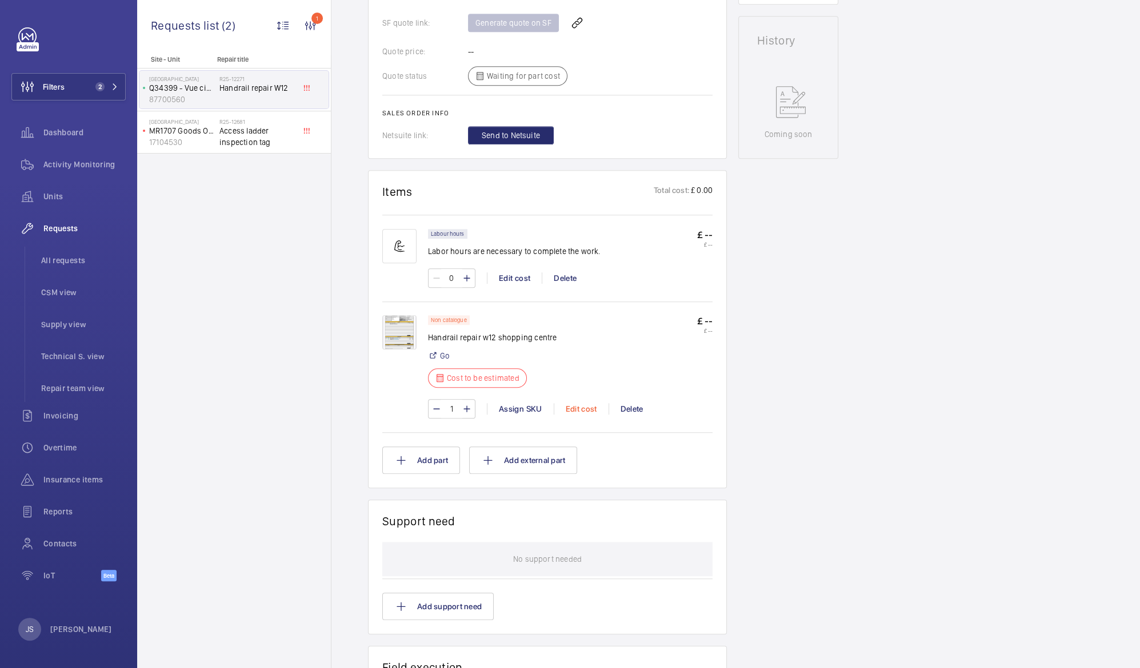
click at [452, 321] on p "Non catalogue" at bounding box center [449, 320] width 36 height 4
click at [498, 375] on p "Cost to be estimated" at bounding box center [483, 378] width 73 height 11
click at [578, 411] on div "Edit cost" at bounding box center [581, 408] width 55 height 11
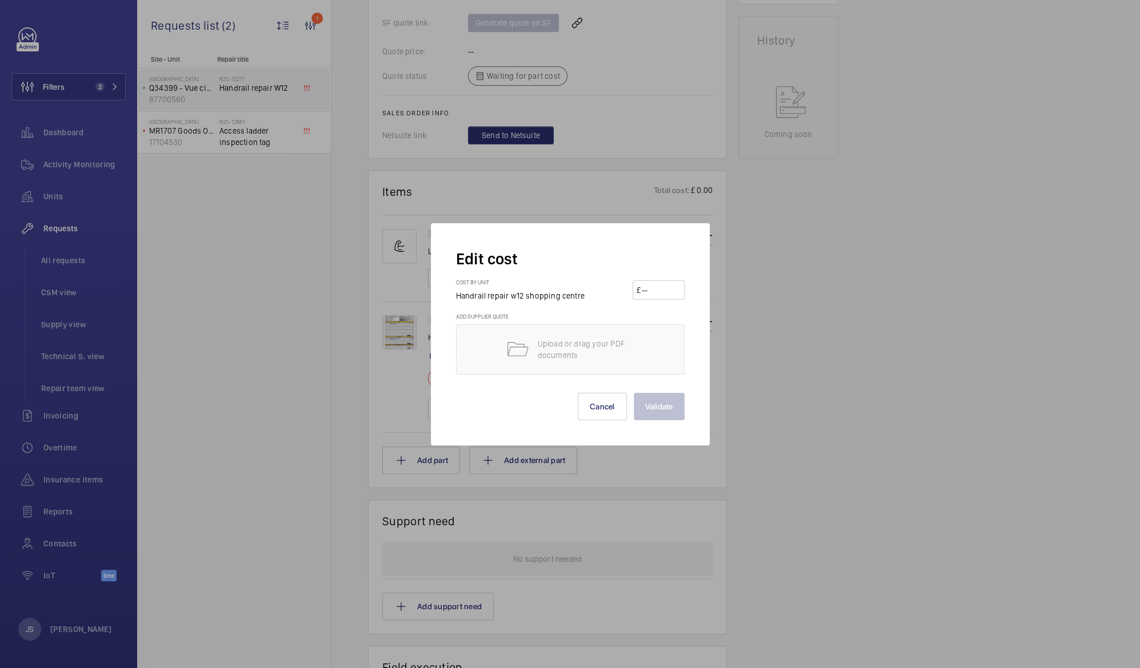
click at [277, 339] on div at bounding box center [570, 334] width 1140 height 668
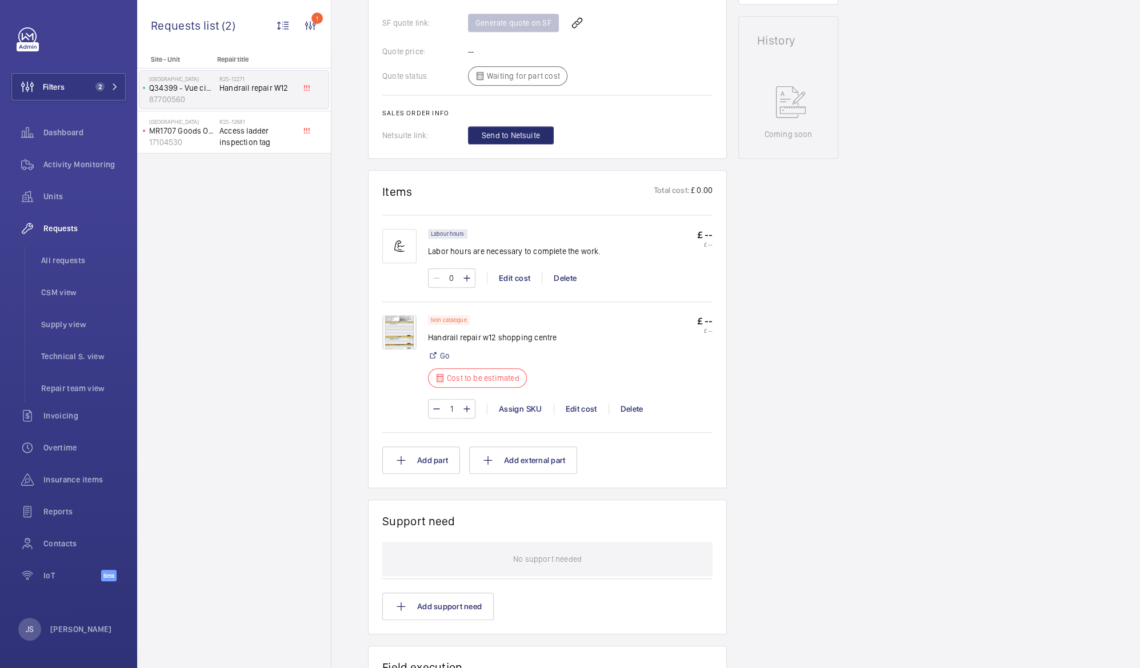
click at [277, 339] on div "Site - Unit Repair title W12 Shopping Centre Q34399 - Vue cinema 1-2 Escal 8770…" at bounding box center [234, 361] width 194 height 613
click at [577, 408] on div "Edit cost" at bounding box center [581, 408] width 55 height 11
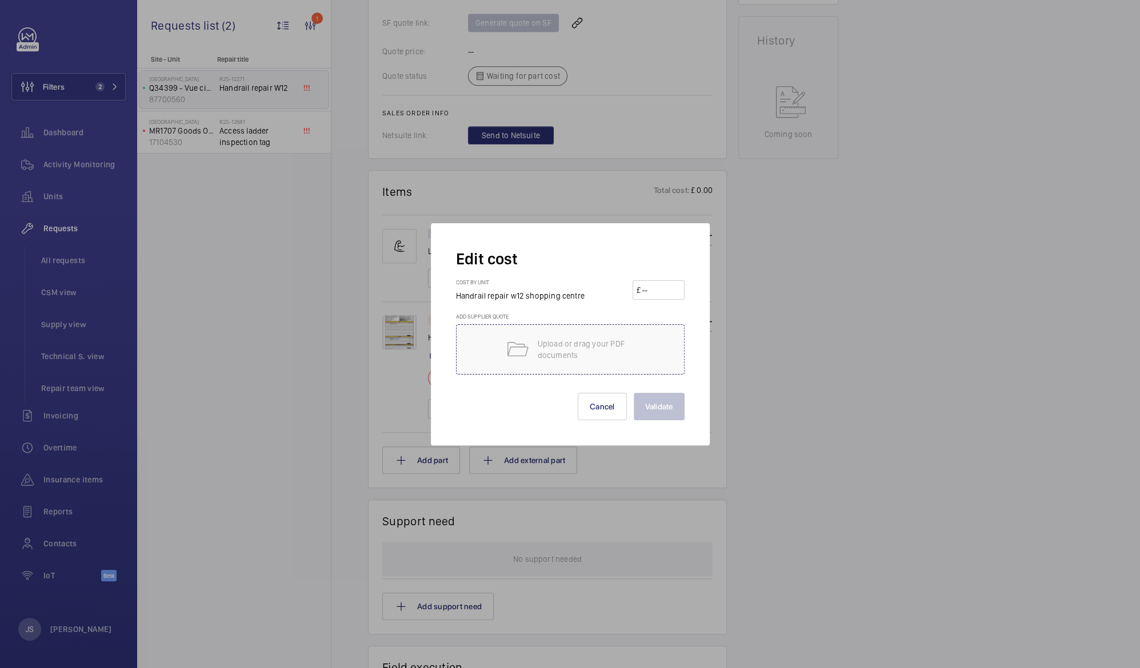
click at [571, 331] on div "Upload or drag your PDF documents" at bounding box center [570, 350] width 229 height 50
click at [599, 410] on button "Cancel" at bounding box center [602, 406] width 49 height 27
click at [707, 321] on p "£ --" at bounding box center [704, 321] width 15 height 12
click at [496, 381] on p "Cost to be estimated" at bounding box center [483, 378] width 73 height 11
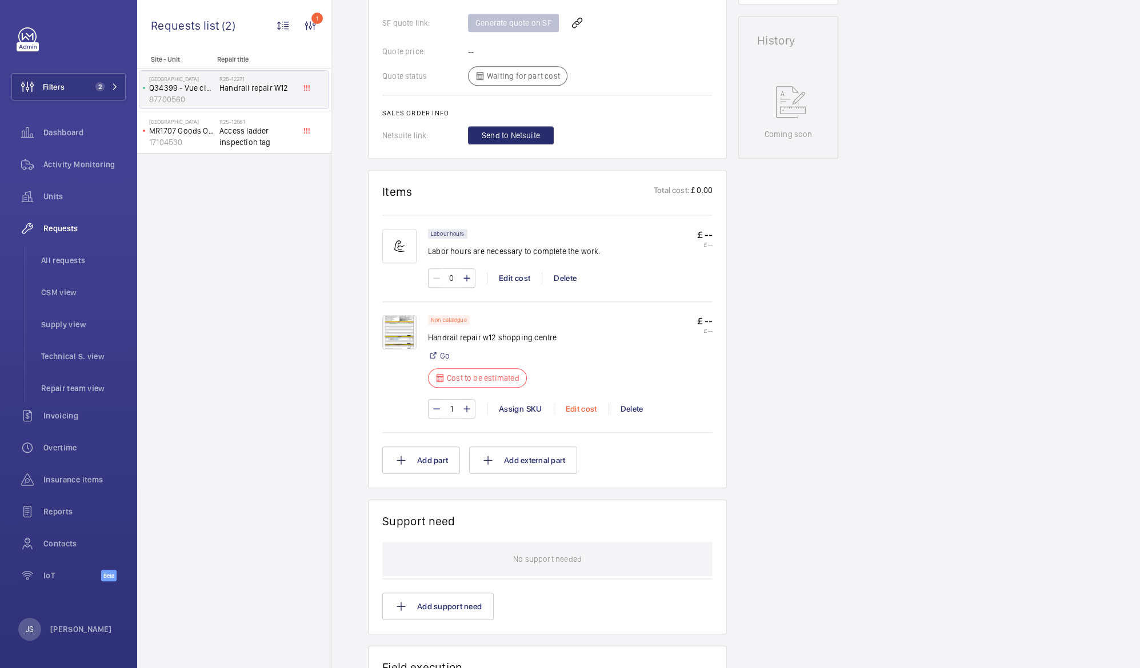
click at [580, 416] on div "1 Assign SKU Edit cost Delete" at bounding box center [570, 408] width 285 height 19
click at [579, 407] on div "Edit cost" at bounding box center [581, 408] width 55 height 11
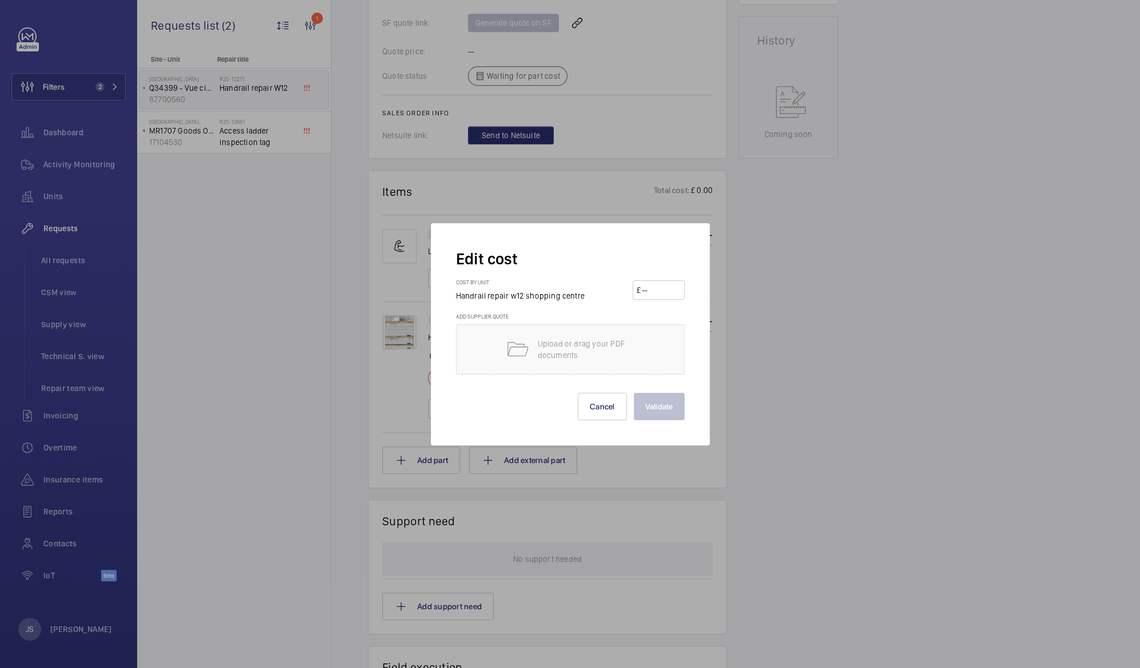
drag, startPoint x: 579, startPoint y: 407, endPoint x: 656, endPoint y: 288, distance: 142.0
click at [656, 288] on input "number" at bounding box center [660, 290] width 40 height 18
type input "1890"
click at [648, 399] on button "Validate" at bounding box center [659, 406] width 51 height 27
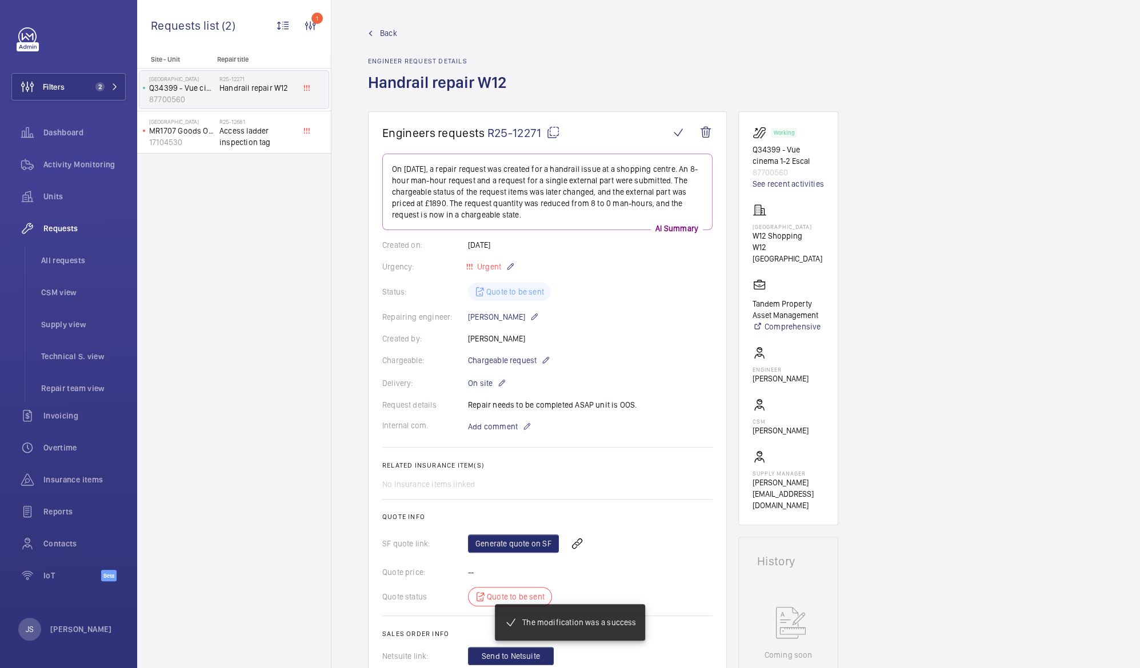
click at [506, 498] on wm-front-card-body "On [DATE], a repair request was created for a handrail issue at a shopping cent…" at bounding box center [547, 410] width 330 height 512
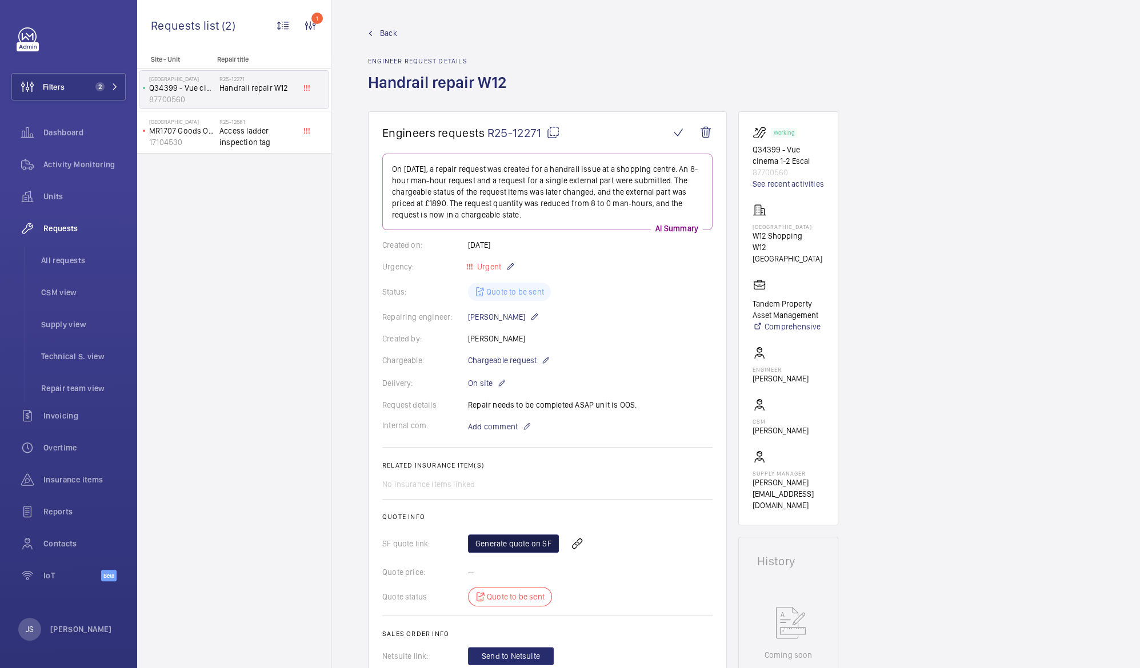
click at [508, 547] on link "Generate quote on SF" at bounding box center [513, 544] width 91 height 18
click at [53, 198] on span "Units" at bounding box center [84, 196] width 82 height 11
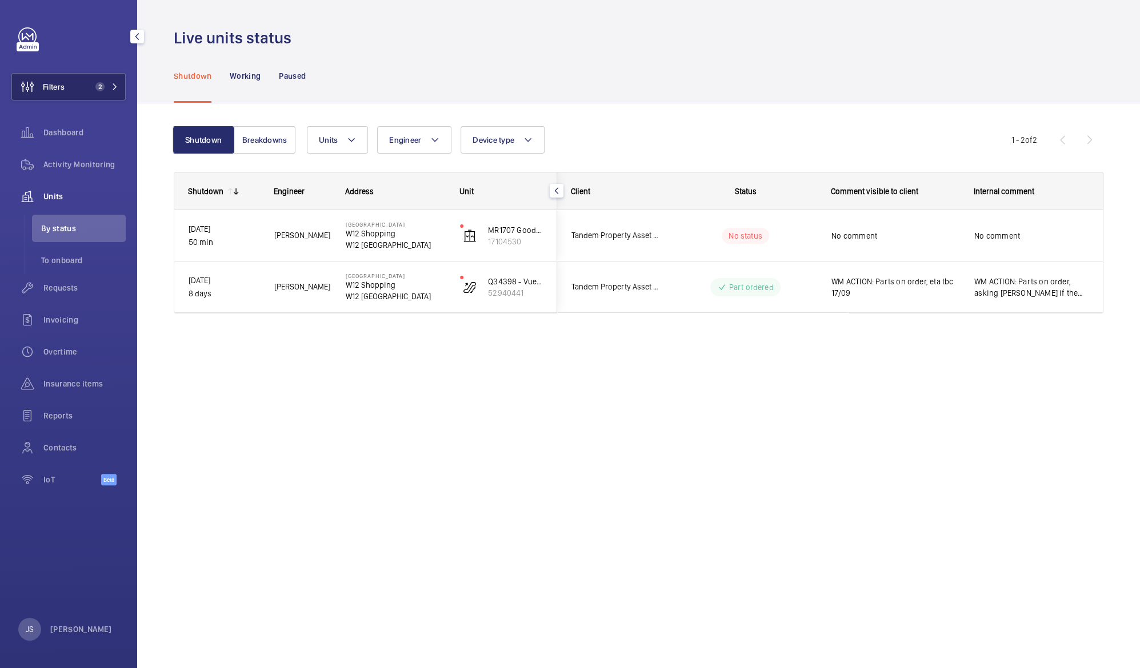
click at [101, 89] on span "2" at bounding box center [99, 86] width 9 height 9
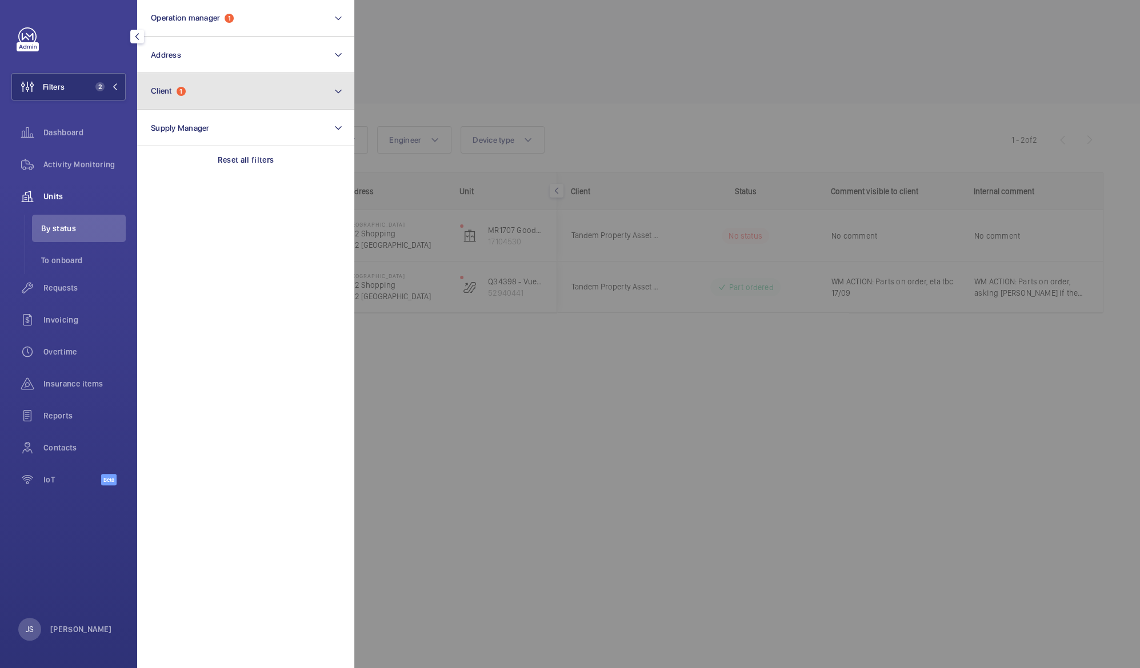
click at [157, 87] on span "Client" at bounding box center [161, 90] width 21 height 9
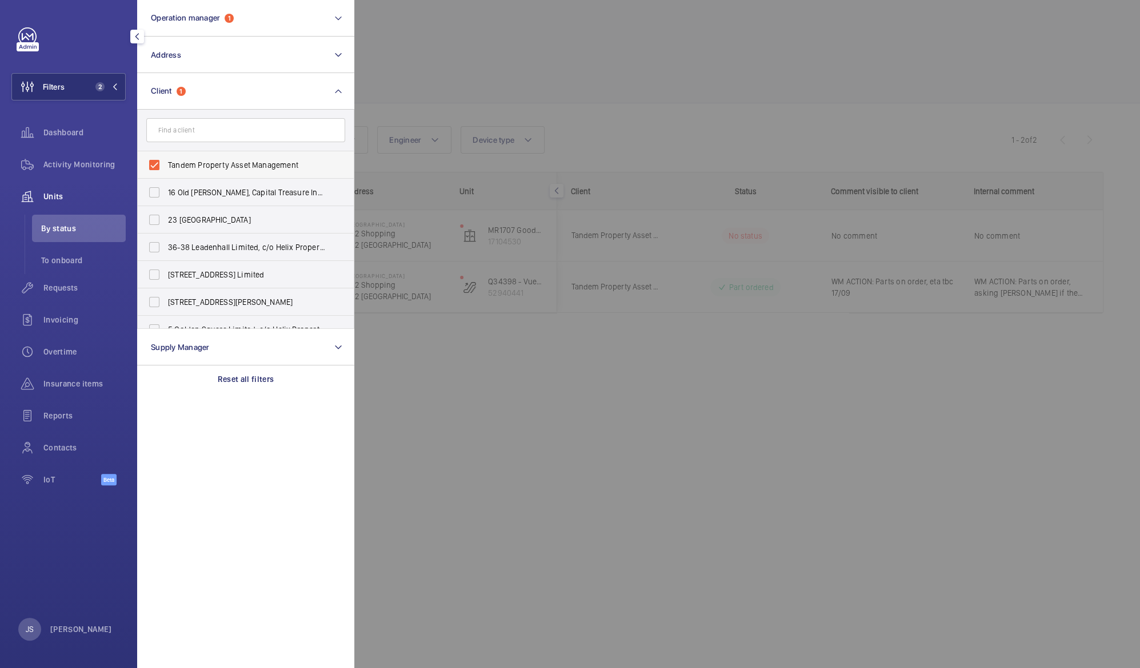
click at [186, 163] on span "Tandem Property Asset Management" at bounding box center [246, 164] width 157 height 11
click at [166, 163] on input "Tandem Property Asset Management" at bounding box center [154, 165] width 23 height 23
checkbox input "false"
click at [189, 130] on input "text" at bounding box center [245, 130] width 199 height 24
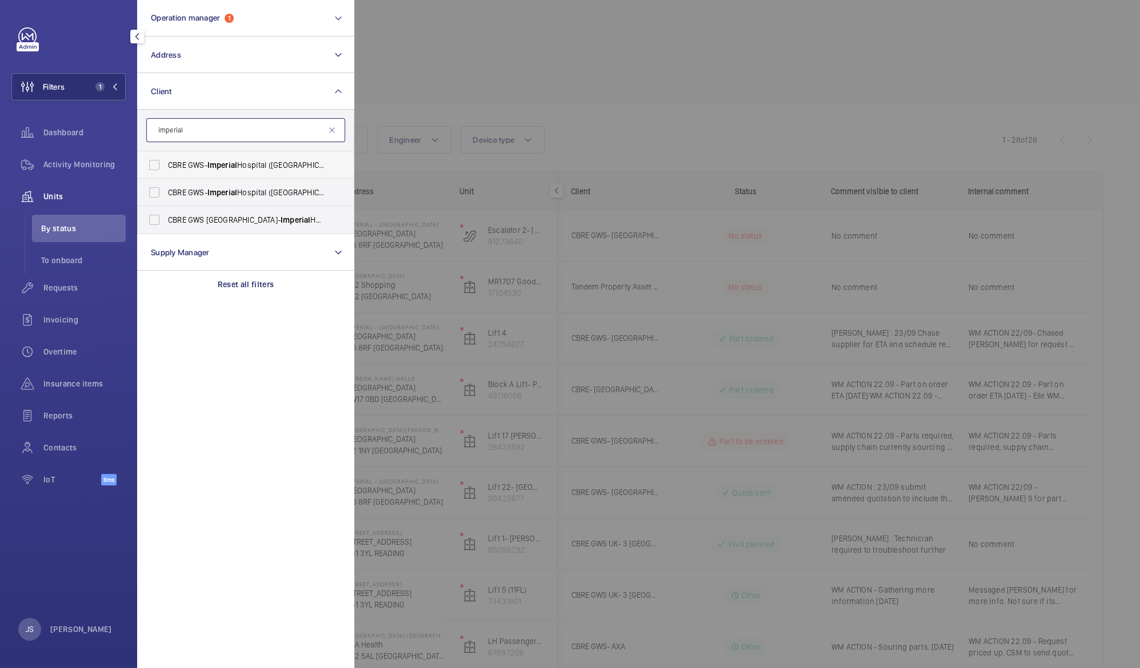
type input "imperial"
click at [190, 162] on span "CBRE GWS- [GEOGRAPHIC_DATA] ([GEOGRAPHIC_DATA])" at bounding box center [246, 164] width 157 height 11
click at [166, 162] on input "CBRE GWS- [GEOGRAPHIC_DATA] ([GEOGRAPHIC_DATA])" at bounding box center [154, 165] width 23 height 23
checkbox input "true"
click at [189, 192] on span "CBRE GWS- [GEOGRAPHIC_DATA] ([GEOGRAPHIC_DATA][PERSON_NAME])" at bounding box center [246, 192] width 157 height 11
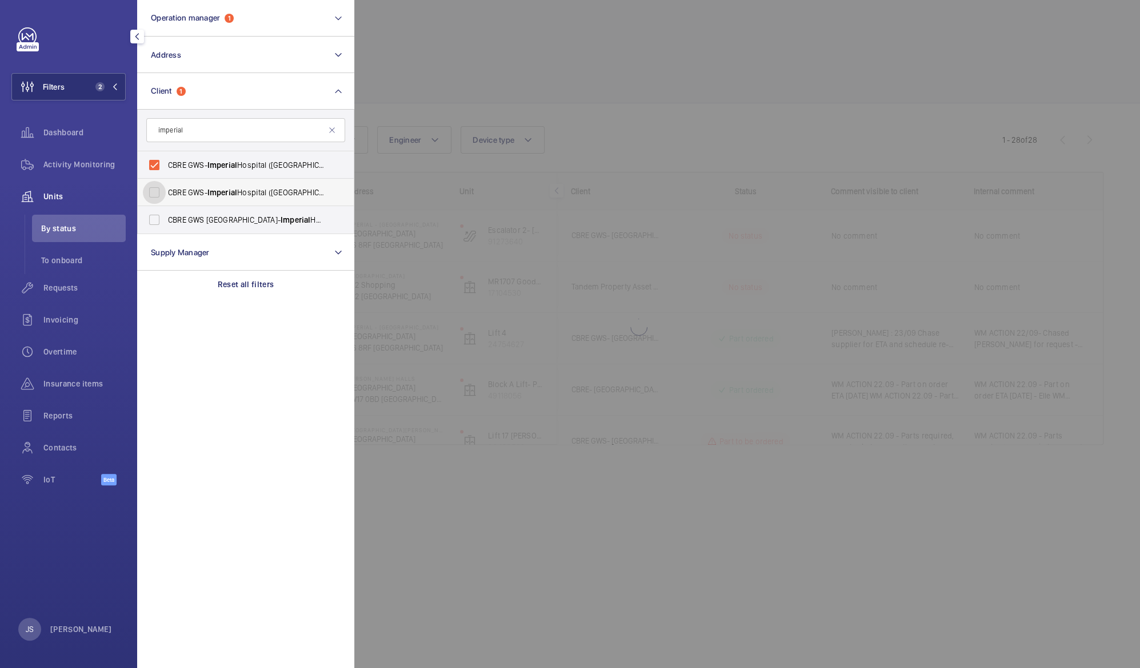
click at [166, 192] on input "CBRE GWS- [GEOGRAPHIC_DATA] ([GEOGRAPHIC_DATA][PERSON_NAME])" at bounding box center [154, 192] width 23 height 23
checkbox input "true"
click at [197, 225] on span "CBRE GWS UK- [GEOGRAPHIC_DATA] ([GEOGRAPHIC_DATA])" at bounding box center [246, 219] width 157 height 11
click at [166, 225] on input "CBRE GWS UK- [GEOGRAPHIC_DATA] ([GEOGRAPHIC_DATA])" at bounding box center [154, 220] width 23 height 23
checkbox input "true"
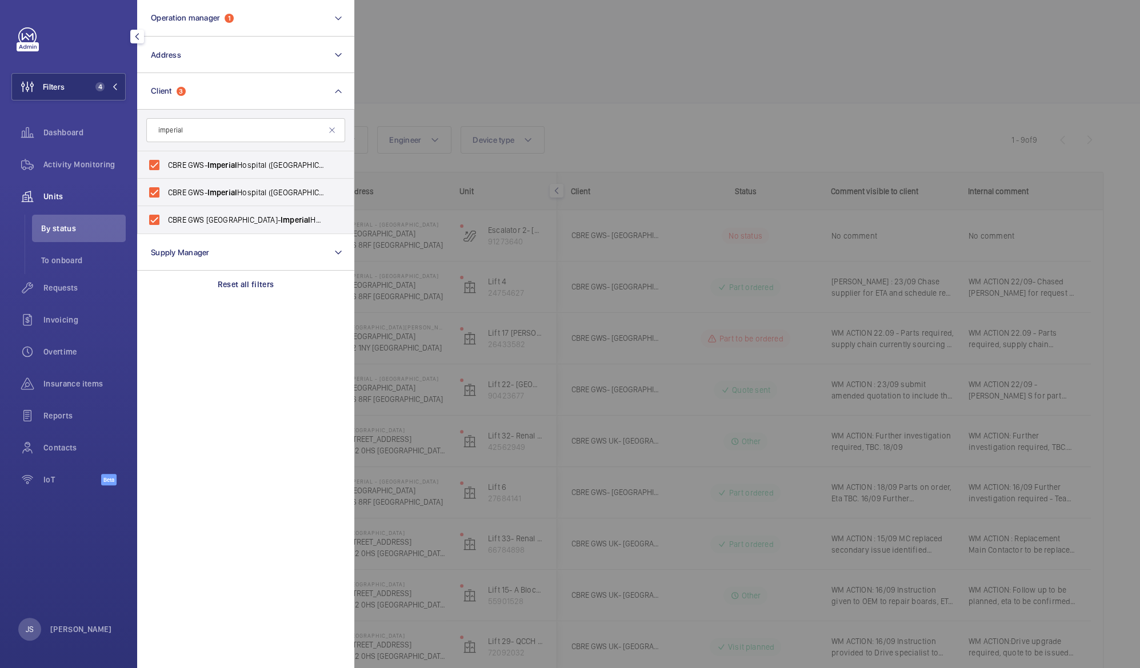
click at [489, 50] on div at bounding box center [924, 334] width 1140 height 668
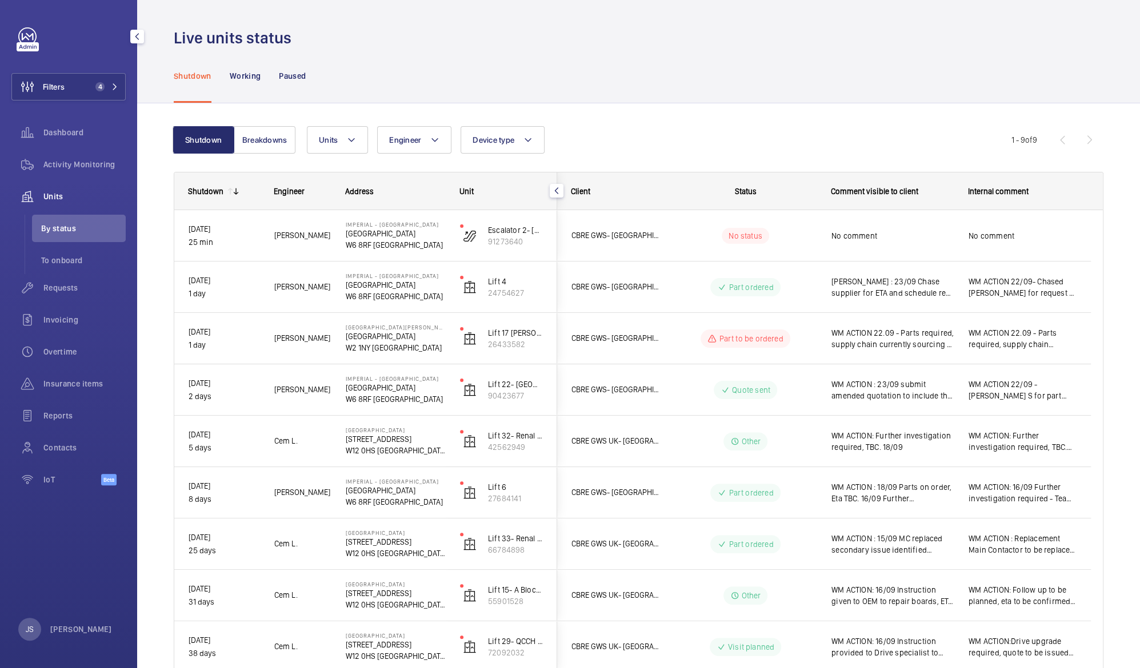
click at [80, 198] on span "Units" at bounding box center [84, 196] width 82 height 11
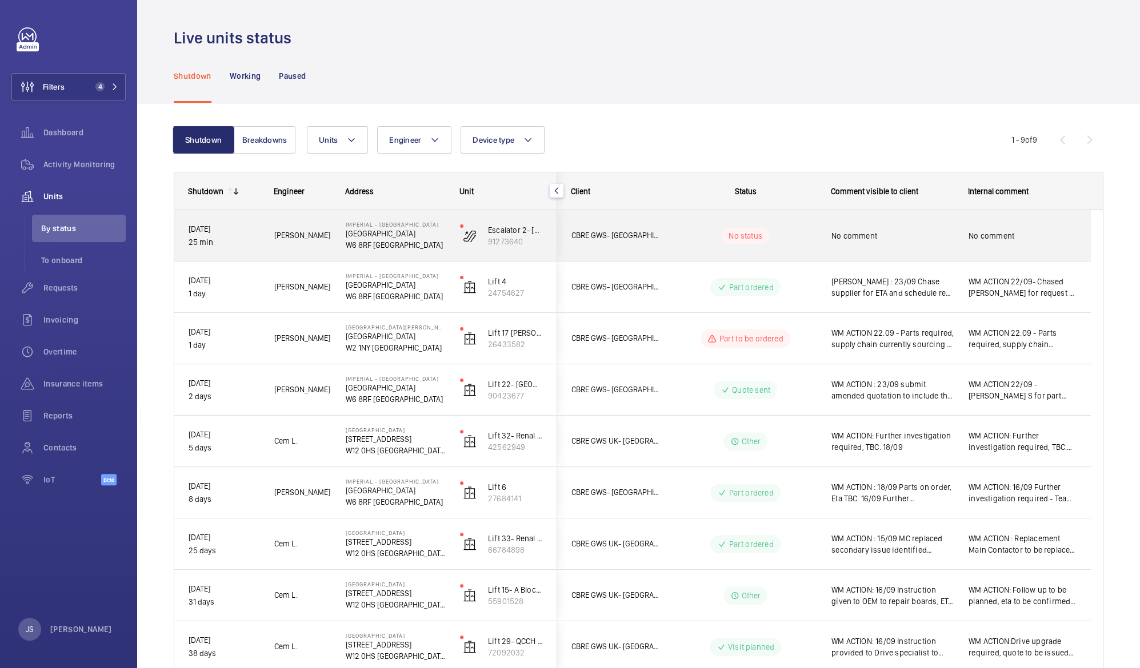
click at [866, 239] on span "No comment" at bounding box center [892, 235] width 122 height 11
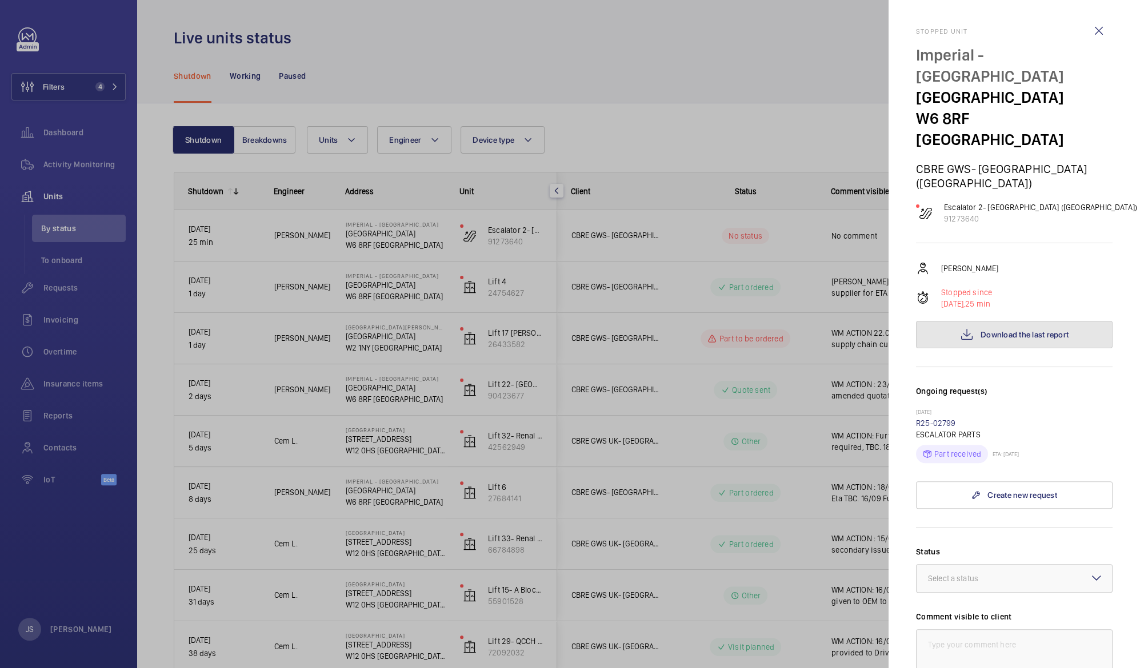
click at [982, 321] on button "Download the last report" at bounding box center [1014, 334] width 197 height 27
click at [846, 84] on div at bounding box center [570, 334] width 1140 height 668
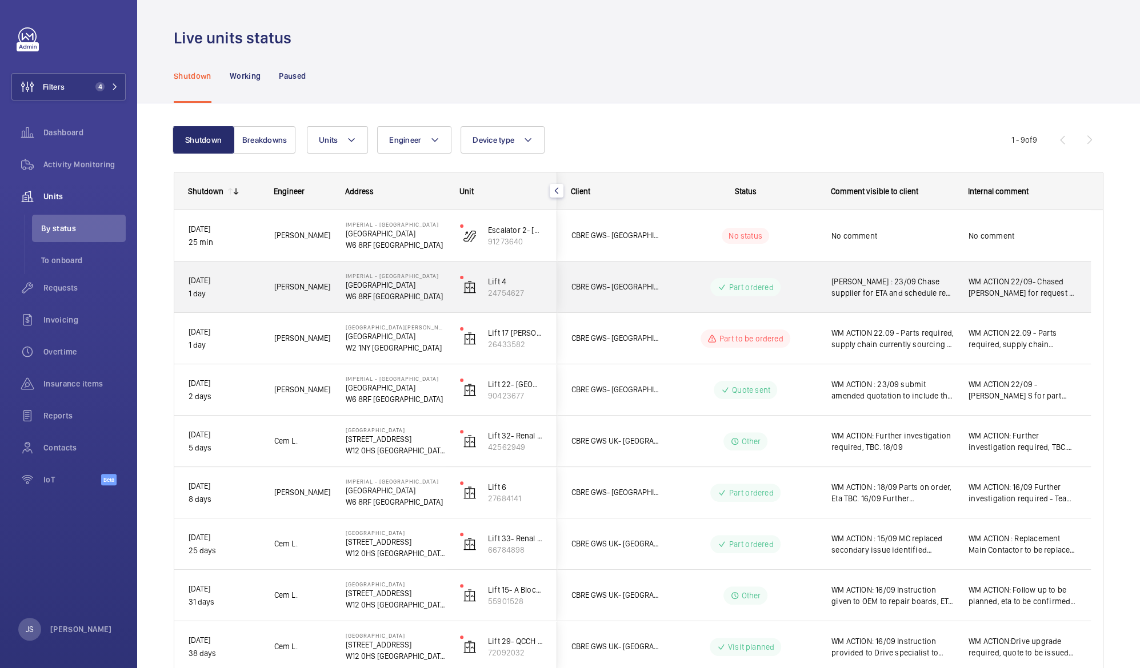
click at [866, 283] on span "[PERSON_NAME] : 23/09 Chase supplier for ETA and schedule re-attendance. 22/09 …" at bounding box center [892, 287] width 122 height 23
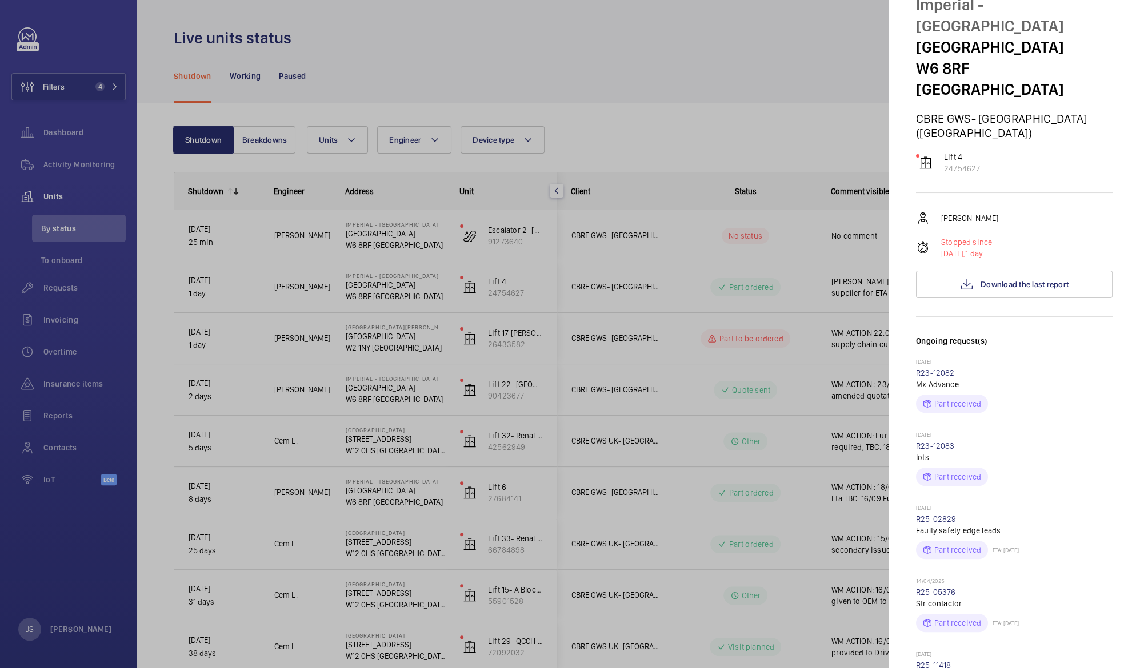
scroll to position [54, 0]
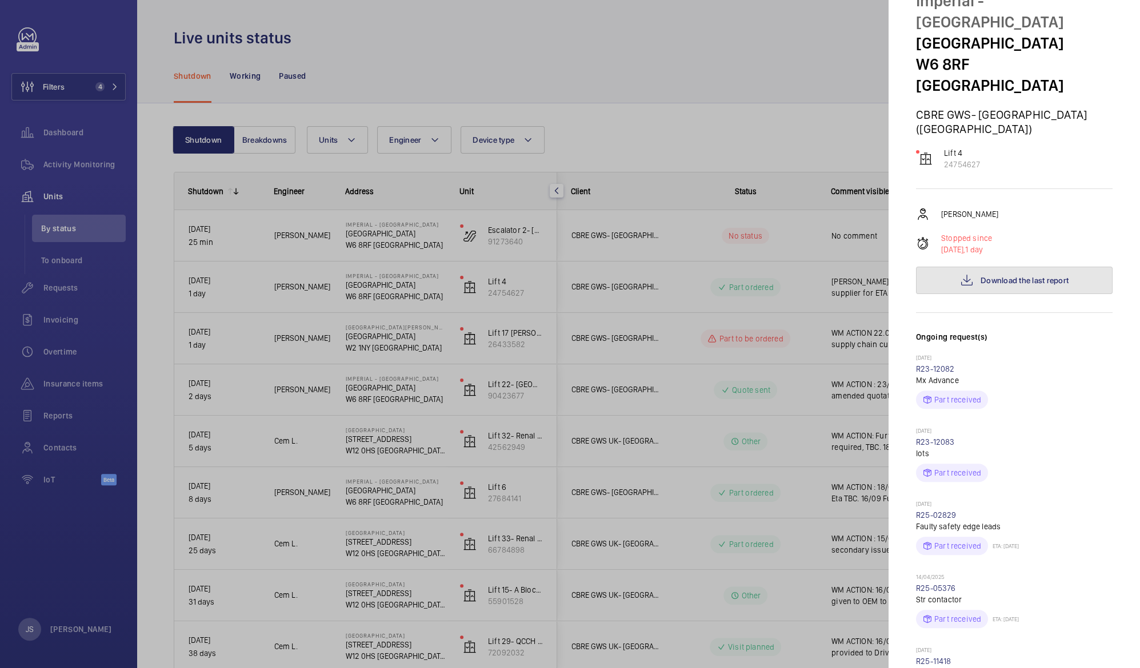
click at [1039, 276] on span "Download the last report" at bounding box center [1024, 280] width 88 height 9
click at [754, 119] on div at bounding box center [570, 334] width 1140 height 668
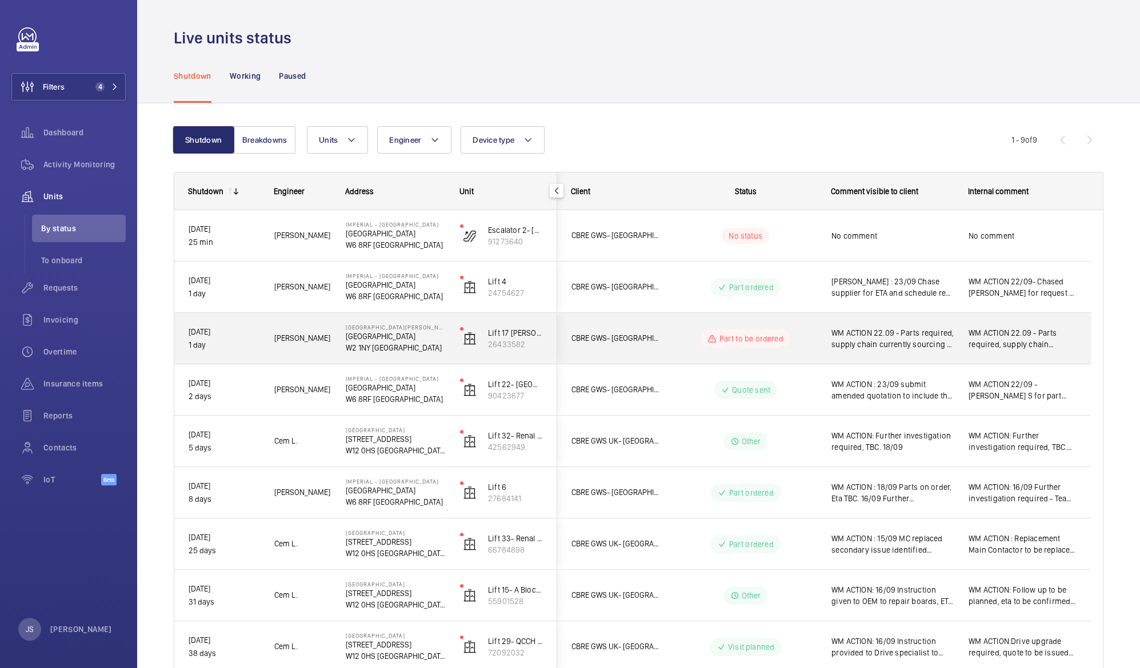
click at [876, 343] on span "WM ACTION 22.09 - Parts required, supply chain currently sourcing - Elle" at bounding box center [892, 338] width 122 height 23
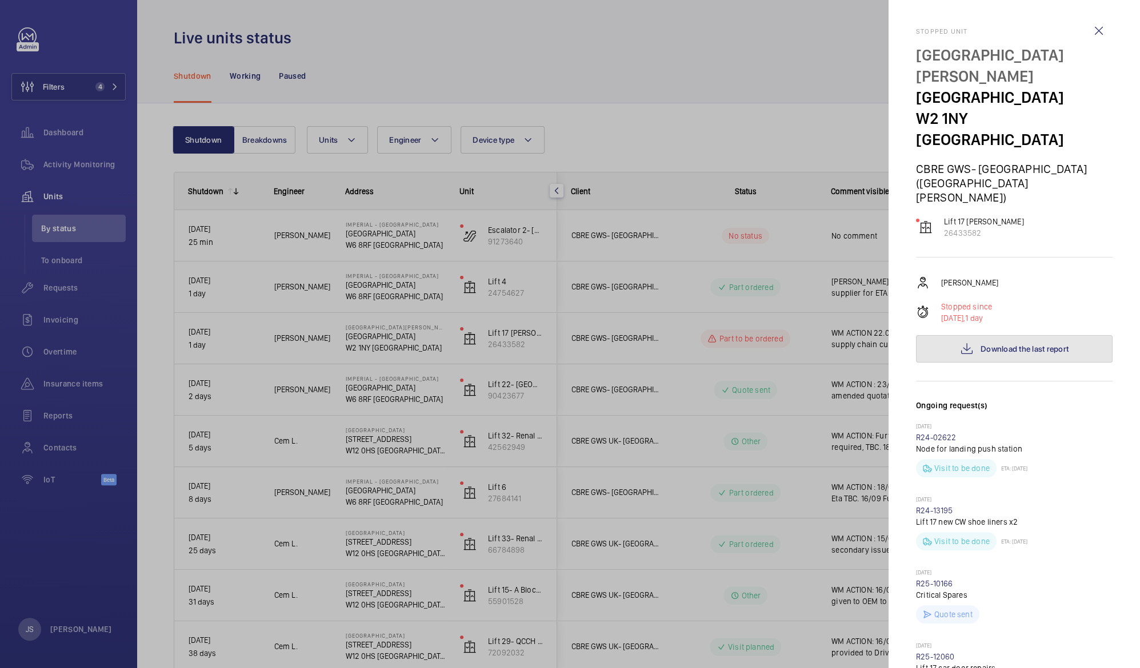
click at [985, 345] on span "Download the last report" at bounding box center [1024, 349] width 88 height 9
click at [514, 73] on div at bounding box center [570, 334] width 1140 height 668
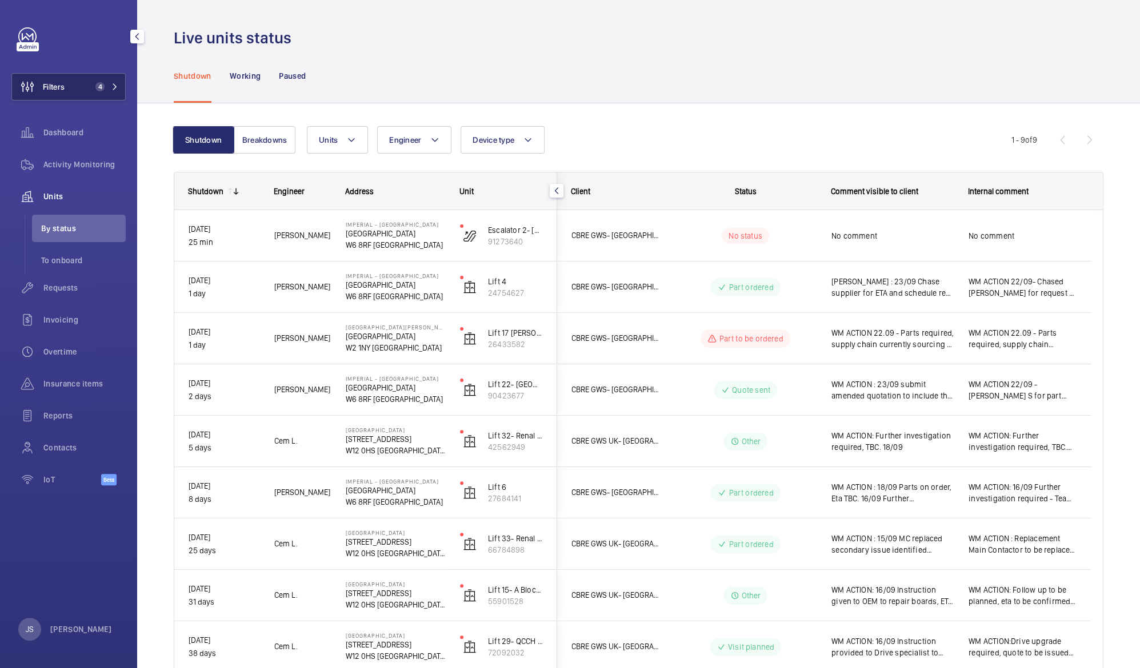
click at [64, 95] on span "Filters" at bounding box center [38, 86] width 53 height 27
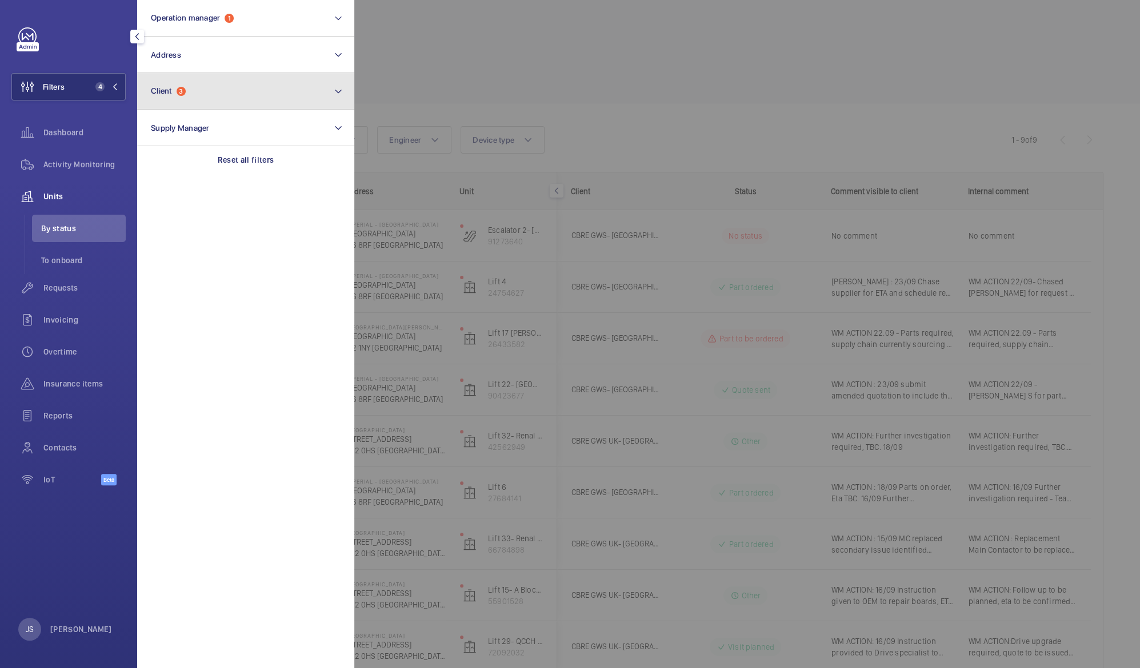
click at [177, 101] on button "Client 3" at bounding box center [245, 91] width 217 height 37
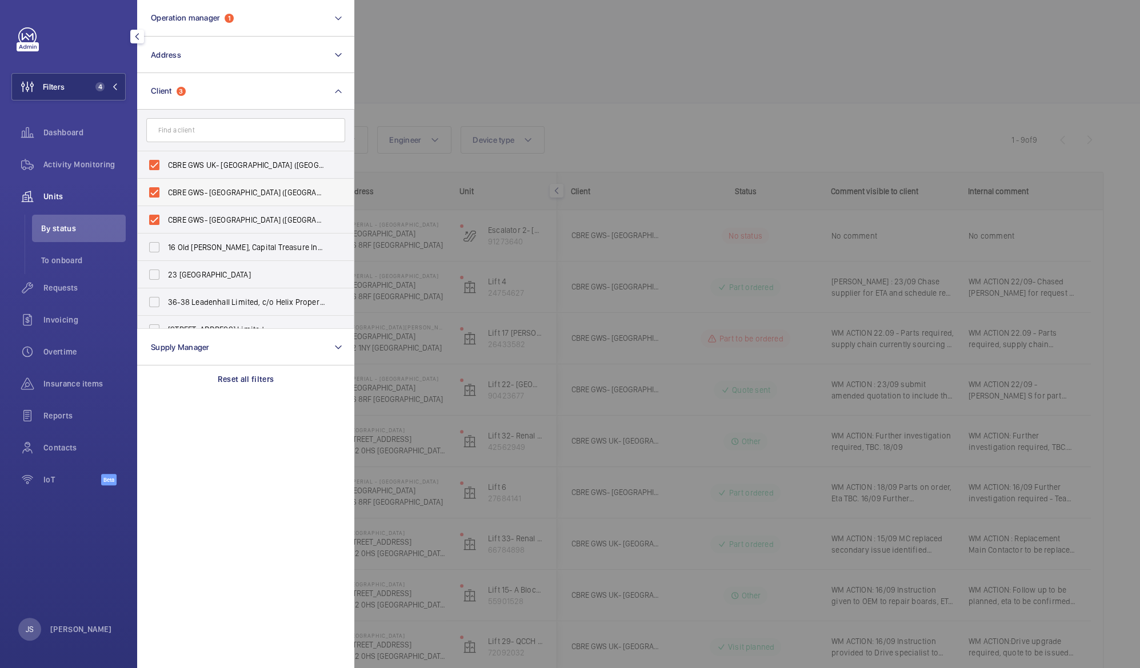
click at [188, 191] on span "CBRE GWS- [GEOGRAPHIC_DATA] ([GEOGRAPHIC_DATA][PERSON_NAME])" at bounding box center [246, 192] width 157 height 11
click at [166, 191] on input "CBRE GWS- [GEOGRAPHIC_DATA] ([GEOGRAPHIC_DATA][PERSON_NAME])" at bounding box center [154, 192] width 23 height 23
checkbox input "false"
click at [191, 197] on span "CBRE GWS- [GEOGRAPHIC_DATA] ([GEOGRAPHIC_DATA])" at bounding box center [246, 192] width 157 height 11
click at [166, 197] on input "CBRE GWS- [GEOGRAPHIC_DATA] ([GEOGRAPHIC_DATA])" at bounding box center [154, 192] width 23 height 23
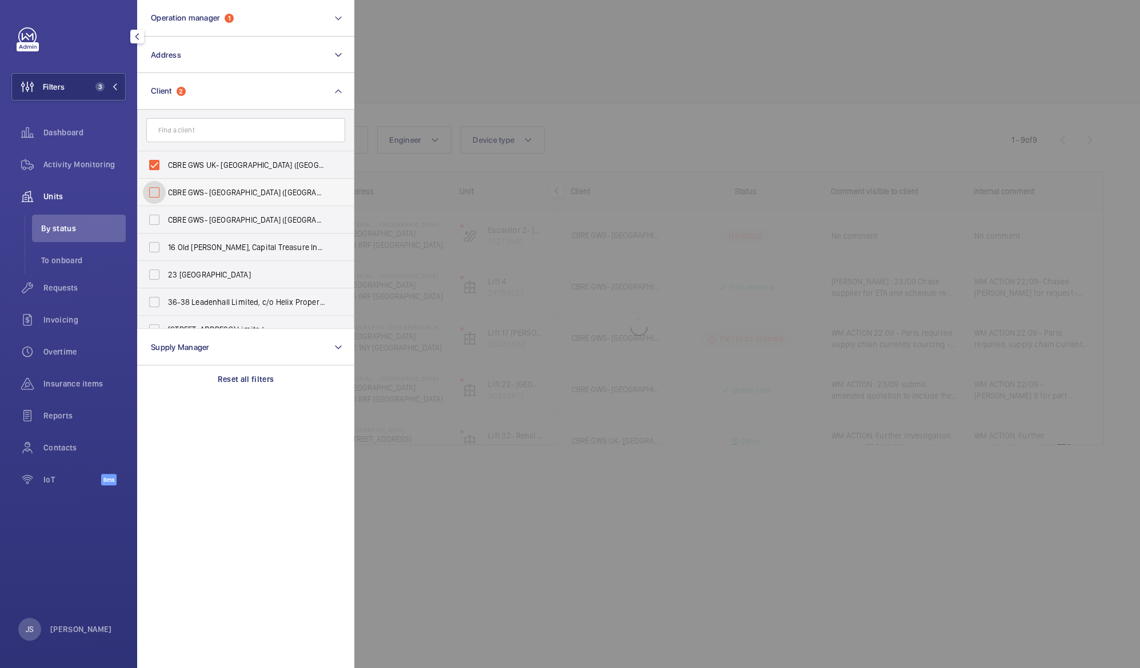
checkbox input "false"
click at [439, 85] on div at bounding box center [924, 334] width 1140 height 668
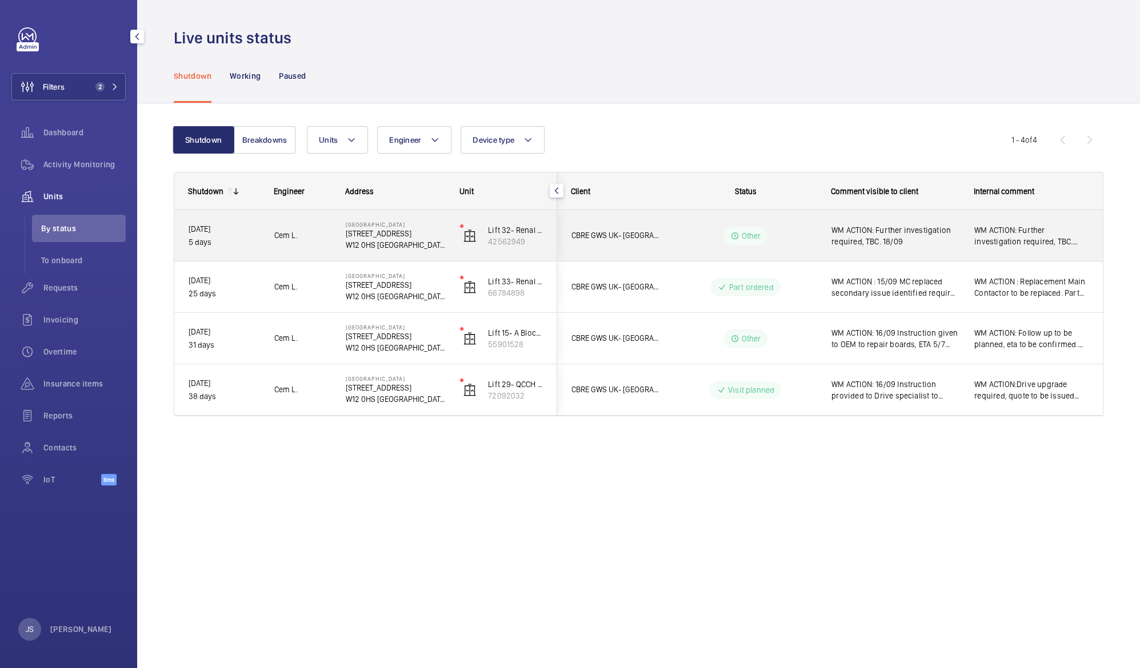
click at [856, 236] on span "WM ACTION: Further investigation required, TBC. 18/09" at bounding box center [895, 236] width 128 height 23
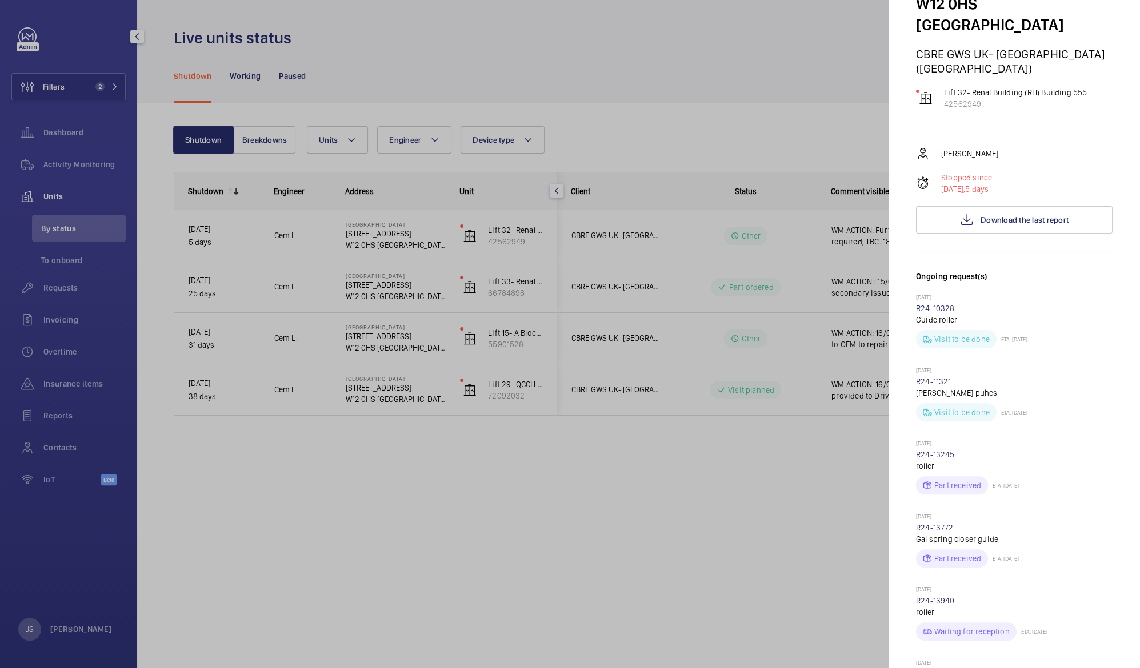
scroll to position [95, 0]
click at [750, 62] on div at bounding box center [570, 334] width 1140 height 668
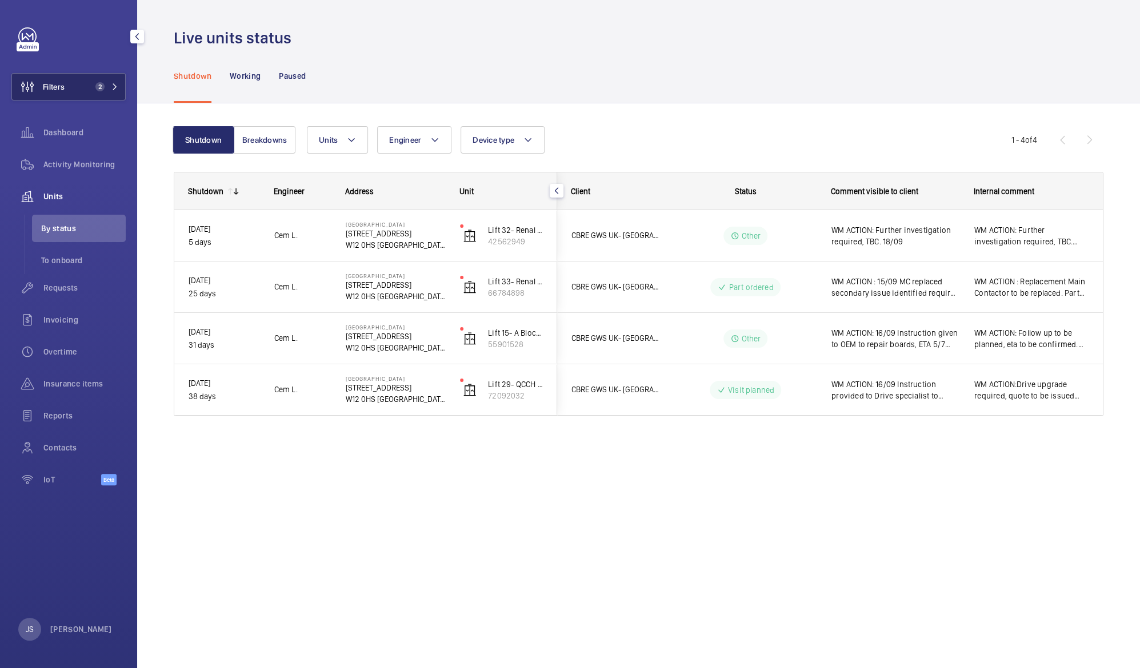
click at [61, 87] on span "Filters" at bounding box center [54, 86] width 22 height 11
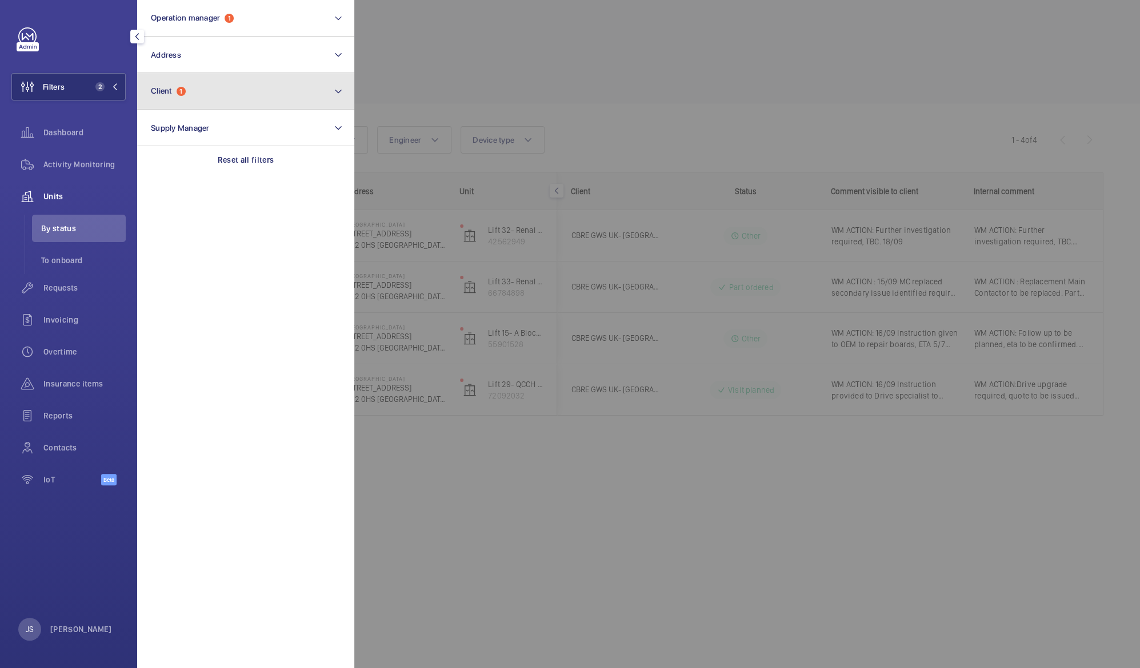
click at [150, 91] on button "Client 1" at bounding box center [245, 91] width 217 height 37
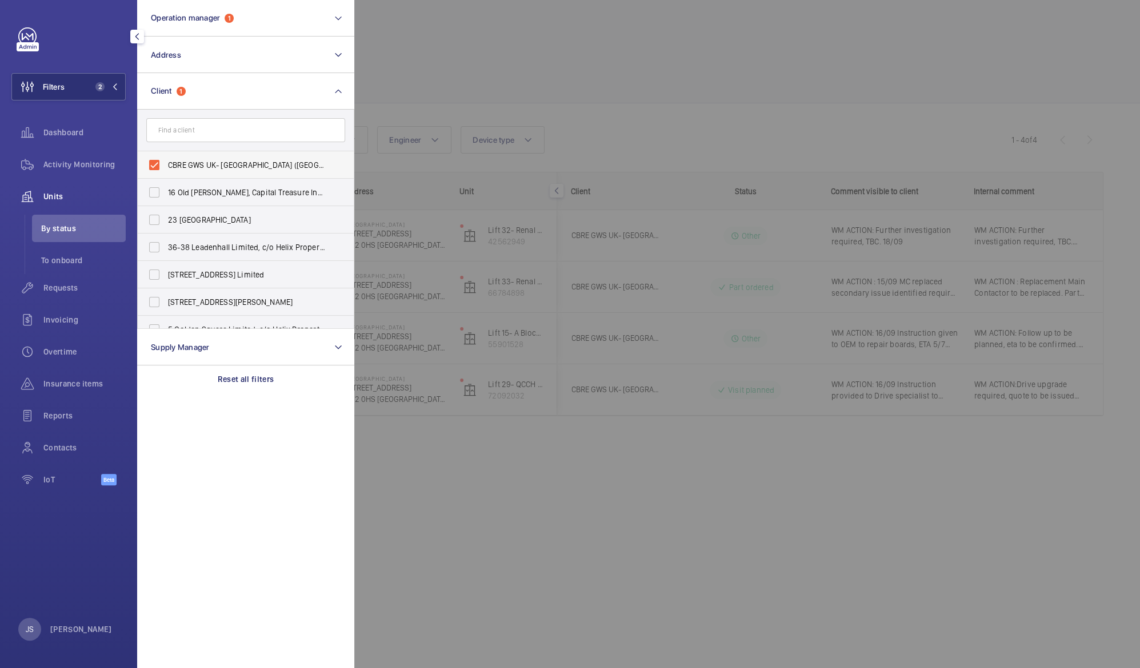
click at [173, 166] on span "CBRE GWS UK- [GEOGRAPHIC_DATA] ([GEOGRAPHIC_DATA])" at bounding box center [246, 164] width 157 height 11
click at [166, 166] on input "CBRE GWS UK- [GEOGRAPHIC_DATA] ([GEOGRAPHIC_DATA])" at bounding box center [154, 165] width 23 height 23
checkbox input "false"
click at [436, 63] on div at bounding box center [924, 334] width 1140 height 668
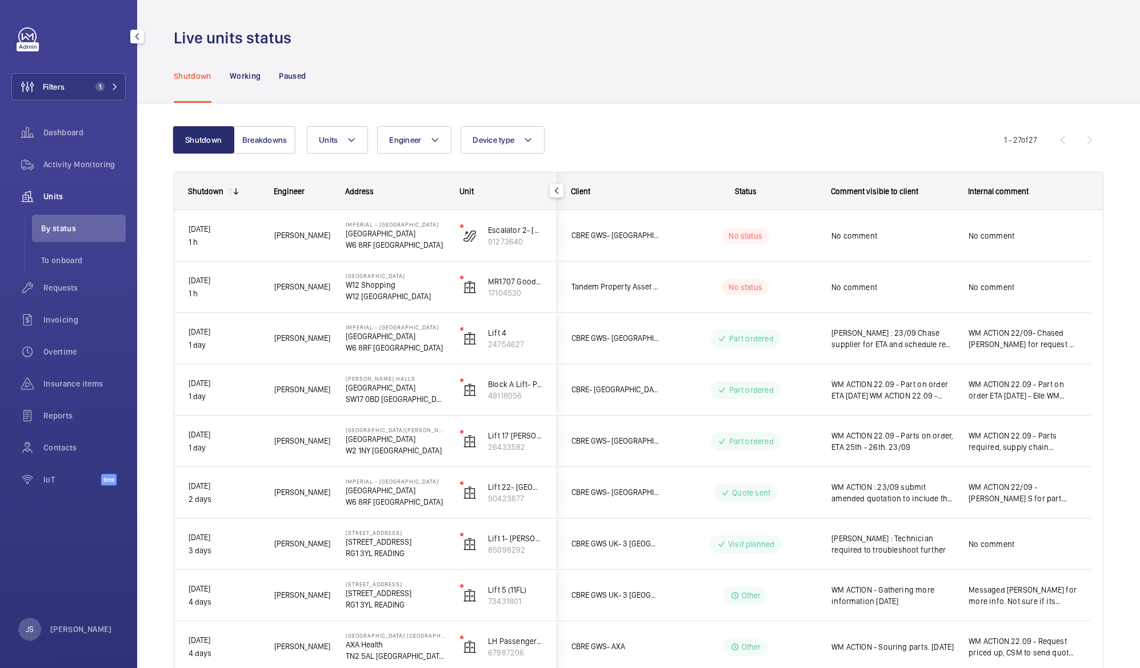
click at [52, 197] on span "Units" at bounding box center [84, 196] width 82 height 11
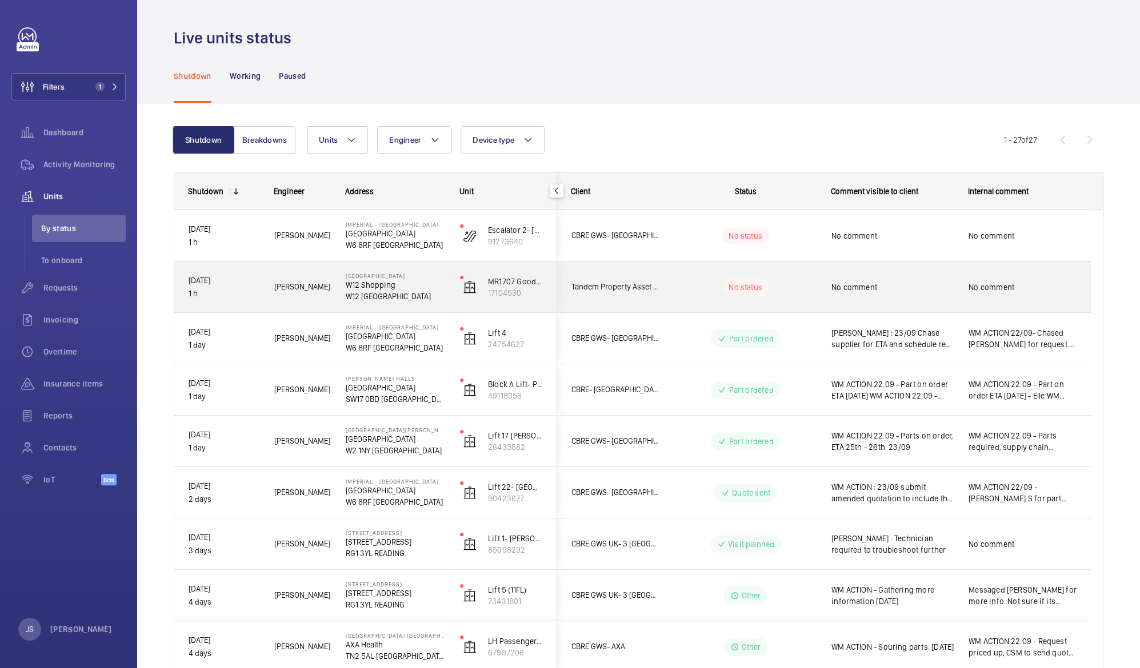
click at [870, 295] on div "No comment" at bounding box center [892, 287] width 122 height 26
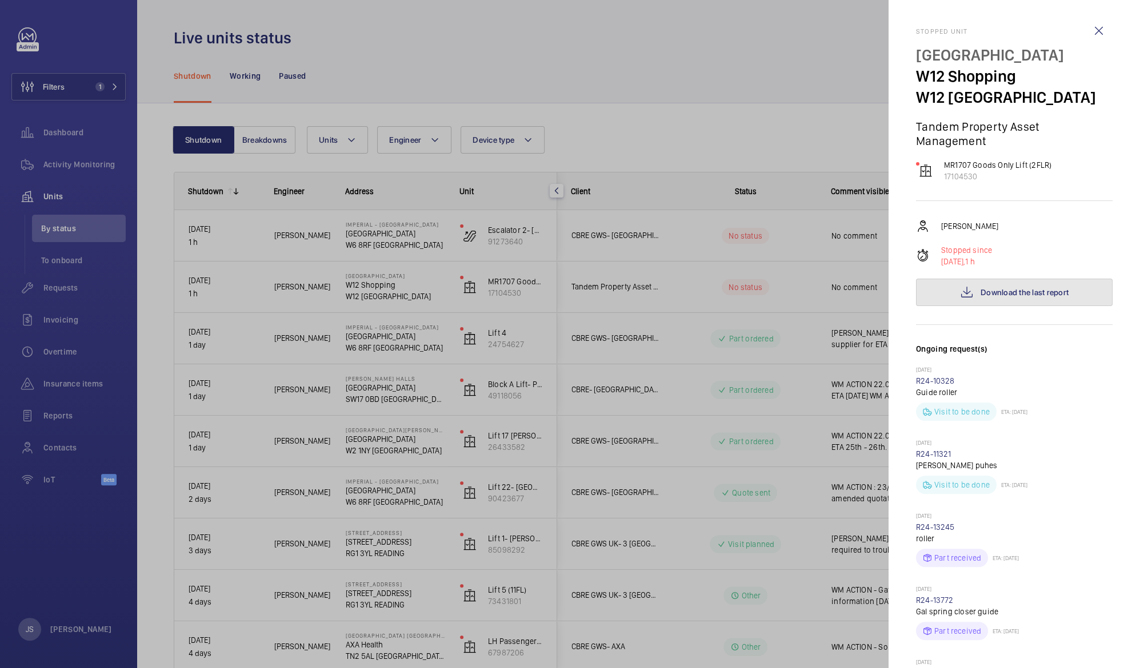
click at [960, 292] on mat-icon at bounding box center [967, 293] width 14 height 14
